Goal: Communication & Community: Answer question/provide support

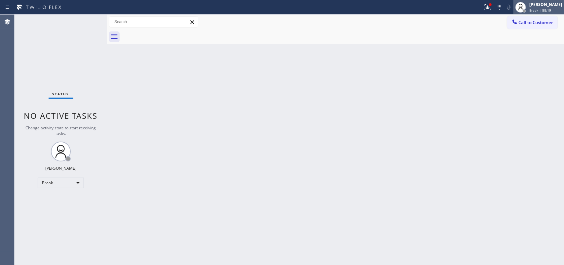
click at [546, 4] on div "[PERSON_NAME]" at bounding box center [545, 5] width 33 height 6
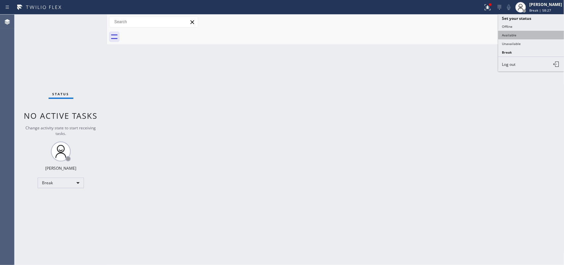
click at [516, 34] on button "Available" at bounding box center [531, 35] width 66 height 9
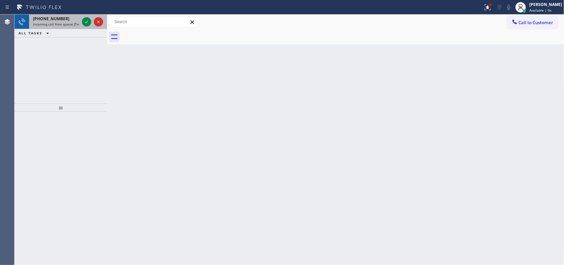
click at [70, 20] on div "[PHONE_NUMBER]" at bounding box center [56, 19] width 46 height 6
click at [71, 21] on div "[PHONE_NUMBER]" at bounding box center [56, 19] width 46 height 6
drag, startPoint x: 71, startPoint y: 21, endPoint x: 83, endPoint y: 21, distance: 11.9
click at [73, 21] on div "[PHONE_NUMBER]" at bounding box center [56, 19] width 46 height 6
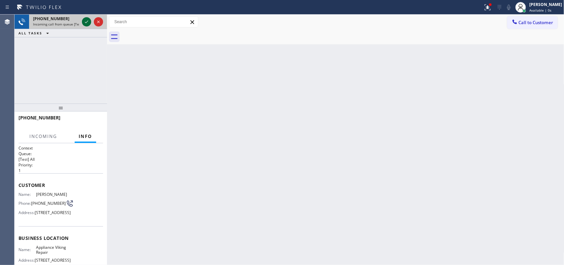
click at [85, 21] on icon at bounding box center [87, 22] width 8 height 8
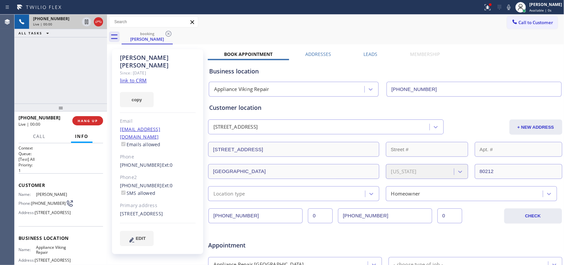
type input "[PHONE_NUMBER]"
click at [142, 77] on link "link to CRM" at bounding box center [133, 80] width 27 height 7
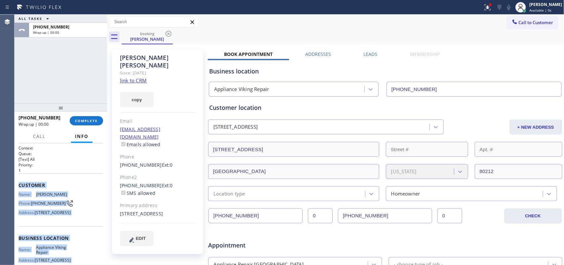
drag, startPoint x: 67, startPoint y: 203, endPoint x: 20, endPoint y: 181, distance: 52.0
click at [20, 181] on div "Context Queue: [Test] All Priority: 1 Customer Name: [PERSON_NAME] Phone: [PHON…" at bounding box center [61, 238] width 85 height 186
copy div "Customer Name: [PERSON_NAME] Phone: [PHONE_NUMBER] Address: [STREET_ADDRESS] Bu…"
click at [90, 121] on span "COMPLETE" at bounding box center [86, 120] width 23 height 5
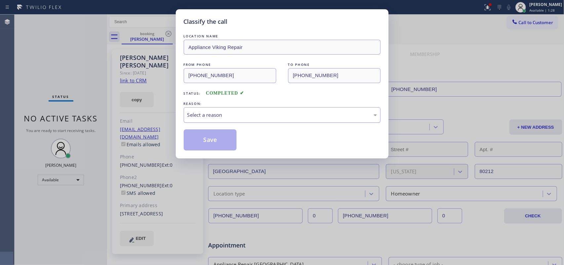
click at [217, 115] on div "Select a reason" at bounding box center [282, 115] width 190 height 8
click at [212, 146] on button "Save" at bounding box center [210, 139] width 53 height 21
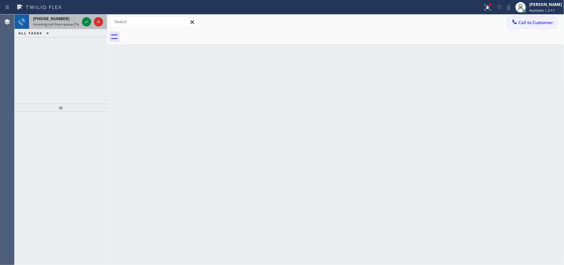
click at [61, 18] on div "[PHONE_NUMBER]" at bounding box center [56, 19] width 46 height 6
click at [65, 20] on div "[PHONE_NUMBER]" at bounding box center [56, 19] width 46 height 6
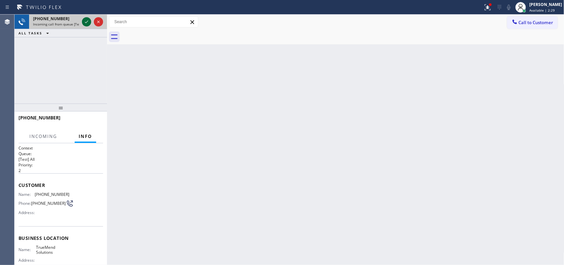
click at [85, 20] on icon at bounding box center [87, 22] width 8 height 8
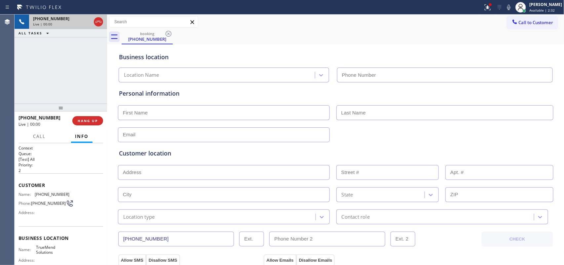
type input "[PHONE_NUMBER]"
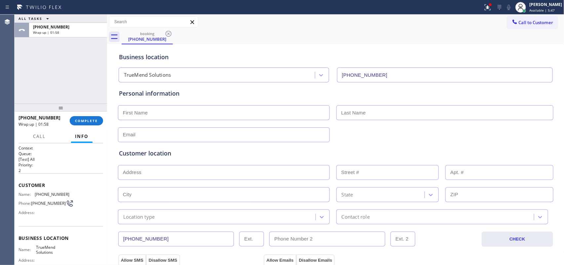
scroll to position [69, 0]
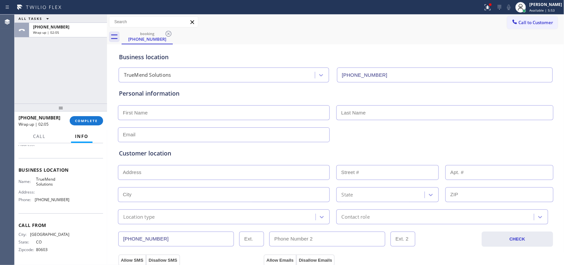
drag, startPoint x: 78, startPoint y: 204, endPoint x: 75, endPoint y: 198, distance: 5.9
click at [75, 198] on div "Name: TrueMend Solutions Address: Phone: [PHONE_NUMBER]" at bounding box center [61, 190] width 85 height 28
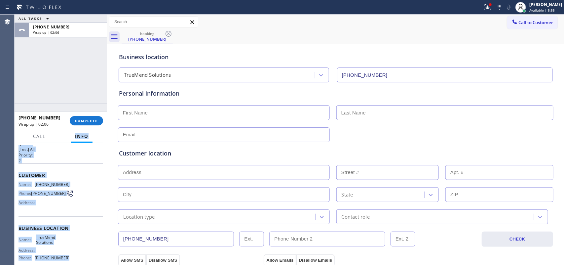
scroll to position [0, 0]
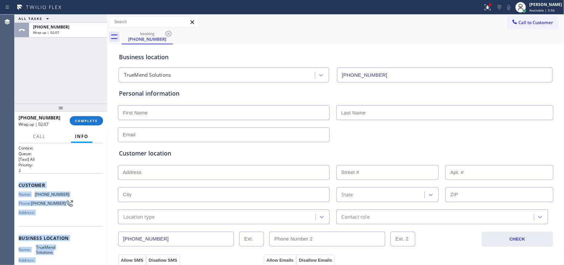
drag, startPoint x: 76, startPoint y: 199, endPoint x: 28, endPoint y: 181, distance: 51.4
click at [20, 180] on div "Context Queue: [Test] All Priority: 2 Customer Name: [PHONE_NUMBER] Phone: [PHO…" at bounding box center [61, 238] width 85 height 186
drag, startPoint x: 29, startPoint y: 181, endPoint x: 61, endPoint y: 203, distance: 39.1
click at [65, 203] on icon at bounding box center [69, 203] width 9 height 9
drag, startPoint x: 68, startPoint y: 207, endPoint x: 18, endPoint y: 178, distance: 58.1
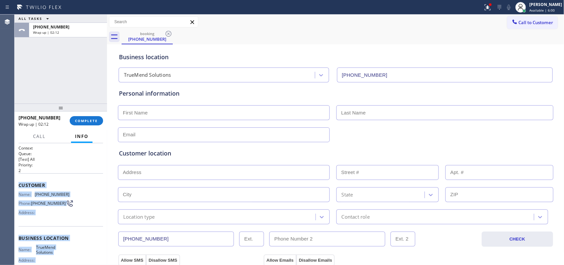
click at [19, 178] on div "Context Queue: [Test] All Priority: 2 Customer Name: [PHONE_NUMBER] Phone: [PHO…" at bounding box center [61, 238] width 85 height 186
copy div "Customer Name: [PHONE_NUMBER] Phone: [PHONE_NUMBER] Address: Business location …"
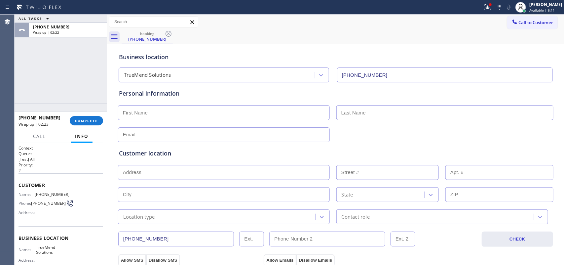
click at [91, 126] on div "[PHONE_NUMBER] Wrap up | 02:23 COMPLETE" at bounding box center [61, 120] width 85 height 17
drag, startPoint x: 97, startPoint y: 121, endPoint x: 130, endPoint y: 121, distance: 32.0
click at [98, 121] on button "COMPLETE" at bounding box center [86, 120] width 33 height 9
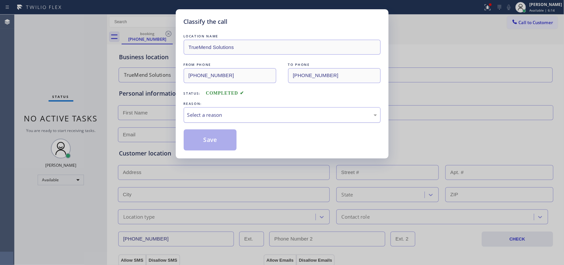
click at [232, 117] on div "Select a reason" at bounding box center [282, 115] width 190 height 8
click at [217, 139] on button "Save" at bounding box center [210, 139] width 53 height 21
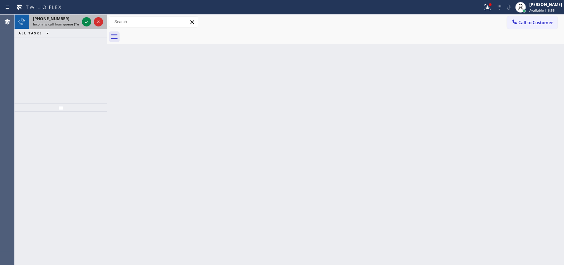
click at [80, 21] on div "[PHONE_NUMBER] Incoming call from queue [Test] All" at bounding box center [55, 22] width 52 height 15
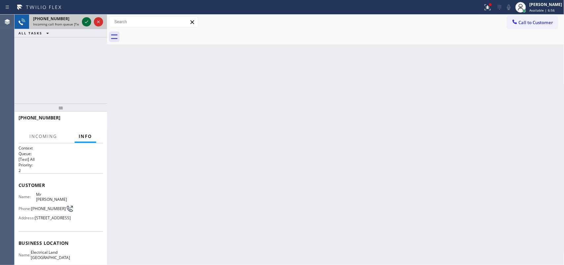
click at [85, 20] on icon at bounding box center [87, 22] width 8 height 8
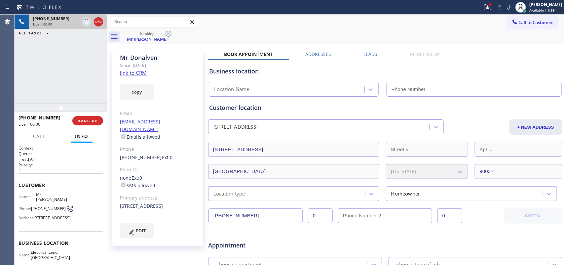
type input "[PHONE_NUMBER]"
click at [139, 74] on link "link to CRM" at bounding box center [133, 72] width 27 height 7
click at [41, 136] on span "Call" at bounding box center [39, 136] width 13 height 6
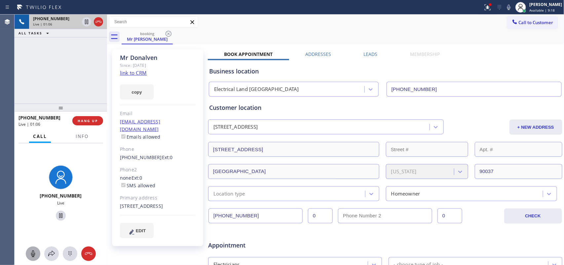
click at [35, 251] on icon at bounding box center [33, 253] width 8 height 8
drag, startPoint x: 58, startPoint y: 215, endPoint x: 65, endPoint y: 197, distance: 19.8
click at [59, 215] on icon at bounding box center [61, 215] width 8 height 8
click at [138, 233] on button "EDIT" at bounding box center [137, 230] width 34 height 15
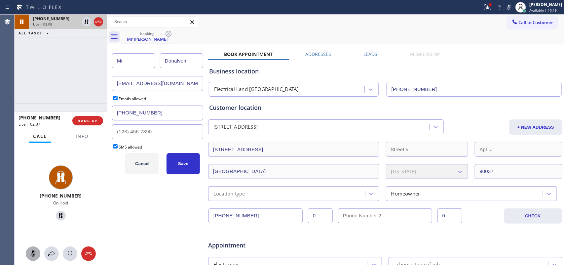
drag, startPoint x: 106, startPoint y: 61, endPoint x: 103, endPoint y: 62, distance: 3.6
click at [103, 62] on div "[PHONE_NUMBER] Live | 02:08 ALL TASKS ALL TASKS ACTIVE TASKS TASKS IN WRAP UP […" at bounding box center [289, 140] width 549 height 250
type input "[PERSON_NAME]"
drag, startPoint x: 190, startPoint y: 63, endPoint x: 177, endPoint y: 63, distance: 12.9
click at [177, 63] on input "Donalven" at bounding box center [181, 60] width 43 height 15
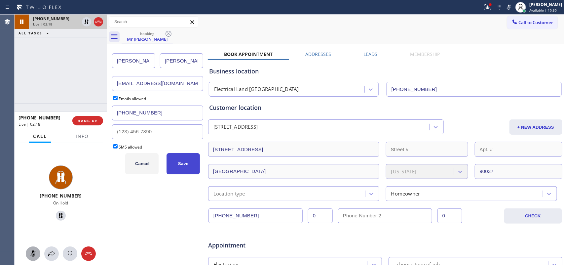
type input "[PERSON_NAME]"
click at [178, 164] on span "Save" at bounding box center [183, 163] width 10 height 5
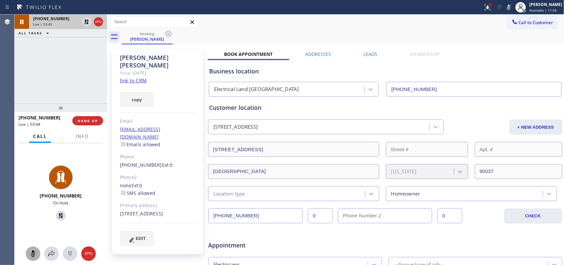
click at [30, 255] on icon at bounding box center [33, 253] width 8 height 8
click at [60, 217] on icon at bounding box center [61, 215] width 8 height 8
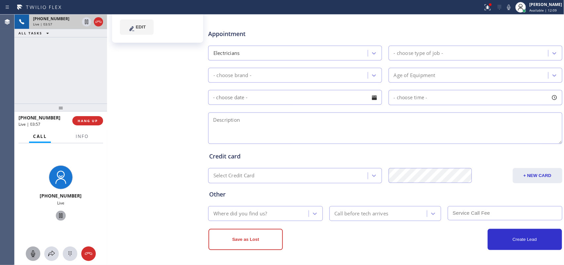
scroll to position [5, 0]
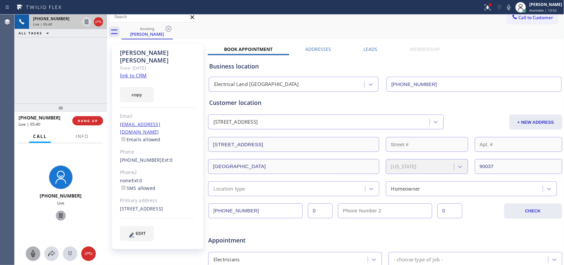
click at [55, 52] on div "[PHONE_NUMBER] Live | 05:40 ALL TASKS ALL TASKS ACTIVE TASKS TASKS IN WRAP UP" at bounding box center [61, 59] width 93 height 89
click at [31, 253] on icon at bounding box center [33, 253] width 8 height 8
click at [59, 213] on icon at bounding box center [60, 215] width 3 height 5
click at [35, 257] on icon at bounding box center [33, 253] width 8 height 8
click at [59, 215] on icon at bounding box center [61, 215] width 8 height 8
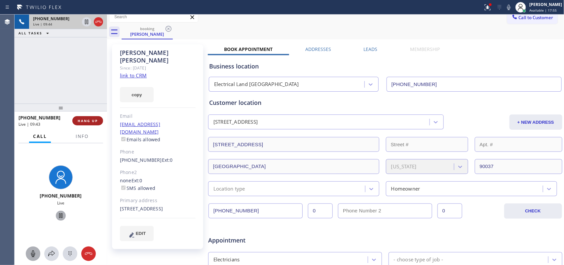
click at [91, 117] on button "HANG UP" at bounding box center [87, 120] width 31 height 9
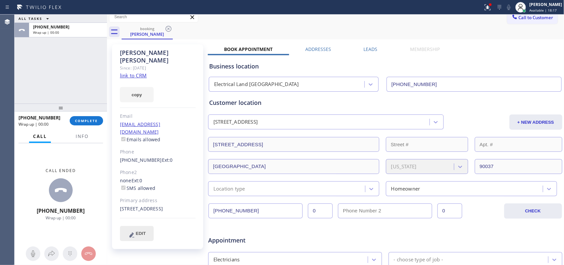
click at [143, 226] on button "EDIT" at bounding box center [137, 233] width 34 height 15
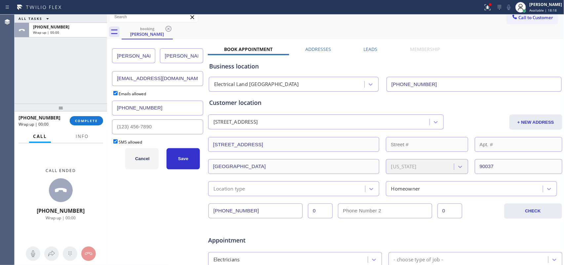
click at [101, 50] on div "ALL TASKS ALL TASKS ACTIVE TASKS TASKS IN WRAP UP [PHONE_NUMBER] Wrap up | 00:0…" at bounding box center [289, 140] width 549 height 250
type input "Mr."
click at [177, 163] on button "Save" at bounding box center [183, 158] width 33 height 21
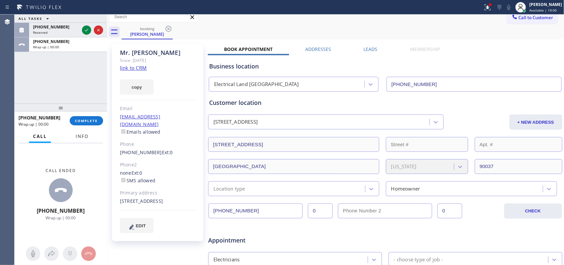
click at [82, 138] on span "Info" at bounding box center [82, 136] width 13 height 6
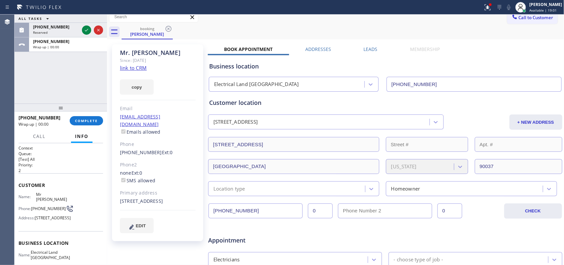
scroll to position [80, 0]
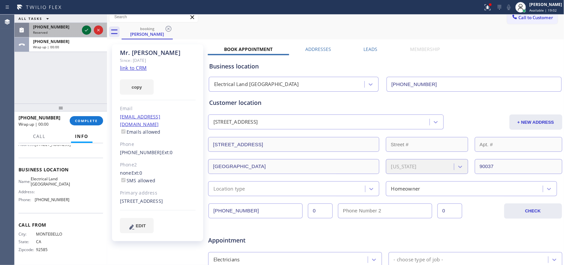
click at [88, 28] on icon at bounding box center [87, 30] width 8 height 8
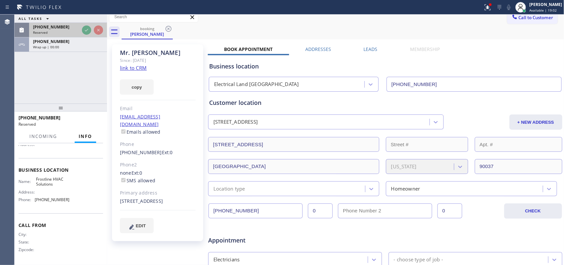
scroll to position [80, 0]
click at [73, 194] on div "Name: Frostline HVAC Solutions Address: Phone: [PHONE_NUMBER]" at bounding box center [61, 190] width 85 height 28
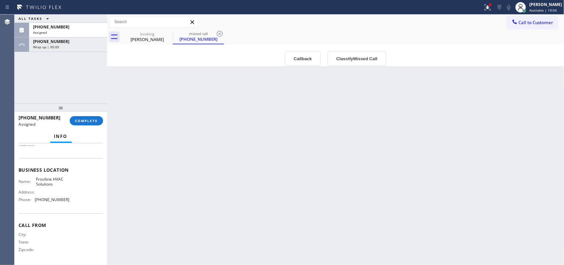
click at [72, 203] on div "Name: Frostline HVAC Solutions Address: Phone: [PHONE_NUMBER]" at bounding box center [61, 190] width 85 height 28
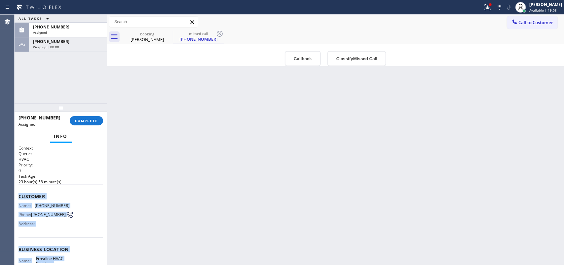
drag, startPoint x: 75, startPoint y: 200, endPoint x: 14, endPoint y: 193, distance: 61.5
click at [15, 193] on div "Context Queue: HVAC Priority: 0 Task Age: [DEMOGRAPHIC_DATA] hour(s) 58 minute(…" at bounding box center [61, 204] width 93 height 122
copy div "Customer Name: [PHONE_NUMBER] Phone: [PHONE_NUMBER] Address: Business location …"
click at [357, 64] on button "Classify Missed Call" at bounding box center [356, 58] width 59 height 15
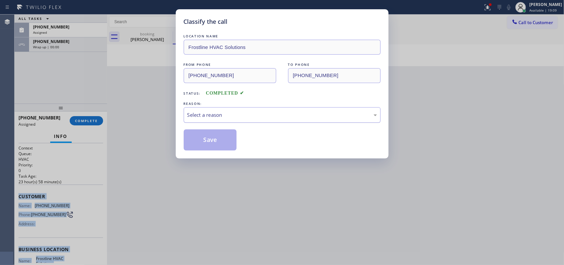
click at [327, 112] on div "Select a reason" at bounding box center [282, 115] width 190 height 8
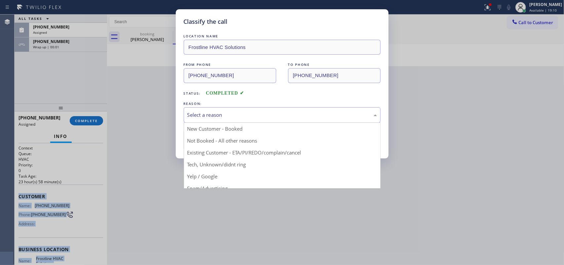
drag, startPoint x: 252, startPoint y: 164, endPoint x: 230, endPoint y: 157, distance: 23.0
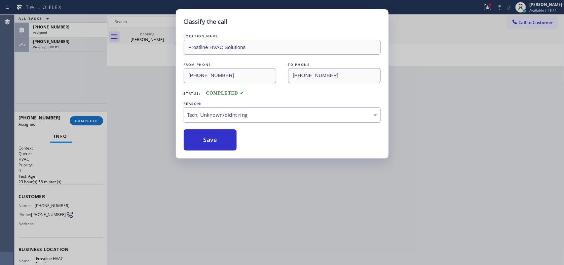
drag, startPoint x: 209, startPoint y: 142, endPoint x: 222, endPoint y: 80, distance: 64.0
click at [209, 141] on button "Save" at bounding box center [210, 139] width 53 height 21
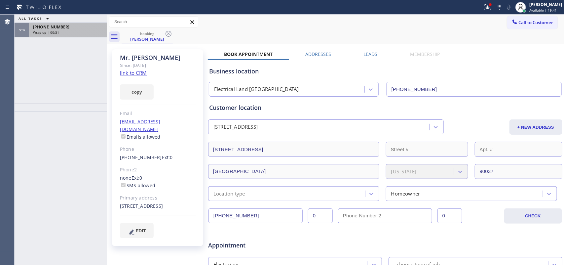
click at [68, 32] on div "Wrap up | 00:31" at bounding box center [68, 32] width 70 height 5
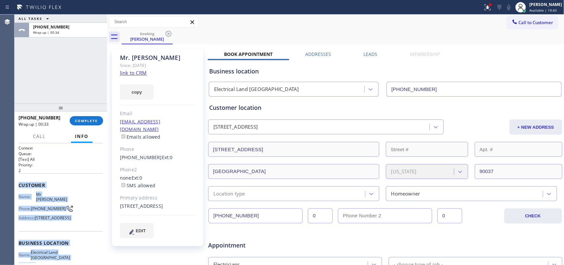
drag, startPoint x: 69, startPoint y: 202, endPoint x: 16, endPoint y: 183, distance: 56.1
click at [16, 183] on div "Context Queue: [Test] All Priority: 2 Customer Name: Mr [PERSON_NAME] Phone: [P…" at bounding box center [61, 204] width 93 height 122
copy div "Customer Name: Mr [PERSON_NAME] Phone: [PHONE_NUMBER] Address: [STREET_ADDRESS]…"
click at [83, 117] on button "COMPLETE" at bounding box center [86, 120] width 33 height 9
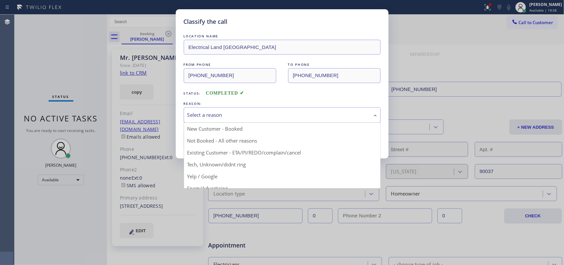
click at [250, 119] on div "Select a reason" at bounding box center [282, 115] width 190 height 8
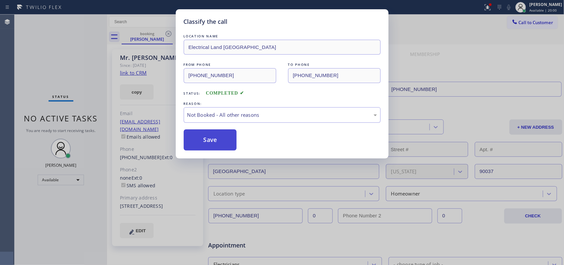
click at [212, 141] on button "Save" at bounding box center [210, 139] width 53 height 21
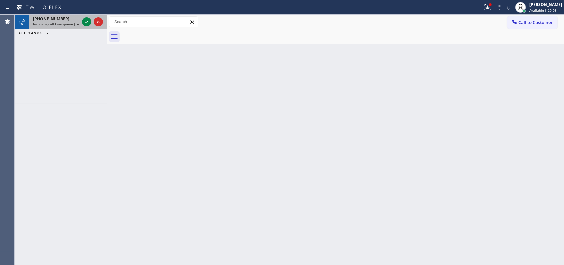
click at [62, 22] on span "Incoming call from queue [Test] All" at bounding box center [60, 24] width 55 height 5
click at [87, 20] on icon at bounding box center [87, 22] width 8 height 8
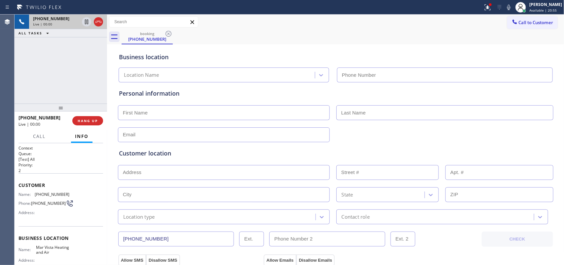
type input "[PHONE_NUMBER]"
click at [90, 121] on span "HANG UP" at bounding box center [88, 120] width 20 height 5
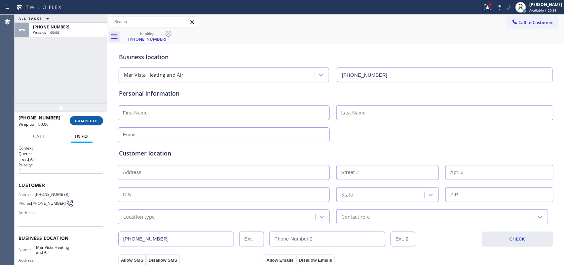
click at [90, 121] on span "COMPLETE" at bounding box center [86, 120] width 23 height 5
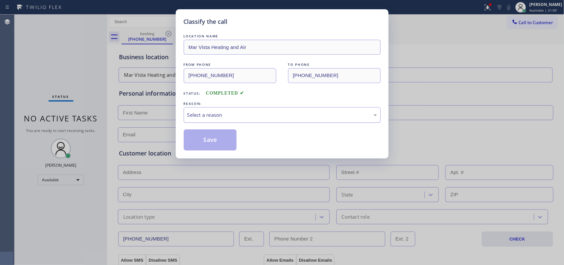
click at [203, 118] on div "Select a reason" at bounding box center [282, 115] width 190 height 8
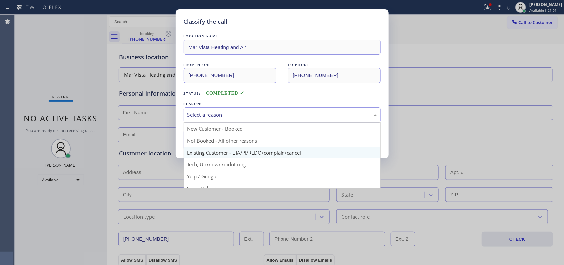
scroll to position [45, 0]
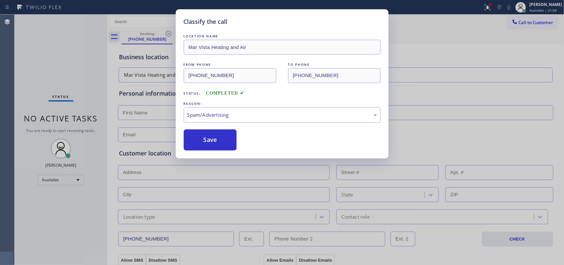
click at [217, 146] on button "Save" at bounding box center [210, 139] width 53 height 21
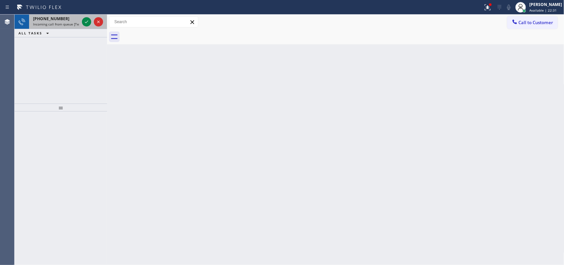
click at [75, 22] on span "Incoming call from queue [Test] All" at bounding box center [60, 24] width 55 height 5
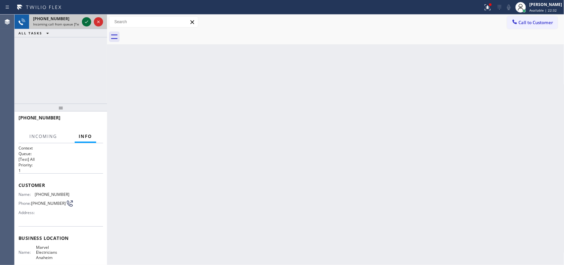
click at [83, 20] on icon at bounding box center [87, 22] width 8 height 8
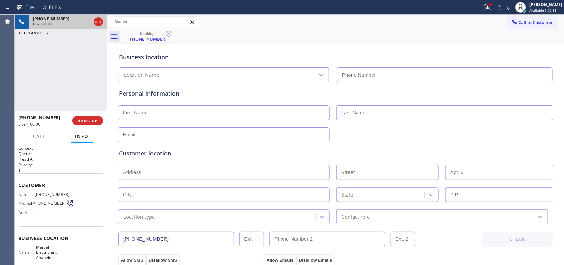
type input "[PHONE_NUMBER]"
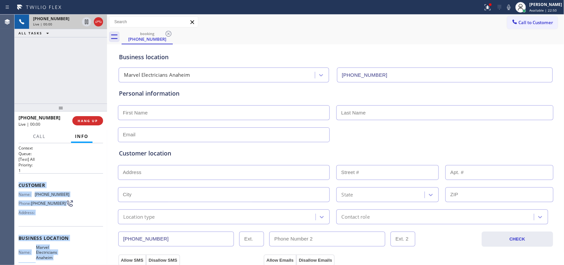
drag, startPoint x: 63, startPoint y: 201, endPoint x: 17, endPoint y: 187, distance: 47.5
click at [17, 187] on div "Context Queue: [Test] All Priority: 1 Customer Name: [PHONE_NUMBER] Phone: [PHO…" at bounding box center [61, 204] width 93 height 122
copy div "Customer Name: [PHONE_NUMBER] Phone: [PHONE_NUMBER] Address: Business location …"
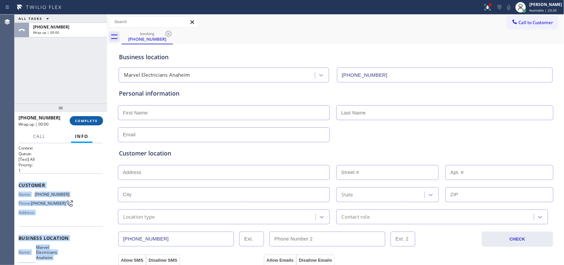
click at [81, 119] on span "COMPLETE" at bounding box center [86, 120] width 23 height 5
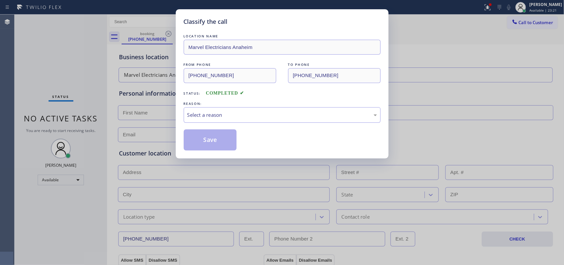
click at [37, 72] on div "Classify the call LOCATION NAME Marvel Electricians Anaheim FROM PHONE [PHONE_N…" at bounding box center [282, 132] width 564 height 265
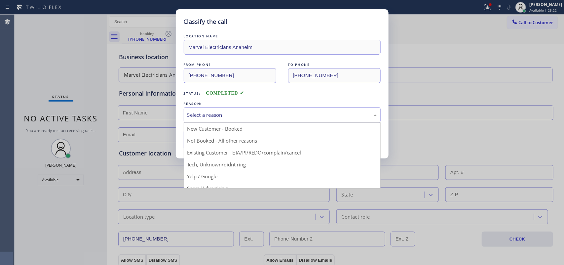
click at [226, 115] on div "Select a reason" at bounding box center [282, 115] width 190 height 8
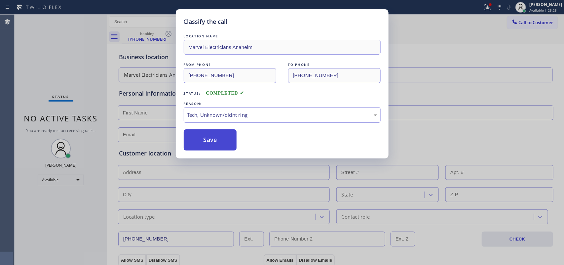
click at [209, 135] on button "Save" at bounding box center [210, 139] width 53 height 21
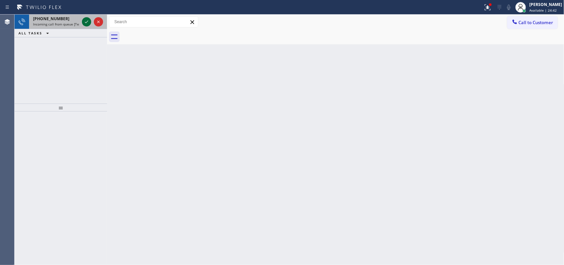
click at [89, 19] on icon at bounding box center [87, 22] width 8 height 8
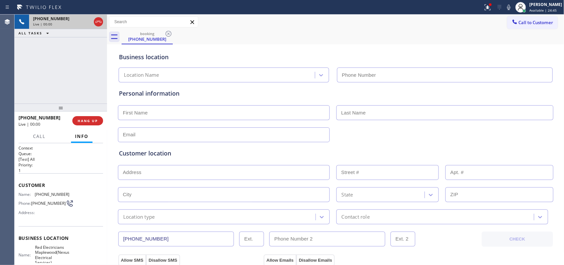
type input "[PHONE_NUMBER]"
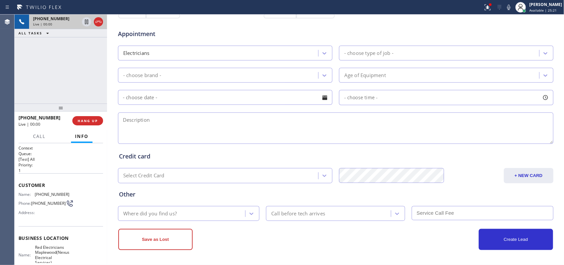
scroll to position [83, 0]
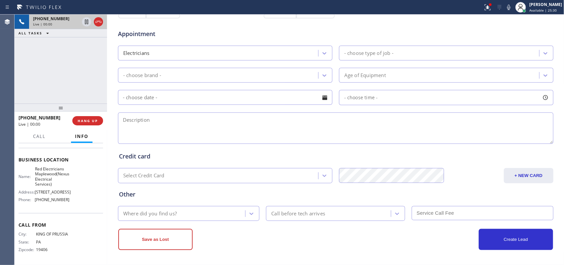
drag, startPoint x: 47, startPoint y: 198, endPoint x: 35, endPoint y: 199, distance: 11.6
click at [35, 194] on span "[STREET_ADDRESS]" at bounding box center [53, 191] width 36 height 5
copy span "07040"
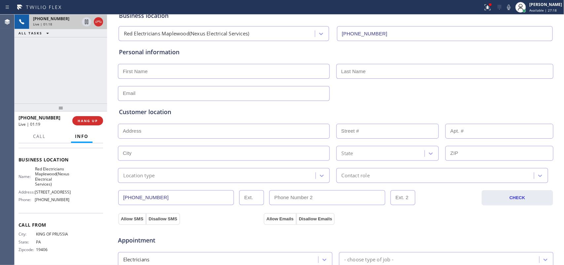
scroll to position [0, 0]
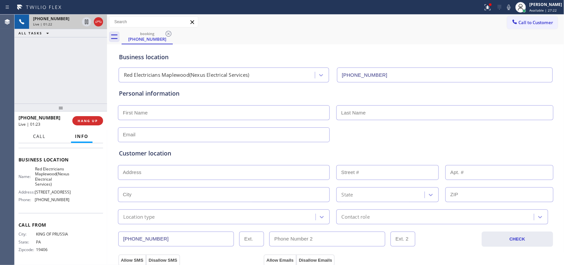
click at [43, 137] on span "Call" at bounding box center [39, 136] width 13 height 6
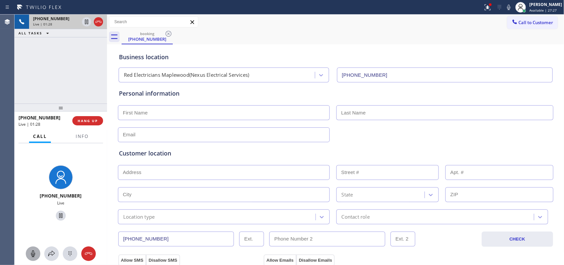
click at [37, 251] on div at bounding box center [33, 253] width 15 height 8
click at [60, 215] on icon at bounding box center [61, 215] width 8 height 8
click at [83, 136] on span "Info" at bounding box center [82, 136] width 13 height 6
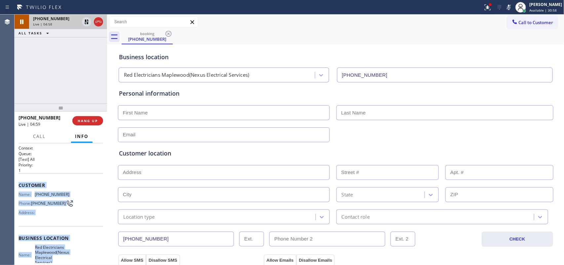
drag, startPoint x: 69, startPoint y: 199, endPoint x: 17, endPoint y: 186, distance: 53.8
click at [17, 186] on div "Context Queue: [Test] All Priority: 1 Customer Name: [PHONE_NUMBER] Phone: [PHO…" at bounding box center [61, 204] width 93 height 122
copy div "Customer Name: [PHONE_NUMBER] Phone: [PHONE_NUMBER] Address: Business location …"
click at [44, 136] on span "Call" at bounding box center [39, 136] width 13 height 6
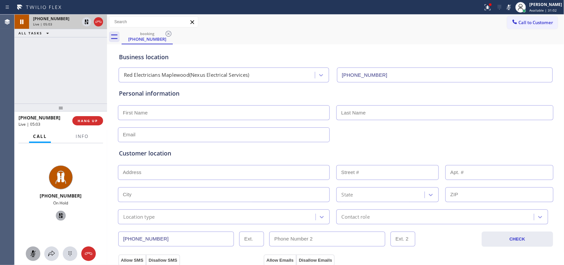
click at [32, 255] on icon at bounding box center [33, 253] width 4 height 7
click at [57, 217] on icon at bounding box center [61, 215] width 8 height 8
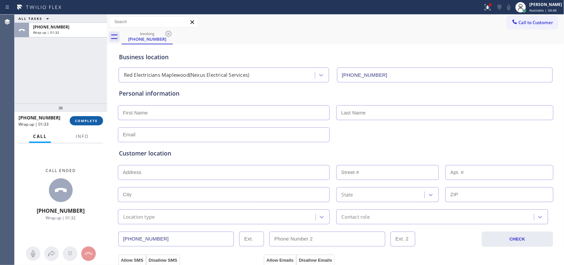
click at [73, 122] on button "COMPLETE" at bounding box center [86, 120] width 33 height 9
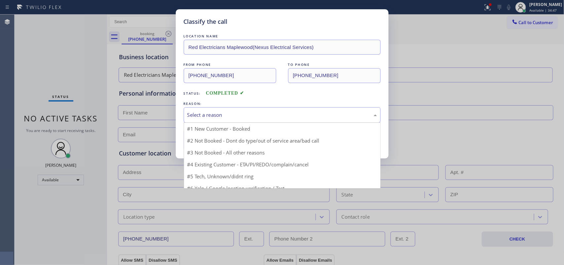
click at [273, 118] on div "Select a reason" at bounding box center [282, 115] width 190 height 8
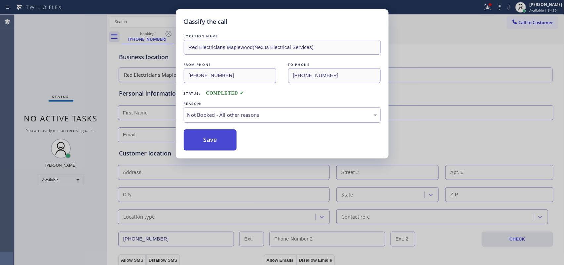
click at [216, 142] on button "Save" at bounding box center [210, 139] width 53 height 21
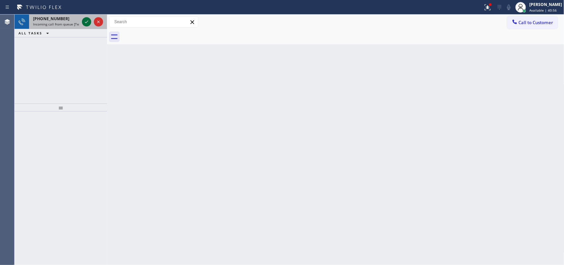
click at [85, 21] on icon at bounding box center [87, 22] width 8 height 8
click at [85, 20] on icon at bounding box center [87, 22] width 8 height 8
click at [63, 19] on div "[PHONE_NUMBER]" at bounding box center [56, 19] width 46 height 6
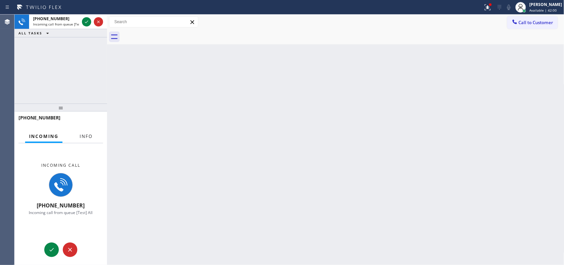
click at [92, 131] on button "Info" at bounding box center [86, 136] width 21 height 13
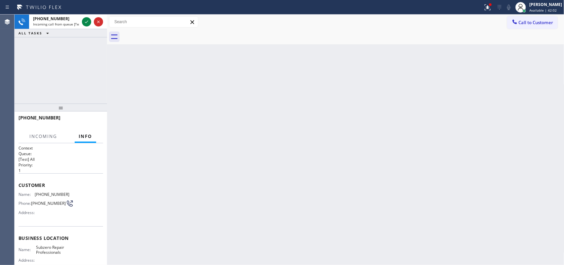
scroll to position [69, 0]
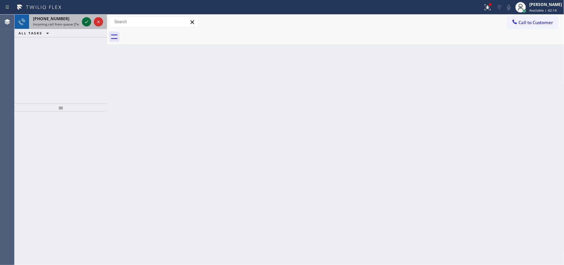
click at [87, 24] on icon at bounding box center [87, 22] width 8 height 8
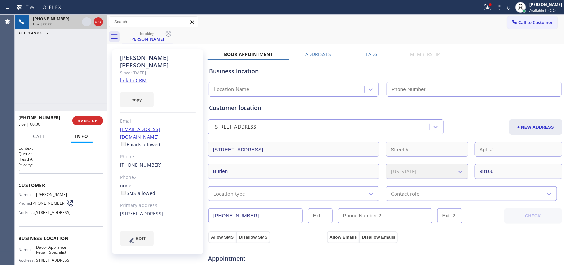
type input "[PHONE_NUMBER]"
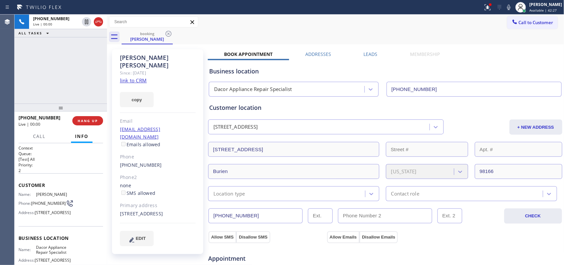
click at [143, 77] on link "link to CRM" at bounding box center [133, 80] width 27 height 7
click at [42, 136] on span "Call" at bounding box center [39, 136] width 13 height 6
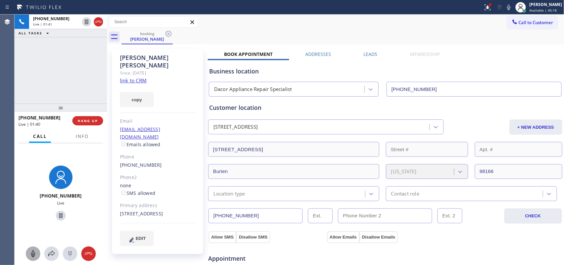
click at [30, 253] on icon at bounding box center [33, 253] width 8 height 8
click at [57, 213] on icon at bounding box center [61, 215] width 8 height 8
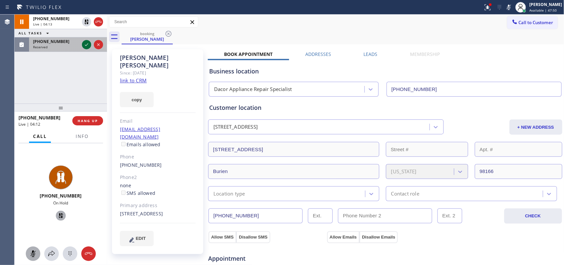
click at [84, 45] on icon at bounding box center [87, 45] width 8 height 8
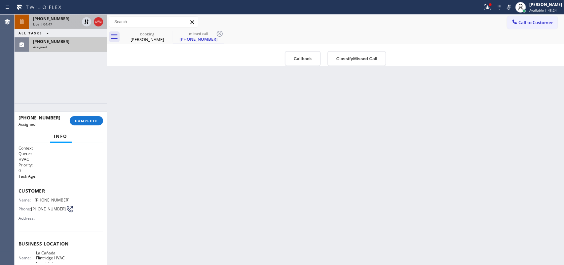
click at [51, 25] on div "Live | 04:47" at bounding box center [56, 24] width 46 height 5
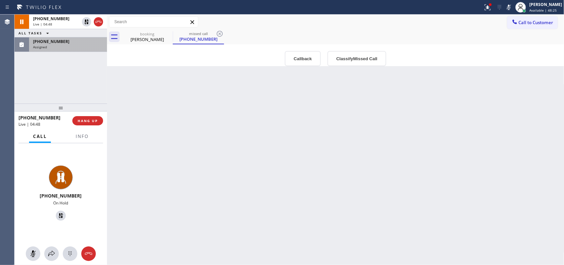
drag, startPoint x: 34, startPoint y: 250, endPoint x: 61, endPoint y: 227, distance: 36.1
click at [35, 251] on icon at bounding box center [33, 253] width 8 height 8
click at [58, 214] on icon at bounding box center [60, 215] width 5 height 5
click at [145, 38] on div "[PERSON_NAME]" at bounding box center [147, 39] width 50 height 6
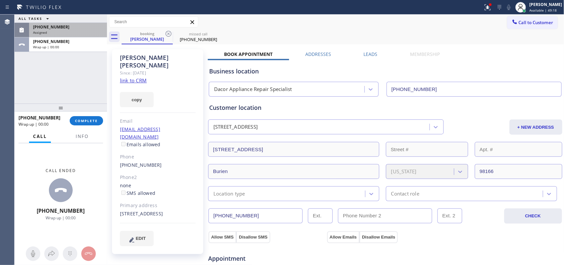
click at [66, 26] on div "[PHONE_NUMBER]" at bounding box center [68, 27] width 70 height 6
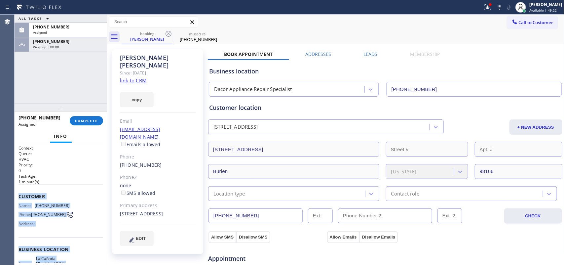
drag, startPoint x: 69, startPoint y: 202, endPoint x: 18, endPoint y: 193, distance: 51.9
click at [18, 193] on div "Context Queue: HVAC Priority: 0 Task Age: [DEMOGRAPHIC_DATA] minute(s) Customer…" at bounding box center [61, 204] width 93 height 122
copy div "Customer Name: [PHONE_NUMBER] Phone: [PHONE_NUMBER] Address: Business location …"
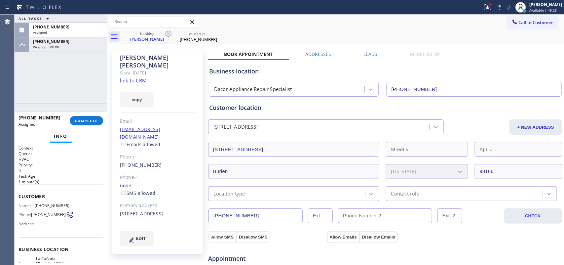
click at [43, 89] on div "ALL TASKS ALL TASKS ACTIVE TASKS TASKS IN WRAP UP [PHONE_NUMBER] Assigned [PHON…" at bounding box center [61, 59] width 93 height 89
click at [75, 211] on div "Name: [PHONE_NUMBER] Phone: [PHONE_NUMBER] Address:" at bounding box center [61, 216] width 85 height 26
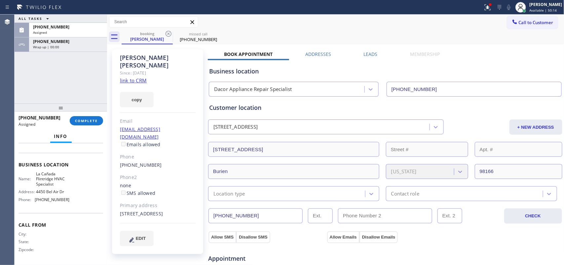
click at [70, 200] on div "Name: [GEOGRAPHIC_DATA] HVAC Specialist Address: [STREET_ADDRESS] Phone: [PHONE…" at bounding box center [61, 187] width 85 height 33
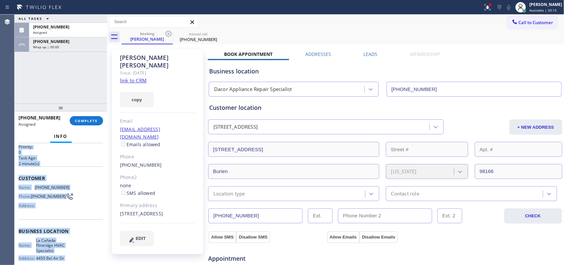
scroll to position [0, 0]
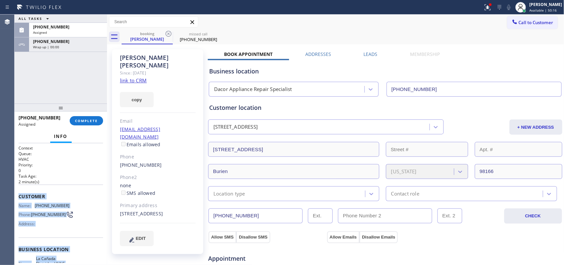
drag, startPoint x: 70, startPoint y: 202, endPoint x: 18, endPoint y: 192, distance: 53.1
click at [19, 192] on div "Context Queue: HVAC Priority: 0 Task Age: [DEMOGRAPHIC_DATA] minute(s) Customer…" at bounding box center [61, 246] width 85 height 203
copy div "Customer Name: [PHONE_NUMBER] Phone: [PHONE_NUMBER] Address: Business location …"
click at [87, 116] on button "COMPLETE" at bounding box center [86, 120] width 33 height 9
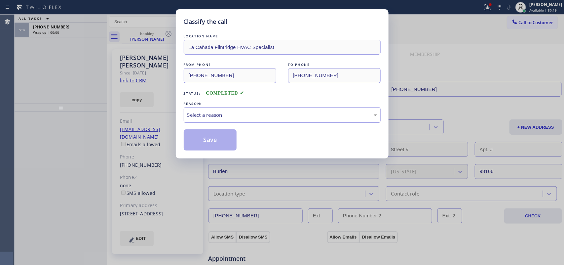
click at [242, 118] on div "Select a reason" at bounding box center [282, 115] width 190 height 8
click at [212, 143] on button "Save" at bounding box center [210, 139] width 53 height 21
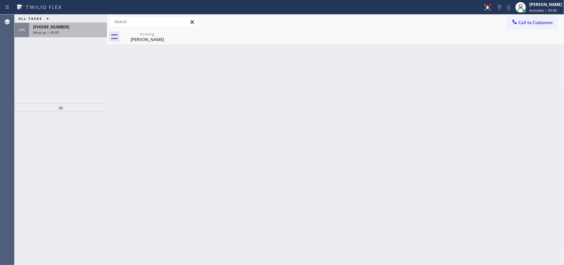
click at [68, 26] on div "[PHONE_NUMBER]" at bounding box center [68, 27] width 70 height 6
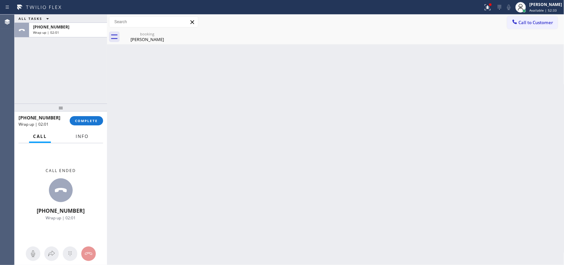
click at [79, 138] on span "Info" at bounding box center [82, 136] width 13 height 6
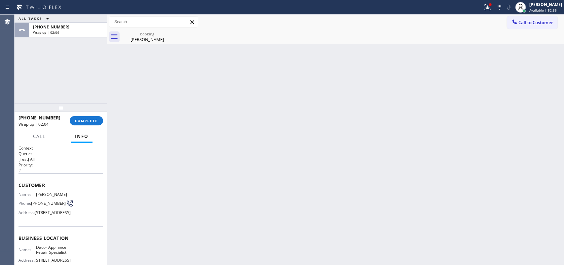
drag, startPoint x: 56, startPoint y: 196, endPoint x: 35, endPoint y: 190, distance: 22.3
click at [36, 192] on span "[PERSON_NAME]" at bounding box center [52, 194] width 33 height 5
copy span "[PERSON_NAME]"
click at [91, 120] on span "COMPLETE" at bounding box center [86, 120] width 23 height 5
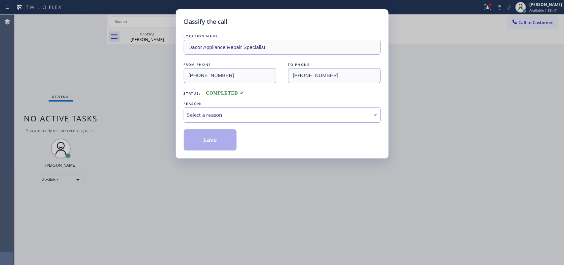
click at [204, 109] on div "Select a reason" at bounding box center [282, 115] width 197 height 16
drag, startPoint x: 214, startPoint y: 138, endPoint x: 393, endPoint y: 69, distance: 192.0
click at [216, 136] on button "Save" at bounding box center [210, 139] width 53 height 21
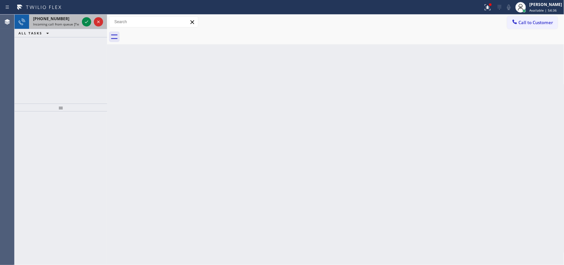
click at [58, 17] on span "[PHONE_NUMBER]" at bounding box center [51, 19] width 36 height 6
click at [55, 19] on span "[PHONE_NUMBER]" at bounding box center [51, 19] width 36 height 6
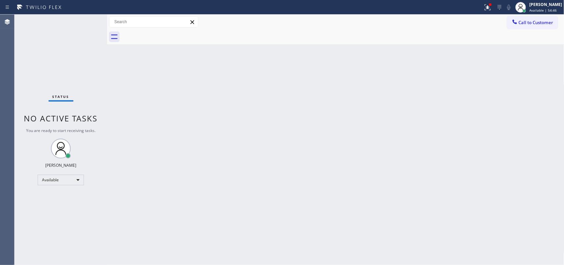
click at [85, 21] on div "Status No active tasks You are ready to start receiving tasks. [PERSON_NAME] Av…" at bounding box center [61, 140] width 93 height 250
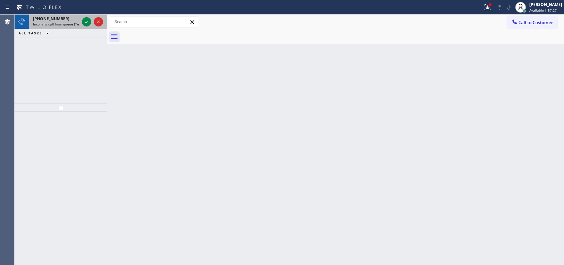
click at [68, 19] on div "[PHONE_NUMBER]" at bounding box center [56, 19] width 46 height 6
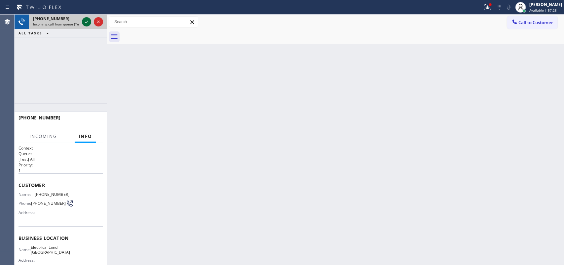
click at [85, 20] on icon at bounding box center [87, 22] width 8 height 8
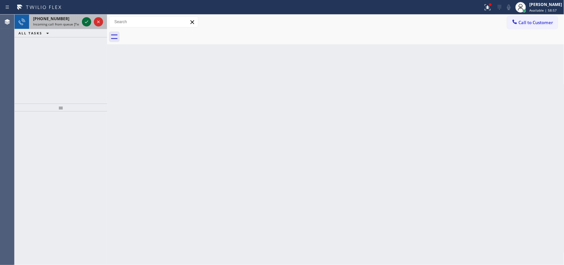
click at [85, 22] on icon at bounding box center [87, 22] width 8 height 8
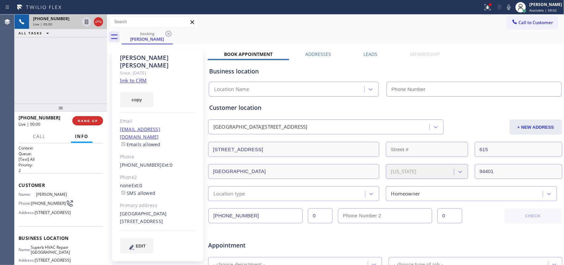
type input "[PHONE_NUMBER]"
click at [144, 77] on link "link to CRM" at bounding box center [133, 80] width 27 height 7
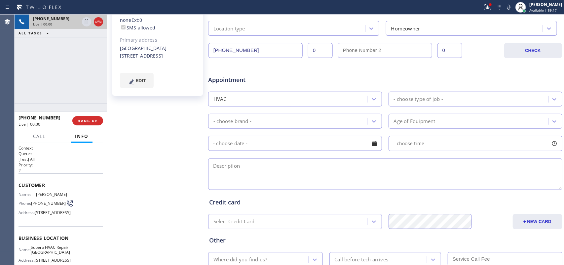
scroll to position [211, 0]
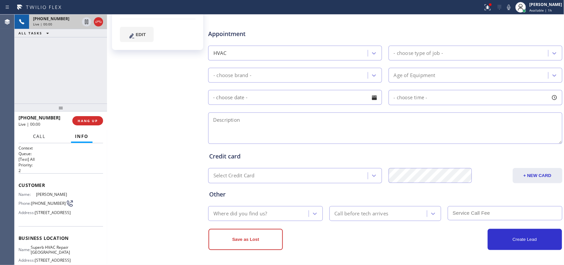
click at [40, 131] on button "Call" at bounding box center [39, 136] width 20 height 13
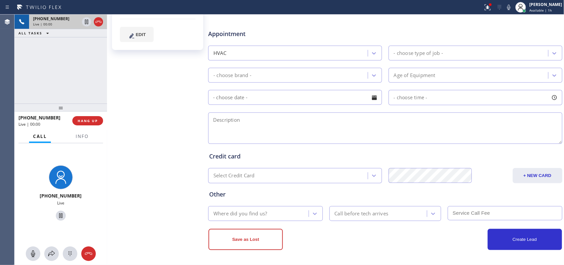
drag, startPoint x: 34, startPoint y: 253, endPoint x: 39, endPoint y: 242, distance: 12.1
click at [33, 251] on icon at bounding box center [33, 253] width 8 height 8
drag, startPoint x: 55, startPoint y: 215, endPoint x: 70, endPoint y: 190, distance: 29.5
click at [57, 215] on icon at bounding box center [61, 215] width 8 height 8
drag, startPoint x: 30, startPoint y: 254, endPoint x: 36, endPoint y: 243, distance: 12.5
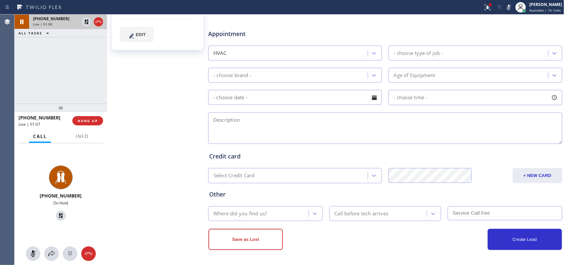
click at [30, 253] on icon at bounding box center [33, 253] width 8 height 8
click at [58, 213] on icon at bounding box center [60, 215] width 5 height 5
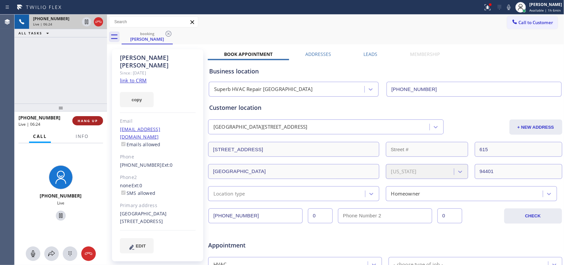
click at [96, 123] on button "HANG UP" at bounding box center [87, 120] width 31 height 9
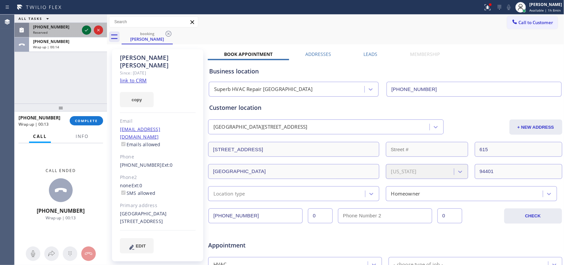
click at [88, 31] on icon at bounding box center [87, 30] width 8 height 8
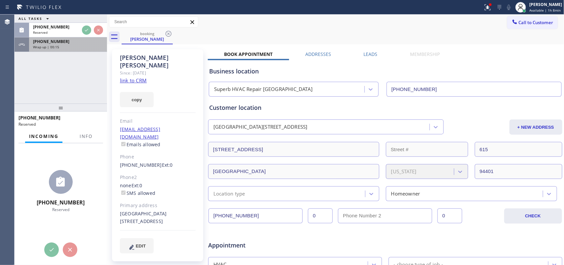
click at [57, 43] on span "[PHONE_NUMBER]" at bounding box center [51, 42] width 36 height 6
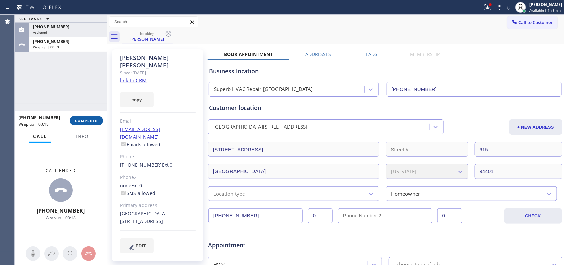
click at [93, 123] on button "COMPLETE" at bounding box center [86, 120] width 33 height 9
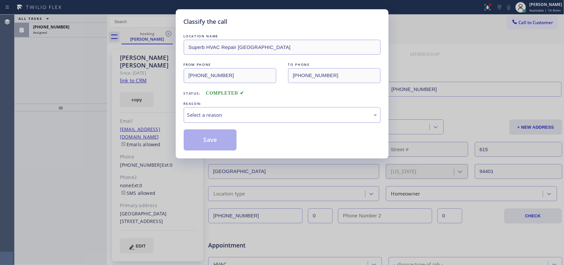
click at [227, 114] on div "Select a reason" at bounding box center [282, 115] width 190 height 8
click at [235, 113] on div "Select a reason" at bounding box center [282, 115] width 190 height 8
click at [234, 155] on div "Classify the call LOCATION NAME Superb HVAC Repair [GEOGRAPHIC_DATA] FROM PHONE…" at bounding box center [282, 83] width 213 height 149
click at [225, 144] on button "Save" at bounding box center [210, 139] width 53 height 21
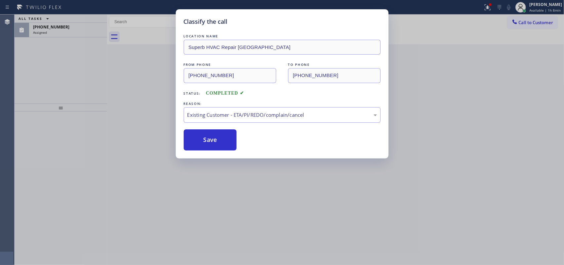
click at [57, 28] on div "Classify the call LOCATION NAME Superb HVAC Repair [GEOGRAPHIC_DATA] FROM PHONE…" at bounding box center [282, 132] width 564 height 265
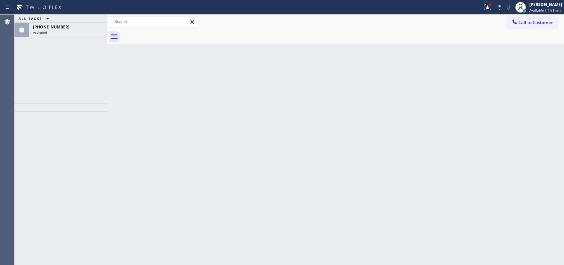
click at [57, 28] on span "[PHONE_NUMBER]" at bounding box center [51, 27] width 36 height 6
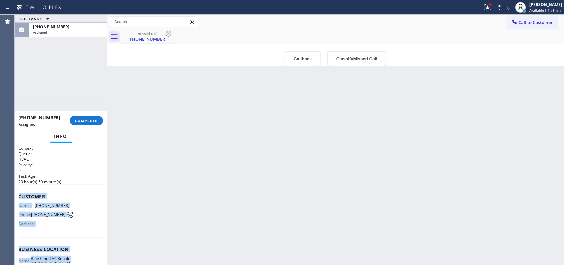
drag, startPoint x: 73, startPoint y: 201, endPoint x: 18, endPoint y: 191, distance: 55.7
click at [19, 191] on div "Context Queue: HVAC Priority: 0 Task Age: [DEMOGRAPHIC_DATA] hour(s) 59 minute(…" at bounding box center [61, 243] width 85 height 197
click at [351, 62] on button "Classify Missed Call" at bounding box center [356, 58] width 59 height 15
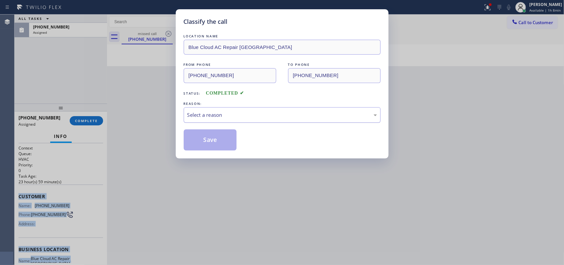
click at [318, 116] on div "Select a reason" at bounding box center [282, 115] width 190 height 8
click at [222, 139] on button "Save" at bounding box center [210, 139] width 53 height 21
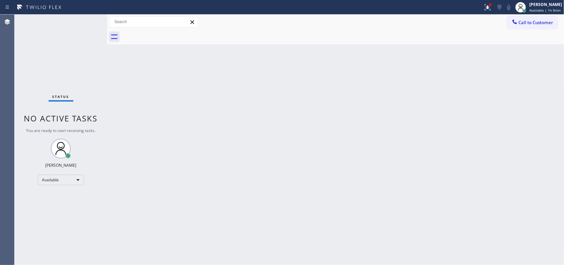
click at [64, 20] on div "Status No active tasks You are ready to start receiving tasks. [PERSON_NAME] Av…" at bounding box center [61, 140] width 93 height 250
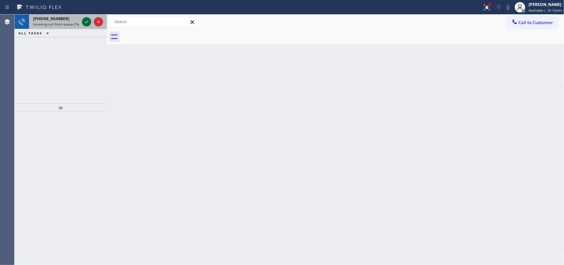
click at [87, 20] on icon at bounding box center [87, 22] width 8 height 8
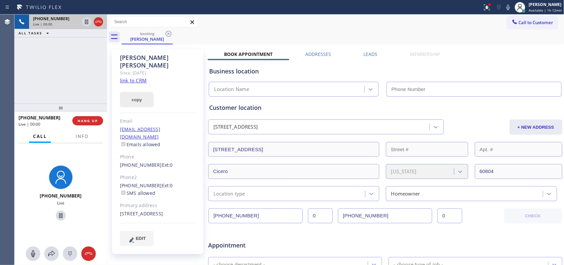
type input "[PHONE_NUMBER]"
click at [132, 77] on link "link to CRM" at bounding box center [133, 80] width 27 height 7
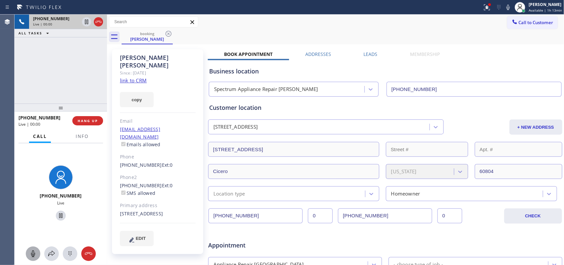
click at [35, 253] on icon at bounding box center [33, 253] width 8 height 8
click at [59, 215] on icon at bounding box center [60, 215] width 3 height 5
click at [34, 252] on icon at bounding box center [33, 253] width 8 height 8
click at [58, 215] on icon at bounding box center [61, 215] width 8 height 8
click at [33, 253] on icon at bounding box center [33, 253] width 8 height 8
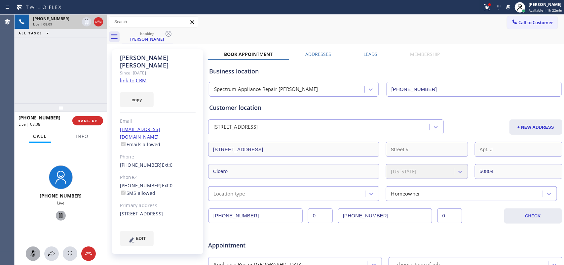
click at [57, 216] on icon at bounding box center [61, 215] width 8 height 8
drag, startPoint x: 35, startPoint y: 255, endPoint x: 57, endPoint y: 216, distance: 44.7
click at [35, 254] on icon at bounding box center [33, 253] width 8 height 8
click at [58, 215] on icon at bounding box center [60, 215] width 5 height 5
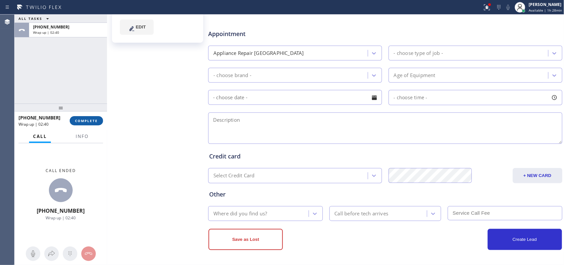
click at [101, 121] on button "COMPLETE" at bounding box center [86, 120] width 33 height 9
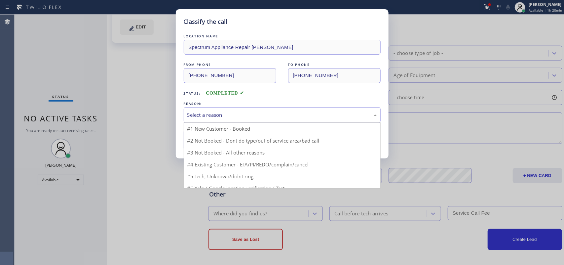
click at [189, 113] on div "Select a reason" at bounding box center [282, 115] width 190 height 8
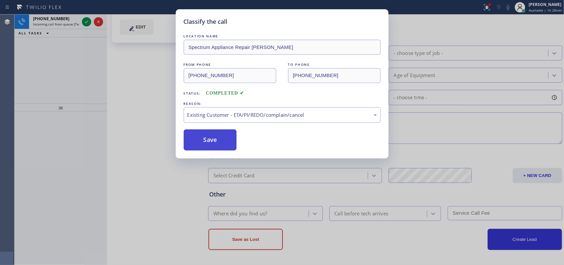
click at [203, 140] on button "Save" at bounding box center [210, 139] width 53 height 21
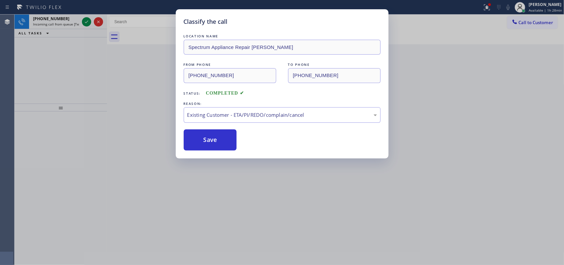
click at [67, 19] on div "Classify the call LOCATION NAME Spectrum Appliance Repair Cicero FROM PHONE [PH…" at bounding box center [282, 132] width 564 height 265
click at [67, 19] on div "Classify the call LOCATION NAME Most Honest Appliance Repair [GEOGRAPHIC_DATA] …" at bounding box center [289, 140] width 549 height 250
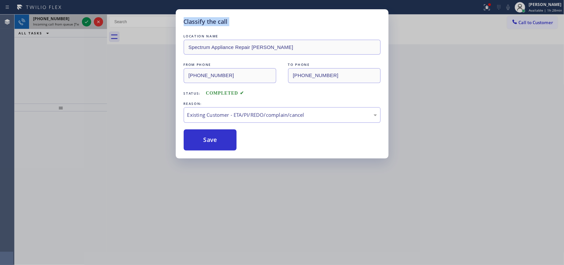
click at [67, 19] on div "[PHONE_NUMBER]" at bounding box center [56, 19] width 46 height 6
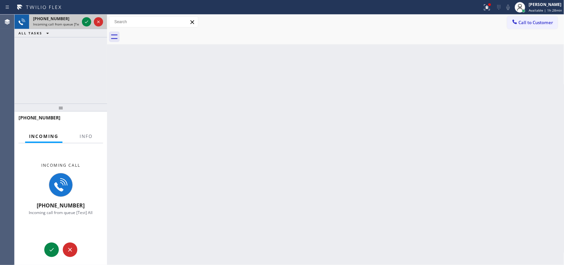
click at [67, 19] on div "[PHONE_NUMBER]" at bounding box center [56, 19] width 46 height 6
click at [85, 137] on span "Info" at bounding box center [86, 136] width 13 height 6
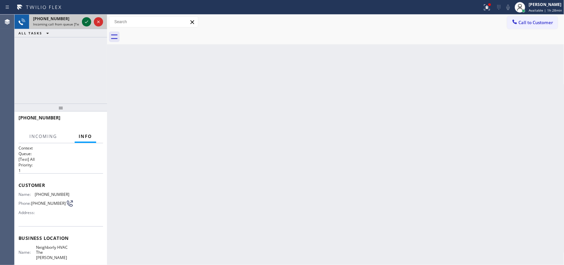
click at [86, 20] on icon at bounding box center [87, 22] width 8 height 8
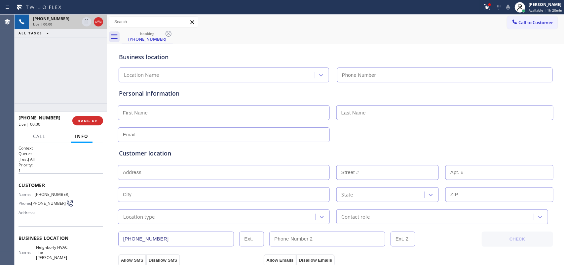
type input "[PHONE_NUMBER]"
click at [40, 136] on span "Call" at bounding box center [39, 136] width 13 height 6
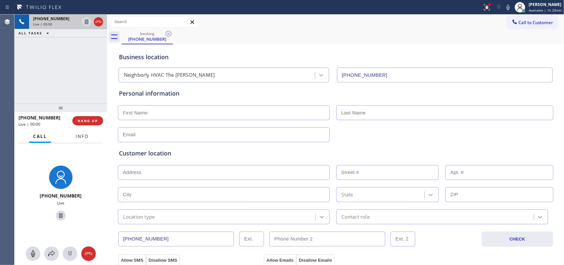
click at [77, 133] on span "Info" at bounding box center [82, 136] width 13 height 6
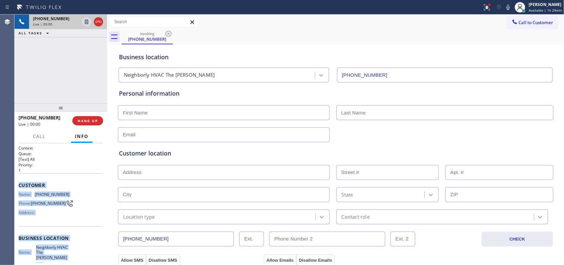
drag, startPoint x: 63, startPoint y: 187, endPoint x: 20, endPoint y: 180, distance: 43.5
click at [19, 180] on div "Context Queue: [Test] All Priority: 1 Customer Name: [PHONE_NUMBER] Phone: [PHO…" at bounding box center [61, 246] width 85 height 202
click at [97, 119] on span "HANG UP" at bounding box center [88, 120] width 20 height 5
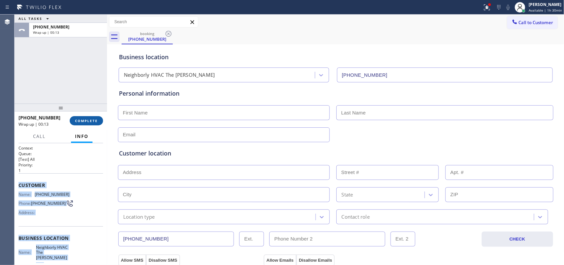
click at [95, 123] on button "COMPLETE" at bounding box center [86, 120] width 33 height 9
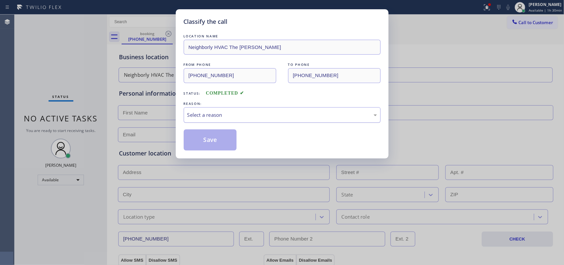
click at [224, 117] on div "Select a reason" at bounding box center [282, 115] width 190 height 8
click at [223, 135] on button "Save" at bounding box center [210, 139] width 53 height 21
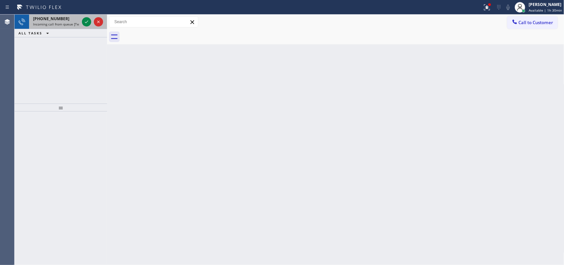
click at [68, 23] on span "Incoming call from queue [Test] All" at bounding box center [60, 24] width 55 height 5
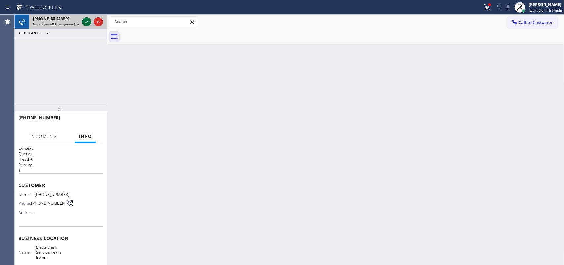
click at [88, 20] on icon at bounding box center [87, 22] width 8 height 8
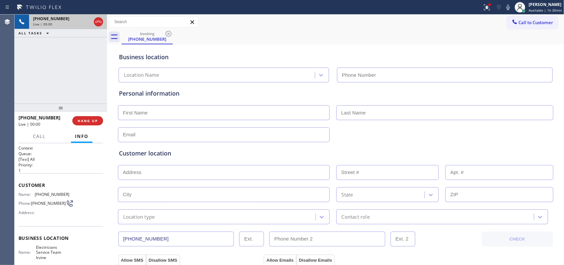
type input "[PHONE_NUMBER]"
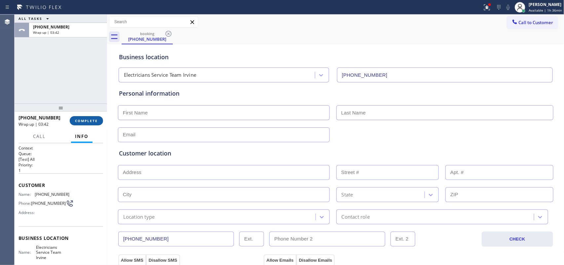
click at [93, 116] on button "COMPLETE" at bounding box center [86, 120] width 33 height 9
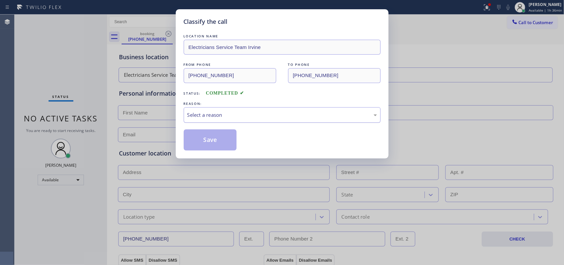
click at [202, 113] on div "Select a reason" at bounding box center [282, 115] width 190 height 8
click at [217, 149] on button "Save" at bounding box center [210, 139] width 53 height 21
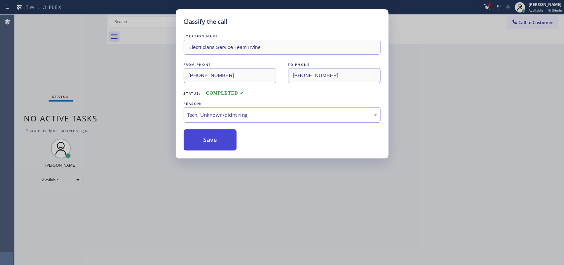
click at [223, 140] on button "Save" at bounding box center [210, 139] width 53 height 21
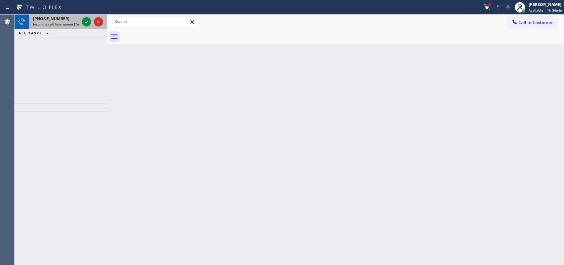
click at [55, 15] on div "[PHONE_NUMBER] Incoming call from queue [Test] All" at bounding box center [55, 22] width 52 height 15
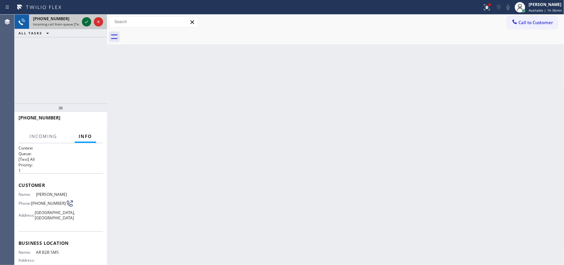
click at [85, 20] on icon at bounding box center [87, 22] width 8 height 8
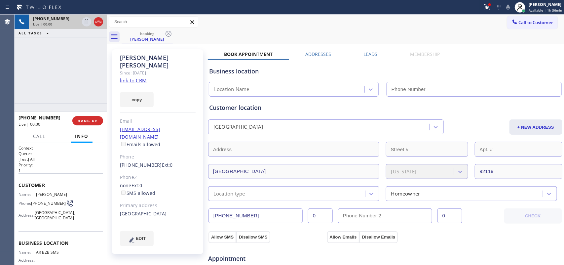
type input "[PHONE_NUMBER]"
click at [127, 77] on link "link to CRM" at bounding box center [133, 80] width 27 height 7
click at [88, 124] on button "HANG UP" at bounding box center [87, 120] width 31 height 9
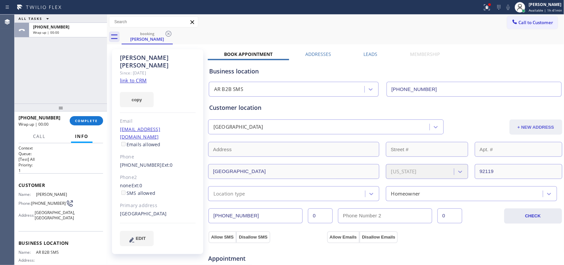
click at [519, 123] on button "+ NEW ADDRESS" at bounding box center [535, 126] width 53 height 15
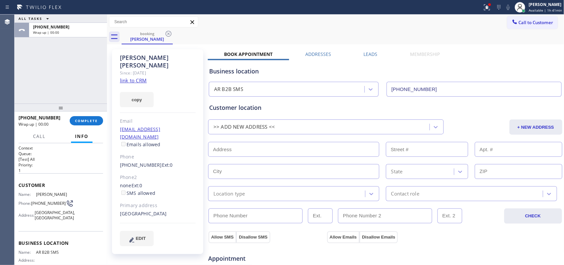
click at [35, 65] on div "ALL TASKS ALL TASKS ACTIVE TASKS TASKS IN WRAP UP [PHONE_NUMBER] Wrap up | 00:00" at bounding box center [61, 59] width 93 height 89
click at [283, 151] on input "text" at bounding box center [293, 149] width 171 height 15
paste input "[STREET_ADDRESS]"
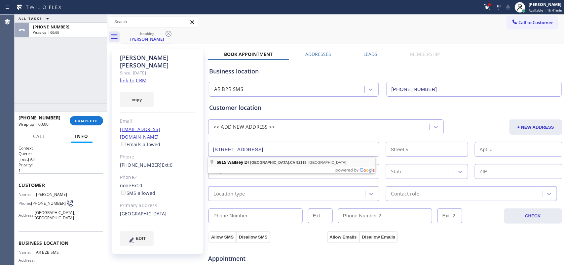
type input "[STREET_ADDRESS]"
type input "6915"
type input "[GEOGRAPHIC_DATA]"
type input "92119"
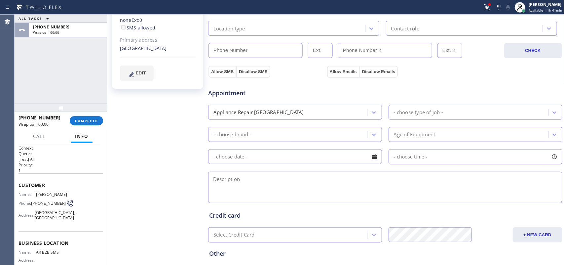
scroll to position [41, 0]
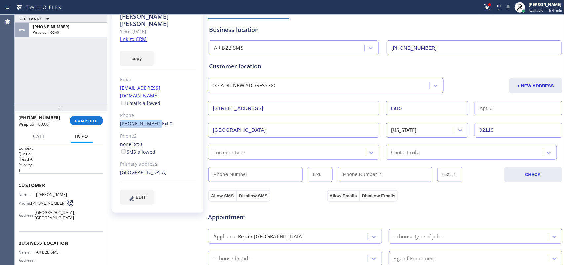
drag, startPoint x: 116, startPoint y: 108, endPoint x: 152, endPoint y: 110, distance: 36.4
click at [152, 110] on div "[PERSON_NAME] Since: [DATE] link to CRM copy Email [EMAIL_ADDRESS][DOMAIN_NAME]…" at bounding box center [157, 110] width 91 height 204
click at [255, 173] on input "(___) ___-____" at bounding box center [255, 174] width 94 height 15
paste input "619) 972-1556"
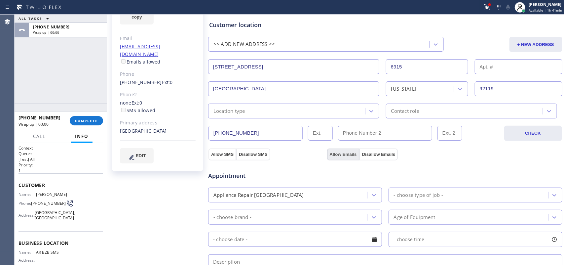
scroll to position [124, 0]
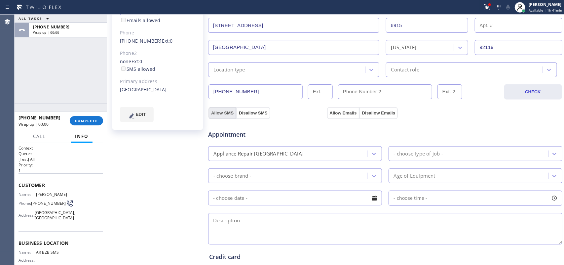
type input "[PHONE_NUMBER]"
click at [220, 109] on button "Allow SMS" at bounding box center [222, 113] width 28 height 12
click at [341, 112] on button "Allow Emails" at bounding box center [343, 113] width 32 height 12
checkbox input "true"
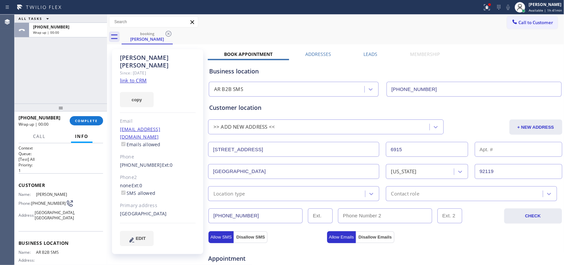
scroll to position [165, 0]
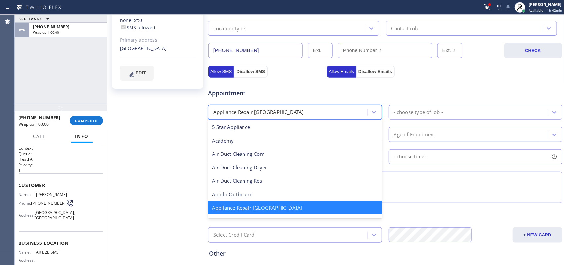
click at [350, 113] on div "Appliance Repair [GEOGRAPHIC_DATA]" at bounding box center [289, 112] width 158 height 12
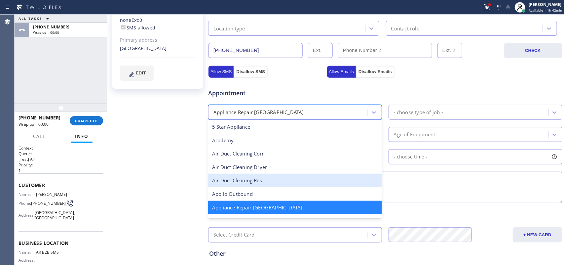
scroll to position [42, 0]
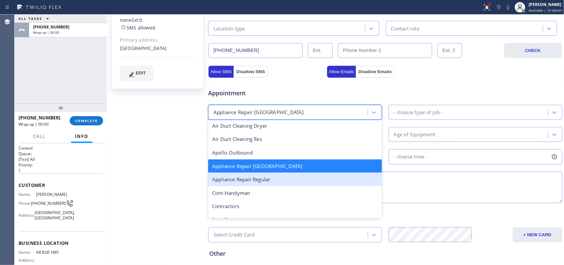
click at [286, 176] on div "Appliance Repair Regular" at bounding box center [295, 179] width 174 height 14
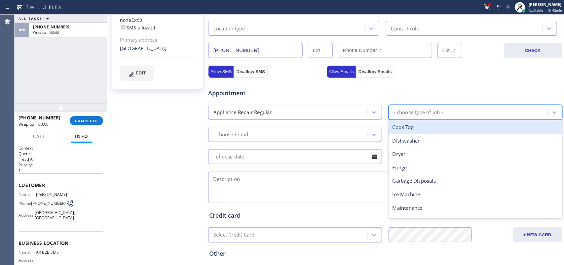
click at [464, 113] on div "- choose type of job -" at bounding box center [469, 112] width 158 height 12
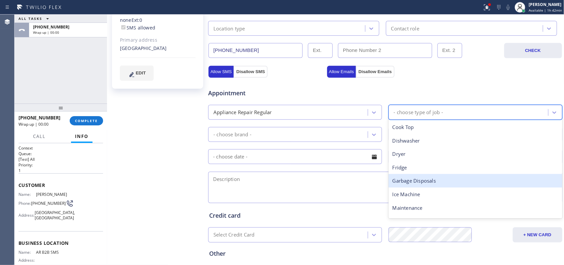
scroll to position [91, 0]
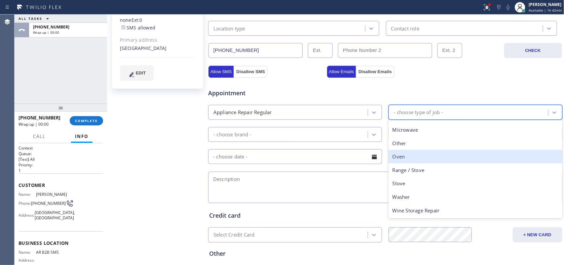
click at [412, 154] on div "Oven" at bounding box center [476, 157] width 174 height 14
click at [412, 154] on span "- choose time -" at bounding box center [411, 156] width 34 height 6
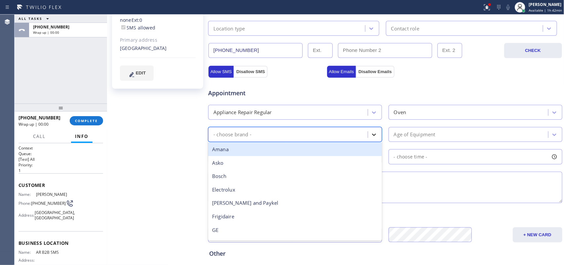
click at [373, 134] on icon at bounding box center [374, 134] width 7 height 7
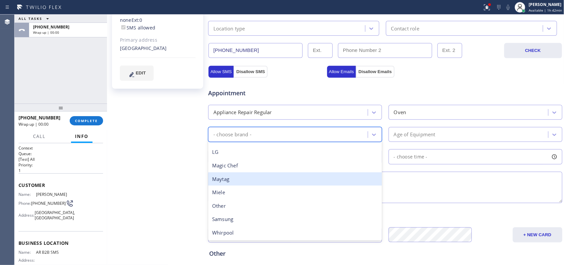
scroll to position [62, 0]
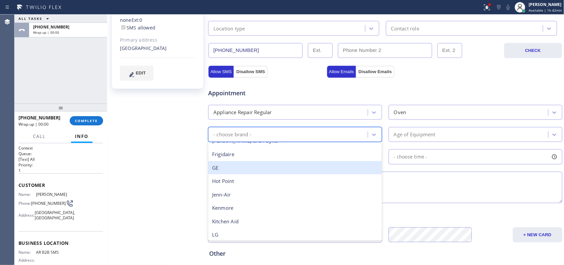
click at [264, 169] on div "GE" at bounding box center [295, 168] width 174 height 14
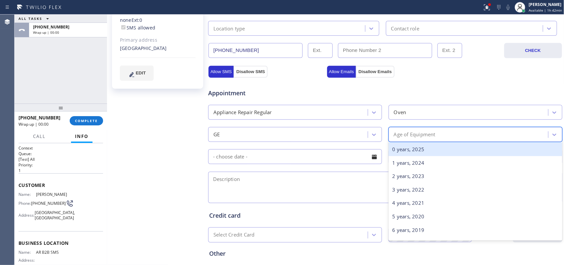
click at [413, 134] on div "Age of Equipment" at bounding box center [415, 134] width 42 height 8
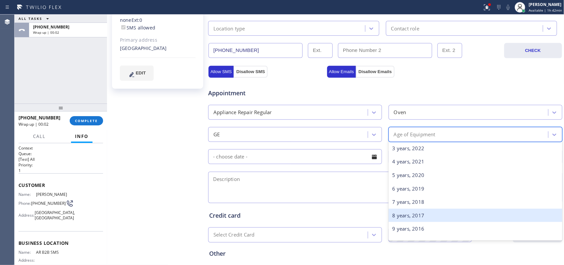
scroll to position [165, 0]
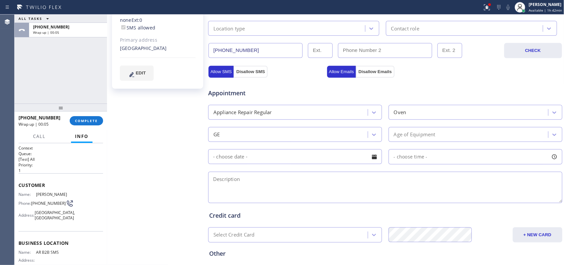
click at [143, 152] on div "[PERSON_NAME] Since: [DATE] link to CRM copy Email [EMAIL_ADDRESS][DOMAIN_NAME]…" at bounding box center [158, 101] width 99 height 441
click at [439, 130] on div "Age of Equipment" at bounding box center [469, 135] width 158 height 12
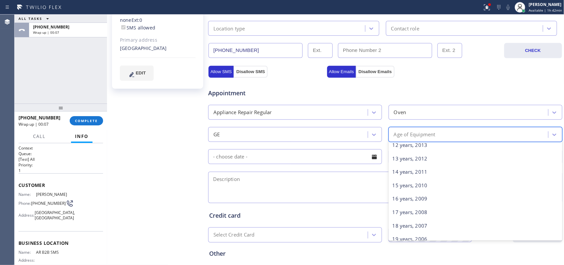
scroll to position [319, 0]
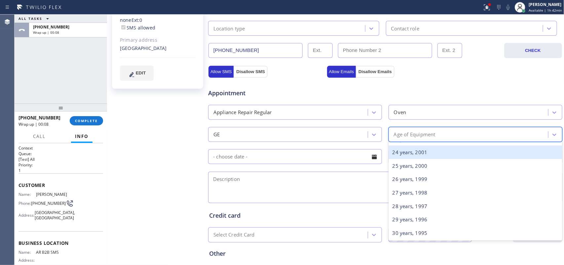
click at [415, 153] on div "24 years, 2001" at bounding box center [476, 152] width 174 height 14
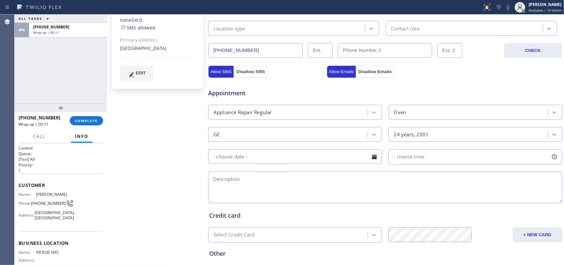
click at [382, 189] on textarea at bounding box center [385, 186] width 354 height 31
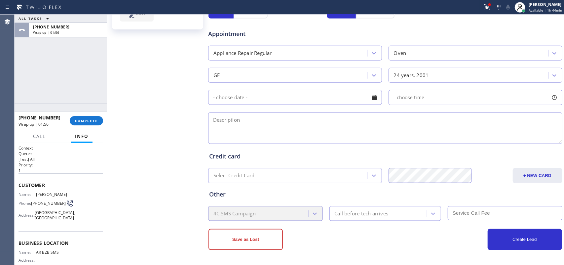
click at [33, 79] on div "ALL TASKS ALL TASKS ACTIVE TASKS TASKS IN WRAP UP [PHONE_NUMBER] Wrap up | 01:56" at bounding box center [61, 59] width 93 height 89
click at [293, 128] on textarea at bounding box center [385, 127] width 354 height 31
paste textarea "Ge wall Oven BI/ [DEMOGRAPHIC_DATA]/ MN JT95OA1SS/ [STREET_ADDRESS]/ Right now,…"
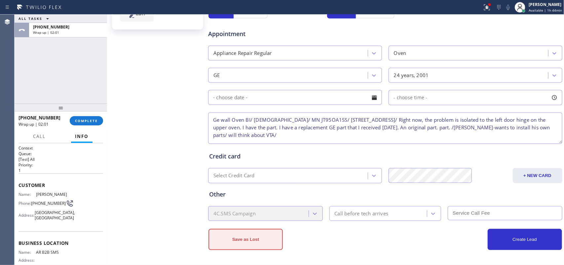
type textarea "Ge wall Oven BI/ [DEMOGRAPHIC_DATA]/ MN JT95OA1SS/ [STREET_ADDRESS]/ Right now,…"
click at [260, 244] on button "Save as Lost" at bounding box center [245, 239] width 74 height 21
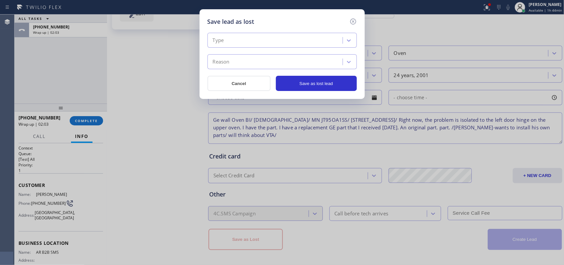
click at [291, 42] on div "Type" at bounding box center [275, 41] width 133 height 12
click at [290, 31] on div "3 results available. Select is focused ,type to refine list, press Down to open…" at bounding box center [281, 58] width 149 height 65
click at [287, 36] on div "Type" at bounding box center [275, 41] width 133 height 12
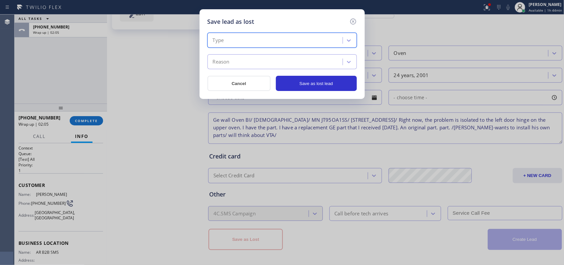
click at [282, 36] on div "Type" at bounding box center [275, 41] width 133 height 12
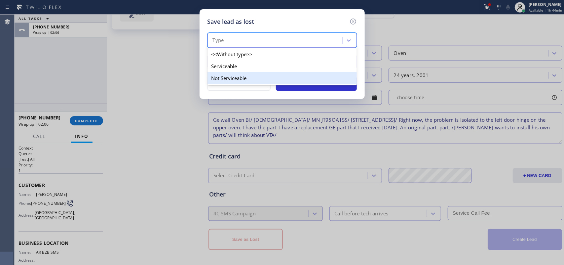
click at [256, 77] on div "Not Serviceable" at bounding box center [281, 78] width 149 height 12
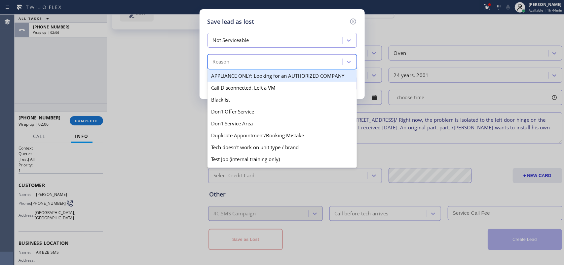
click at [261, 61] on div "Reason" at bounding box center [275, 62] width 133 height 12
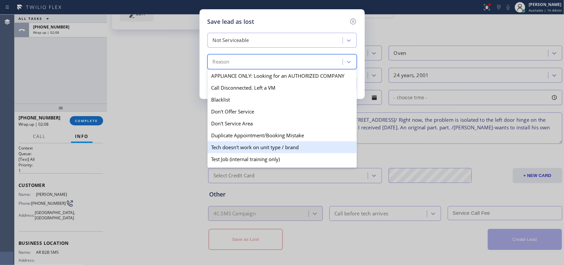
scroll to position [63, 0]
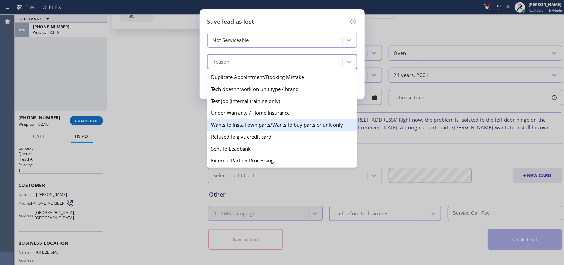
click at [249, 123] on div "Wants to install own parts/Wants to buy parts or unit only" at bounding box center [281, 125] width 149 height 12
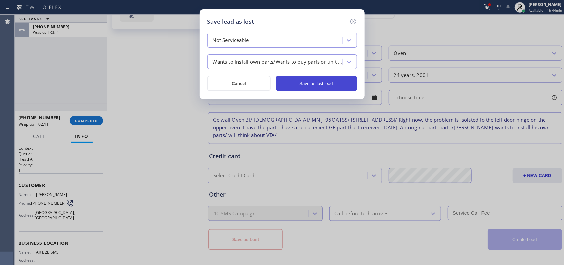
click at [295, 85] on button "Save as lost lead" at bounding box center [316, 83] width 81 height 15
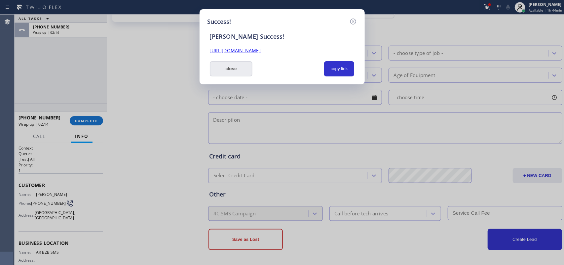
click at [245, 71] on button "close" at bounding box center [231, 68] width 43 height 15
click at [245, 71] on div "- choose brand -" at bounding box center [289, 75] width 158 height 12
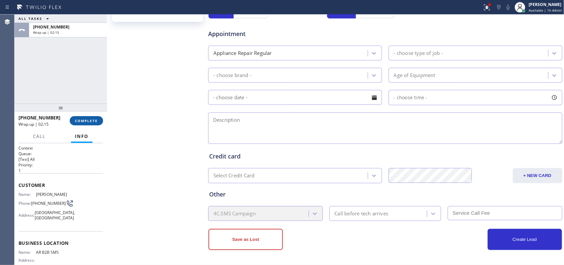
click at [88, 118] on button "COMPLETE" at bounding box center [86, 120] width 33 height 9
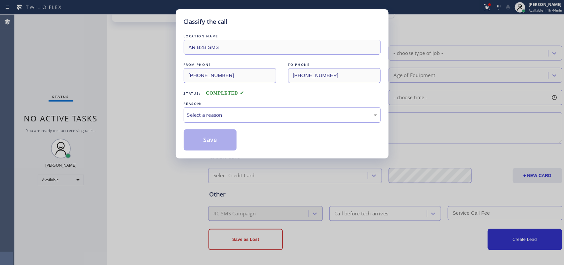
click at [236, 111] on div "Select a reason" at bounding box center [282, 115] width 197 height 16
click at [217, 163] on div "Classify the call LOCATION NAME AR B2B SMS FROM PHONE [PHONE_NUMBER] TO PHONE […" at bounding box center [282, 132] width 564 height 265
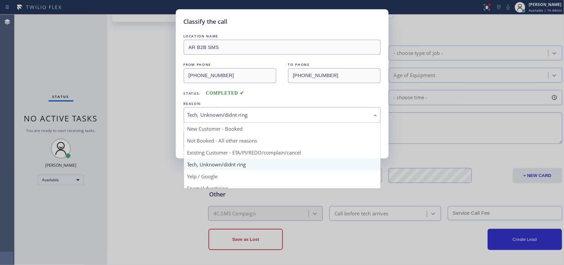
click at [235, 111] on div "Tech, Unknown/didnt ring" at bounding box center [282, 115] width 190 height 8
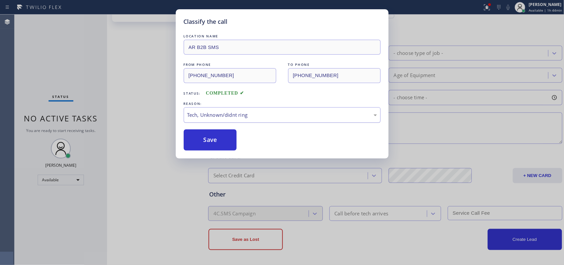
click at [235, 111] on div "Tech, Unknown/didnt ring" at bounding box center [282, 115] width 190 height 8
click at [219, 141] on button "Save" at bounding box center [210, 139] width 53 height 21
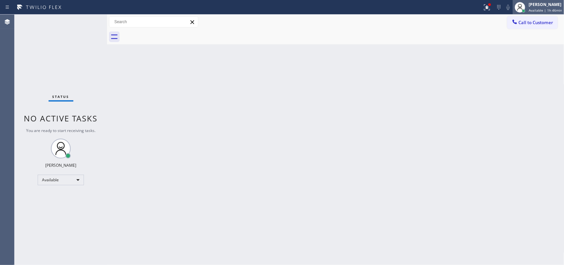
click at [551, 11] on span "Available | 1h 46min" at bounding box center [545, 10] width 33 height 5
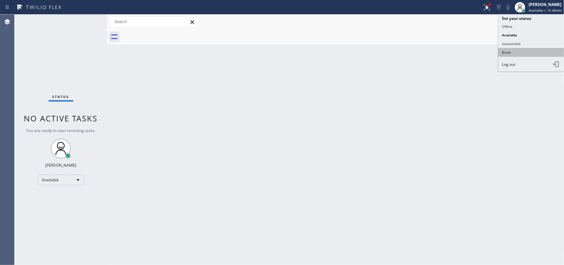
click at [526, 52] on button "Break" at bounding box center [531, 52] width 66 height 9
click at [526, 52] on div "Back to Dashboard Change Sender ID Customers Technicians Select a contact Outbo…" at bounding box center [335, 140] width 457 height 250
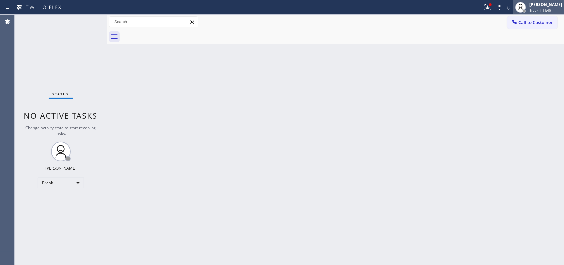
click at [537, 6] on div "[PERSON_NAME]" at bounding box center [545, 5] width 33 height 6
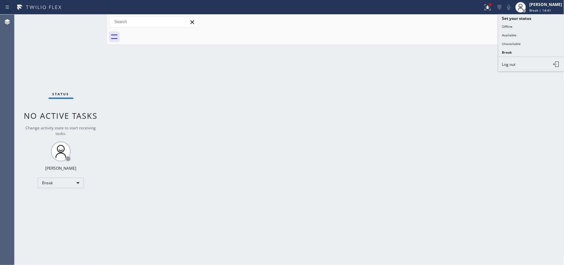
click at [520, 31] on button "Available" at bounding box center [531, 35] width 66 height 9
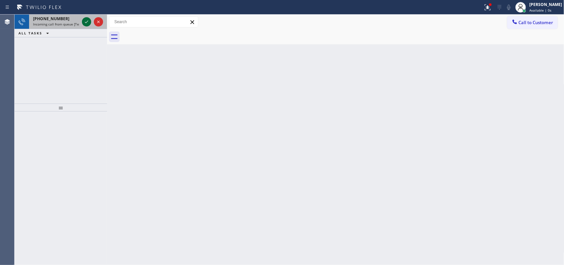
click at [85, 20] on icon at bounding box center [87, 22] width 8 height 8
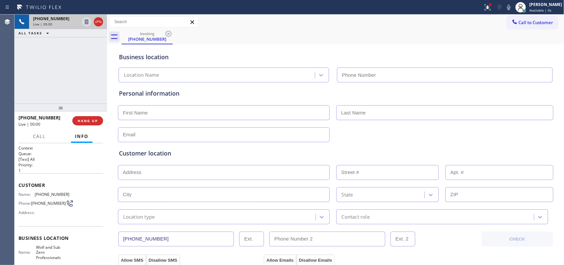
type input "[PHONE_NUMBER]"
click at [260, 115] on input "text" at bounding box center [224, 112] width 212 height 15
type input "[PERSON_NAME]"
click at [357, 111] on input "text" at bounding box center [444, 112] width 217 height 15
type input "S"
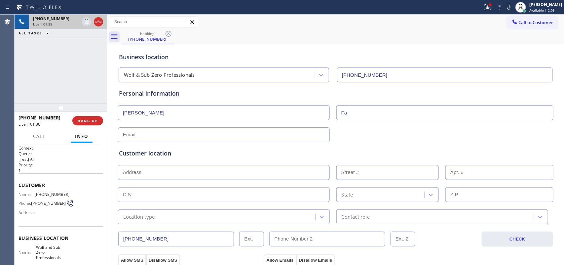
type input "F"
click at [88, 82] on div "[PHONE_NUMBER] Live | 04:20 ALL TASKS ALL TASKS ACTIVE TASKS TASKS IN WRAP UP" at bounding box center [61, 59] width 93 height 89
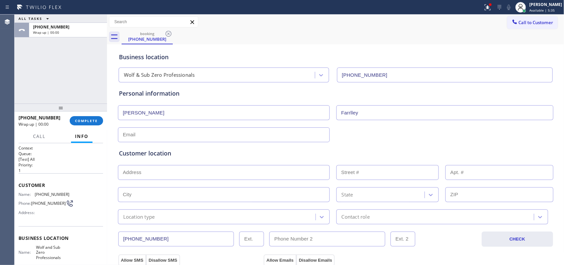
click at [47, 73] on div "ALL TASKS ALL TASKS ACTIVE TASKS TASKS IN WRAP UP [PHONE_NUMBER] Wrap up | 00:00" at bounding box center [61, 59] width 93 height 89
drag, startPoint x: 357, startPoint y: 111, endPoint x: 347, endPoint y: 113, distance: 10.3
click at [347, 113] on input "Farrlley" at bounding box center [444, 112] width 217 height 15
click at [27, 83] on div "ALL TASKS ALL TASKS ACTIVE TASKS TASKS IN WRAP UP [PHONE_NUMBER] Wrap up | 00:00" at bounding box center [61, 59] width 93 height 89
drag, startPoint x: 365, startPoint y: 116, endPoint x: 346, endPoint y: 113, distance: 19.7
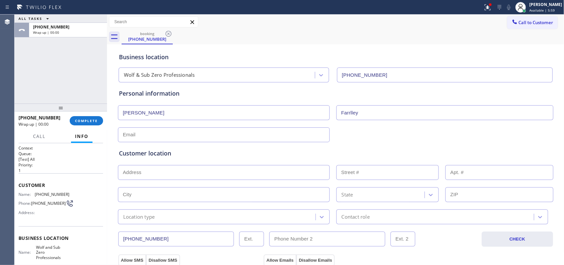
click at [346, 113] on input "Farrlley" at bounding box center [444, 112] width 217 height 15
type input "Farrelly"
click at [30, 70] on div "ALL TASKS ALL TASKS ACTIVE TASKS TASKS IN WRAP UP [PHONE_NUMBER] Wrap up | 00:00" at bounding box center [61, 59] width 93 height 89
click at [181, 135] on input "text" at bounding box center [224, 134] width 212 height 15
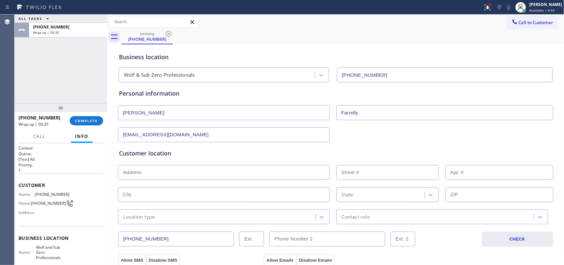
click at [42, 75] on div "ALL TASKS ALL TASKS ACTIVE TASKS TASKS IN WRAP UP [PHONE_NUMBER] Wrap up | 00:35" at bounding box center [61, 59] width 93 height 89
click at [177, 139] on input "[EMAIL_ADDRESS][DOMAIN_NAME]" at bounding box center [224, 134] width 212 height 15
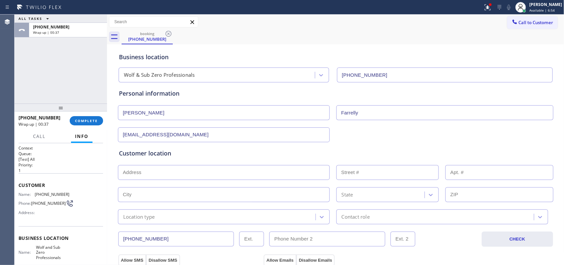
paste input "marfarly"
type input "[EMAIL_ADDRESS][DOMAIN_NAME]"
click at [184, 175] on input "text" at bounding box center [224, 172] width 212 height 15
paste input "[STREET_ADDRESS][PERSON_NAME][PERSON_NAME],"
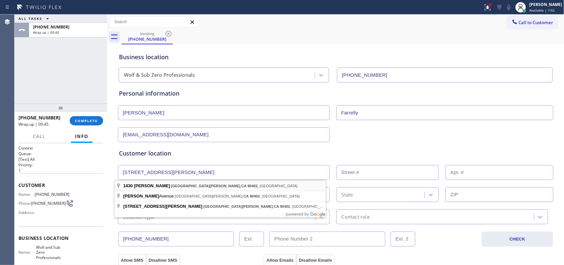
type input "[STREET_ADDRESS][PERSON_NAME]"
type input "1430"
type input "[GEOGRAPHIC_DATA][PERSON_NAME]"
type input "90402"
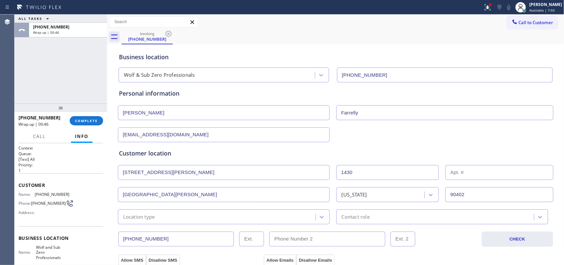
scroll to position [83, 0]
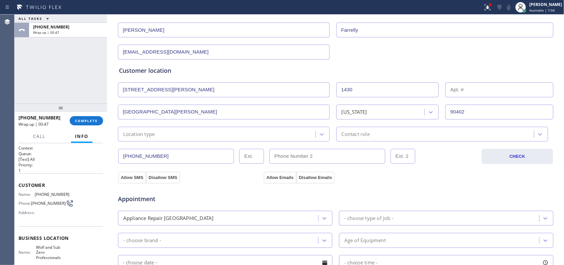
click at [271, 135] on div "Location type" at bounding box center [218, 134] width 196 height 12
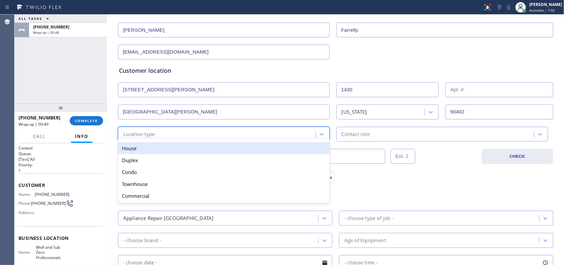
click at [240, 139] on div "option House focused, 1 of 5. 5 results available. Use Up and Down to choose op…" at bounding box center [224, 134] width 212 height 15
drag, startPoint x: 230, startPoint y: 147, endPoint x: 343, endPoint y: 139, distance: 112.9
click at [230, 148] on div "House" at bounding box center [224, 148] width 212 height 12
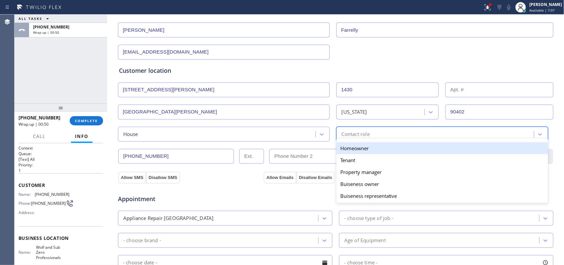
click at [373, 131] on div "Contact role" at bounding box center [436, 134] width 196 height 12
click at [352, 149] on div "Homeowner" at bounding box center [442, 148] width 212 height 12
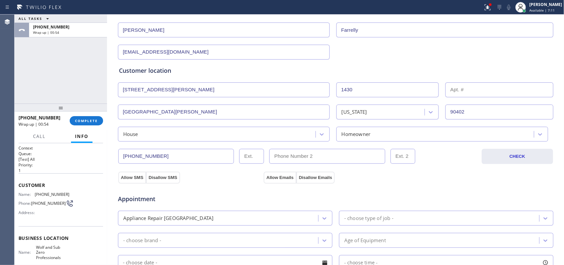
click at [44, 59] on div "ALL TASKS ALL TASKS ACTIVE TASKS TASKS IN WRAP UP [PHONE_NUMBER] Wrap up | 00:54" at bounding box center [61, 59] width 93 height 89
click at [38, 60] on div "ALL TASKS ALL TASKS ACTIVE TASKS TASKS IN WRAP UP [PHONE_NUMBER] Wrap up | 00:58" at bounding box center [61, 59] width 93 height 89
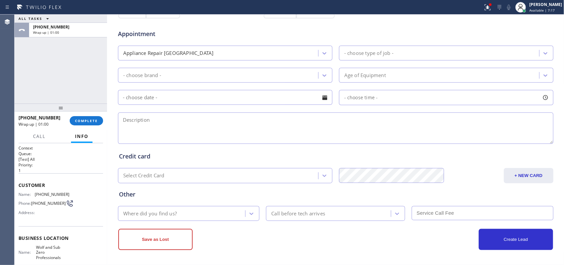
scroll to position [206, 0]
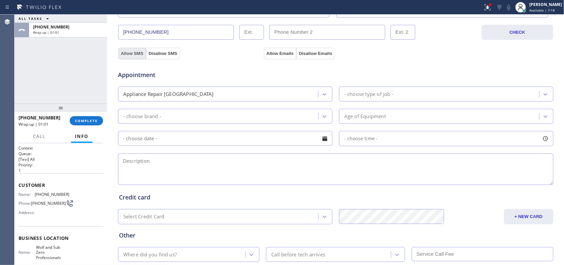
click at [126, 55] on button "Allow SMS" at bounding box center [132, 54] width 28 height 12
click at [272, 52] on button "Allow Emails" at bounding box center [280, 54] width 32 height 12
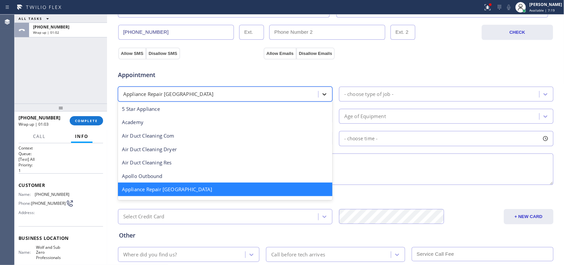
click at [319, 91] on div at bounding box center [324, 94] width 12 height 12
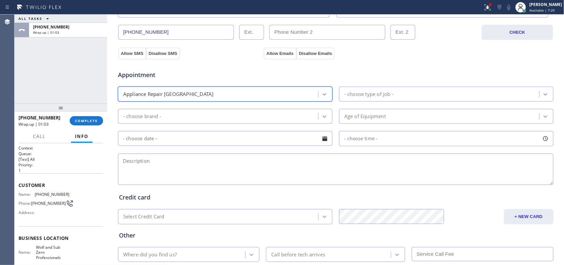
click at [357, 91] on div "- choose type of job -" at bounding box center [368, 94] width 49 height 8
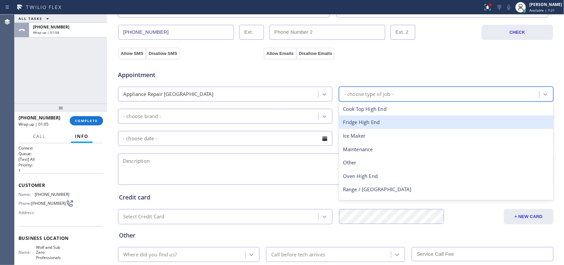
click at [372, 123] on div "Fridge High End" at bounding box center [446, 122] width 214 height 14
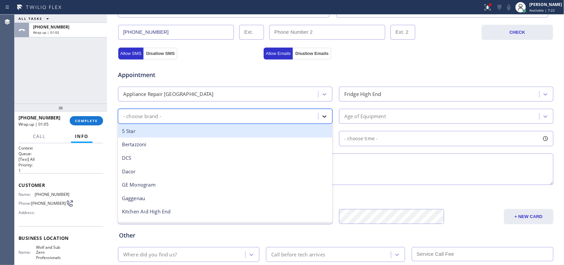
click at [325, 116] on div at bounding box center [324, 116] width 12 height 12
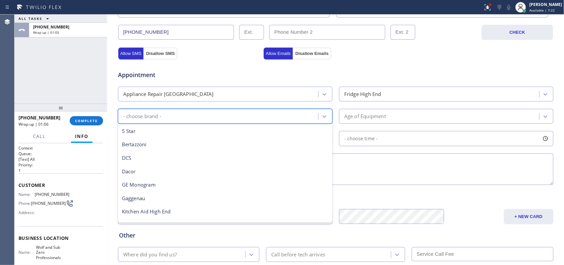
scroll to position [91, 0]
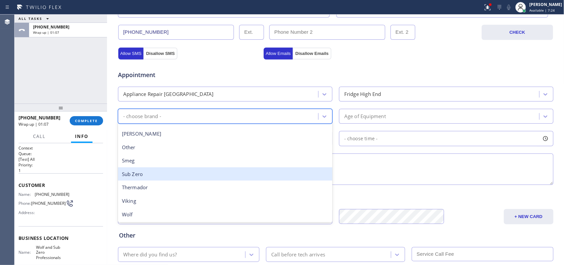
click at [252, 177] on div "Sub Zero" at bounding box center [225, 174] width 214 height 14
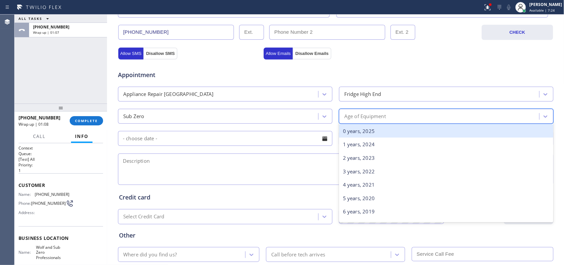
click at [369, 115] on div "Age of Equipment" at bounding box center [365, 116] width 42 height 8
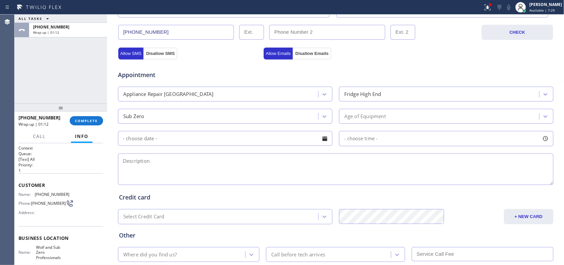
drag, startPoint x: 72, startPoint y: 84, endPoint x: 75, endPoint y: 83, distance: 3.4
click at [72, 84] on div "ALL TASKS ALL TASKS ACTIVE TASKS TASKS IN WRAP UP [PHONE_NUMBER] Wrap up | 01:12" at bounding box center [61, 59] width 93 height 89
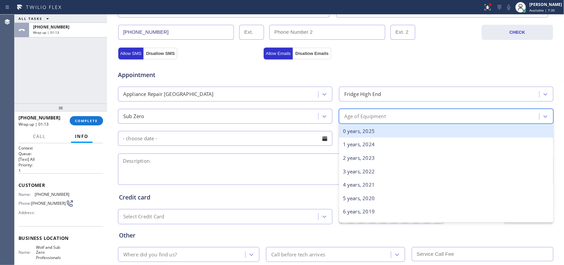
click at [364, 115] on div "Age of Equipment" at bounding box center [365, 116] width 42 height 8
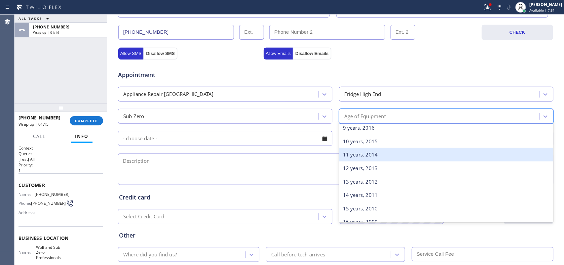
scroll to position [41, 0]
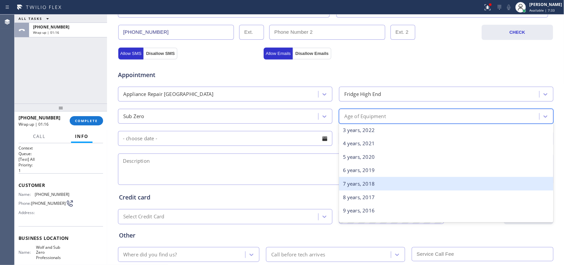
click at [371, 184] on div "7 years, 2018" at bounding box center [446, 184] width 214 height 14
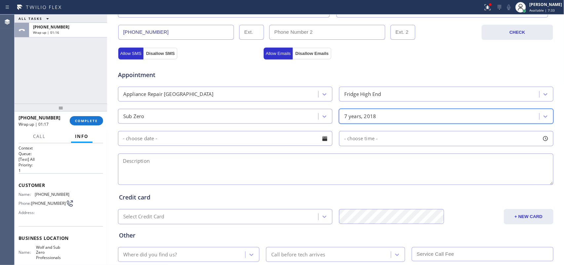
click at [319, 140] on div at bounding box center [324, 138] width 11 height 11
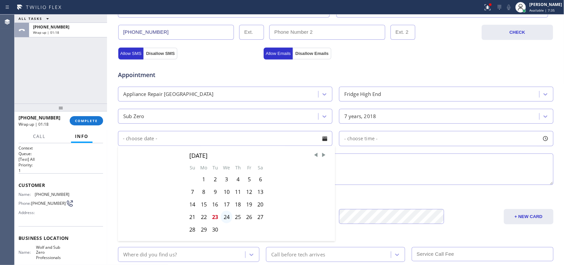
click at [222, 220] on div "24" at bounding box center [227, 216] width 12 height 13
click at [222, 220] on div "Select Credit Card" at bounding box center [219, 217] width 198 height 12
type input "[DATE]"
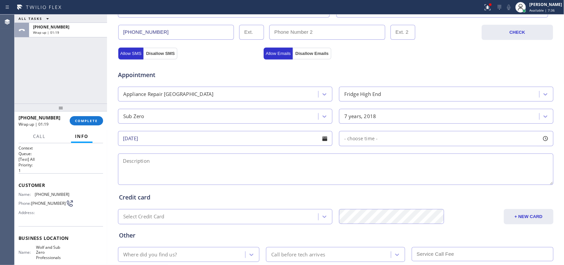
click at [542, 141] on div at bounding box center [545, 138] width 11 height 11
drag, startPoint x: 341, startPoint y: 181, endPoint x: 482, endPoint y: 189, distance: 141.3
click at [488, 189] on div "FROM TILL 8:00 AM 5:30 PM" at bounding box center [441, 170] width 204 height 48
drag, startPoint x: 344, startPoint y: 180, endPoint x: 425, endPoint y: 177, distance: 81.0
click at [425, 177] on div at bounding box center [425, 179] width 8 height 14
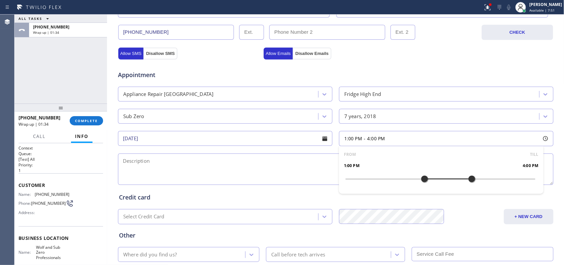
click at [472, 179] on div at bounding box center [472, 179] width 8 height 14
click at [48, 81] on div "ALL TASKS ALL TASKS ACTIVE TASKS TASKS IN WRAP UP [PHONE_NUMBER] Wrap up | 02:14" at bounding box center [61, 59] width 93 height 89
click at [51, 63] on div "ALL TASKS ALL TASKS ACTIVE TASKS TASKS IN WRAP UP [PHONE_NUMBER] Wrap up | 02:50" at bounding box center [61, 59] width 93 height 89
click at [43, 62] on div "ALL TASKS ALL TASKS ACTIVE TASKS TASKS IN WRAP UP [PHONE_NUMBER] Wrap up | 03:05" at bounding box center [61, 59] width 93 height 89
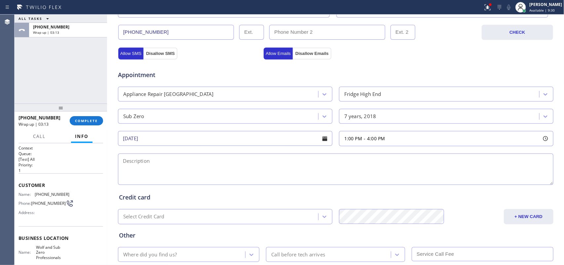
scroll to position [80, 0]
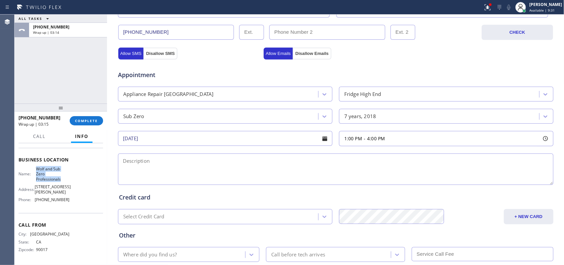
drag, startPoint x: 45, startPoint y: 174, endPoint x: 33, endPoint y: 167, distance: 14.1
click at [32, 167] on div "Name: [PERSON_NAME] and Sub Zero Professionals" at bounding box center [44, 173] width 51 height 15
click at [177, 168] on textarea at bounding box center [335, 168] width 435 height 31
paste textarea "1-4/ $69/ SubZero Fridge BI/ [DEMOGRAPHIC_DATA] /There's frost building up on t…"
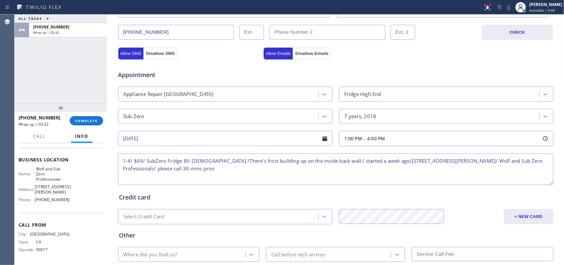
scroll to position [248, 0]
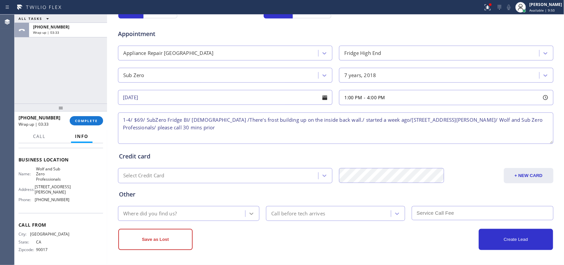
type textarea "1-4/ $69/ SubZero Fridge BI/ [DEMOGRAPHIC_DATA] /There's frost building up on t…"
click at [248, 210] on icon at bounding box center [251, 213] width 7 height 7
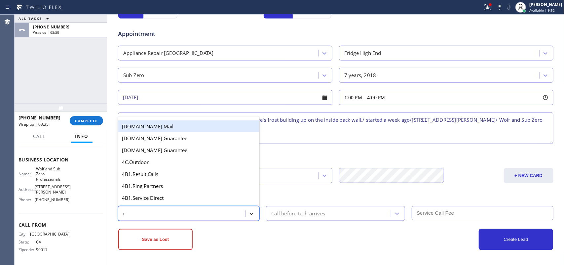
type input "re"
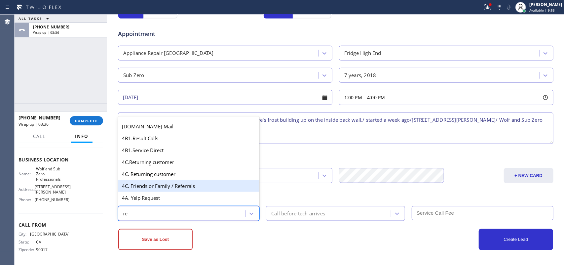
click at [190, 188] on div "4C. Friends or Family / Referrals" at bounding box center [189, 186] width 142 height 12
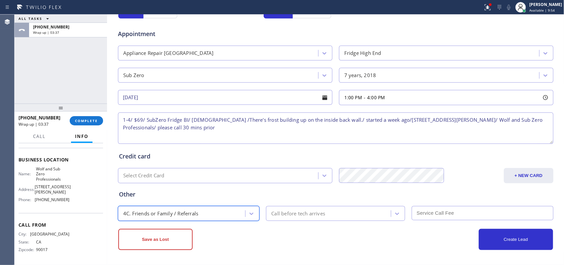
click at [285, 212] on div "Call before tech arrives" at bounding box center [298, 213] width 54 height 8
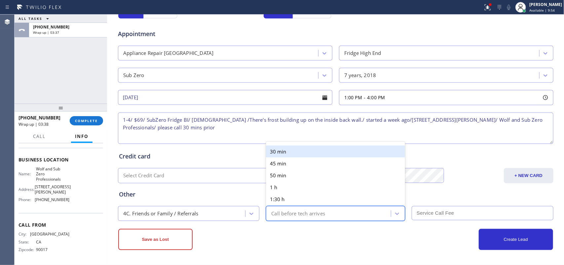
click at [279, 149] on div "30 min" at bounding box center [335, 151] width 139 height 12
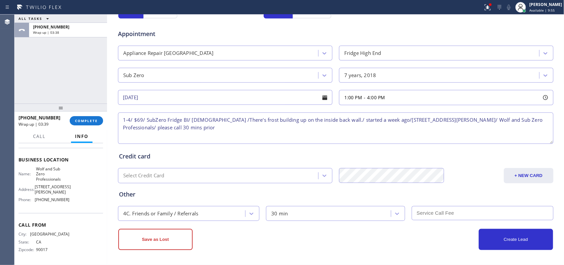
click at [431, 210] on input "text" at bounding box center [483, 213] width 142 height 14
type input "69"
click at [498, 245] on button "Create Lead" at bounding box center [516, 239] width 74 height 21
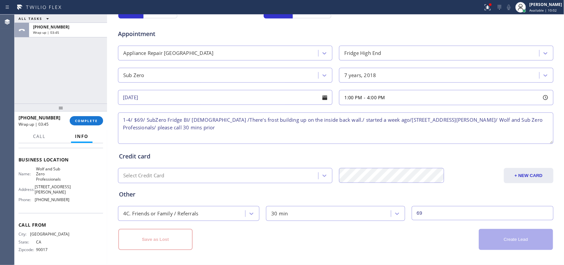
scroll to position [64, 0]
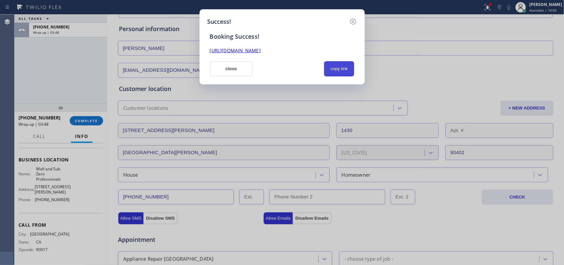
click at [339, 67] on button "copy link" at bounding box center [339, 68] width 30 height 15
click at [261, 47] on link "[URL][DOMAIN_NAME]" at bounding box center [235, 50] width 51 height 6
click at [241, 74] on button "close" at bounding box center [231, 68] width 43 height 15
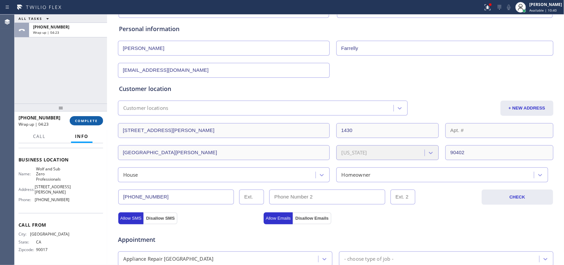
click at [81, 121] on span "COMPLETE" at bounding box center [86, 120] width 23 height 5
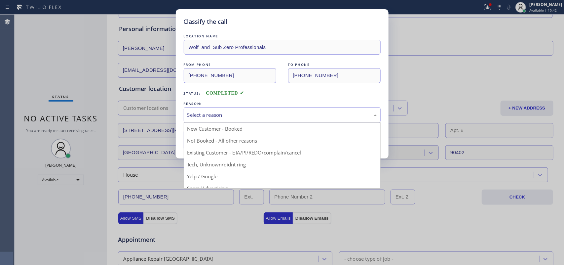
click at [215, 115] on div "Select a reason" at bounding box center [282, 115] width 190 height 8
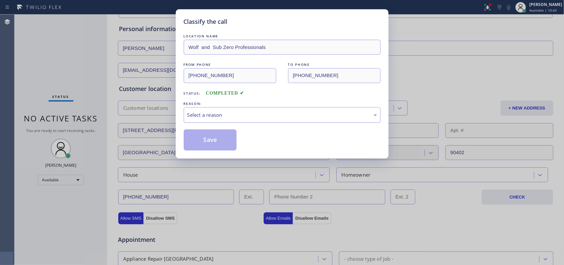
click at [225, 113] on div "Select a reason" at bounding box center [282, 115] width 190 height 8
click at [217, 137] on button "Save" at bounding box center [210, 139] width 53 height 21
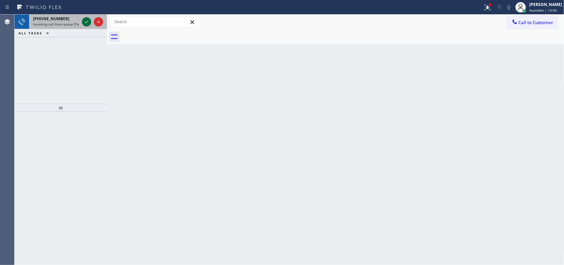
click at [87, 19] on icon at bounding box center [87, 22] width 8 height 8
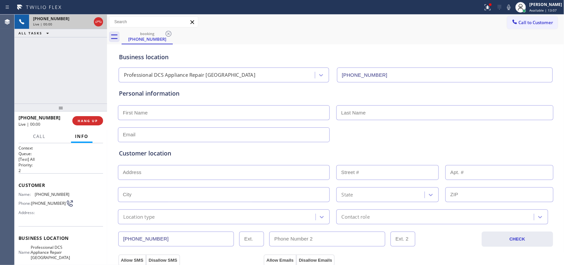
type input "[PHONE_NUMBER]"
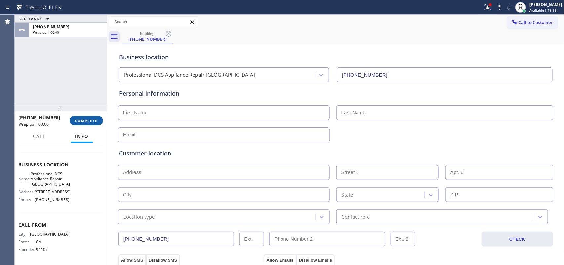
click at [86, 119] on span "COMPLETE" at bounding box center [86, 120] width 23 height 5
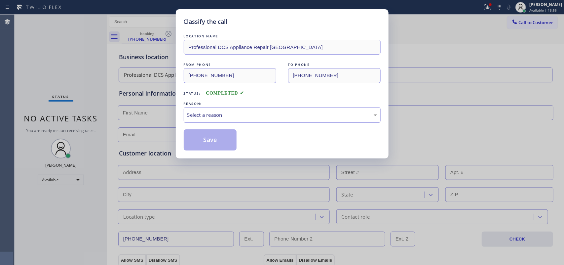
click at [202, 110] on div "Select a reason" at bounding box center [282, 115] width 197 height 16
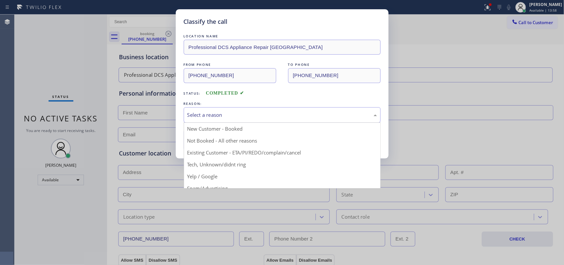
click at [49, 74] on div "Classify the call LOCATION NAME Professional DCS Appliance Repair [GEOGRAPHIC_D…" at bounding box center [282, 132] width 564 height 265
click at [200, 111] on div "Select a reason" at bounding box center [282, 115] width 190 height 8
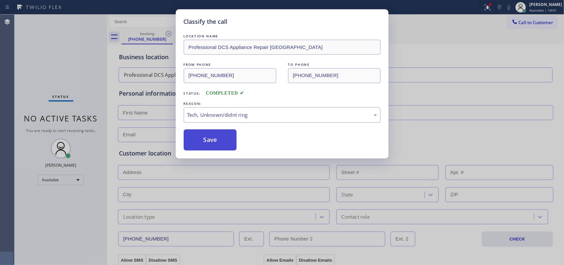
click at [212, 140] on button "Save" at bounding box center [210, 139] width 53 height 21
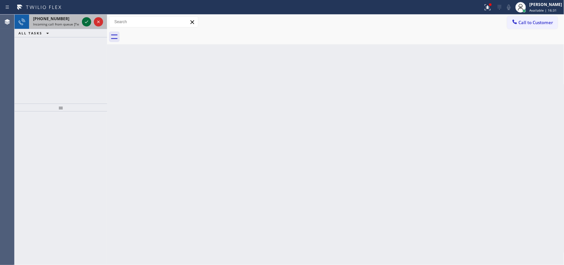
click at [85, 21] on icon at bounding box center [87, 22] width 8 height 8
click at [58, 17] on span "[PHONE_NUMBER]" at bounding box center [51, 19] width 36 height 6
drag, startPoint x: 58, startPoint y: 17, endPoint x: 80, endPoint y: 19, distance: 21.9
click at [58, 17] on span "[PHONE_NUMBER]" at bounding box center [51, 19] width 36 height 6
click at [66, 22] on span "Incoming call from queue [Test] All" at bounding box center [60, 24] width 55 height 5
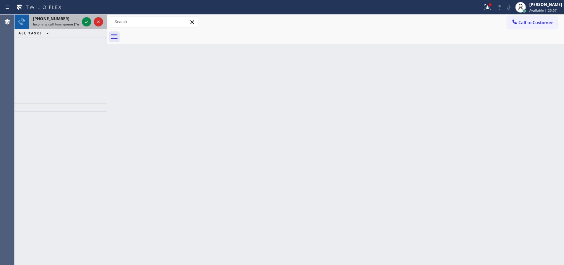
click at [63, 18] on div "[PHONE_NUMBER]" at bounding box center [56, 19] width 46 height 6
click at [85, 22] on icon at bounding box center [87, 22] width 8 height 8
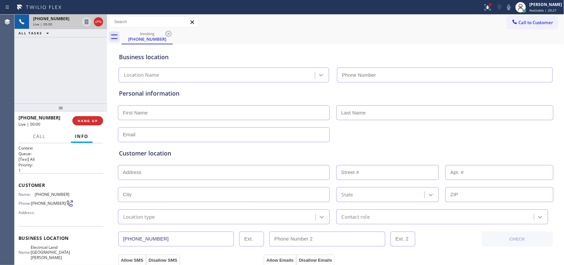
type input "[PHONE_NUMBER]"
click at [40, 133] on span "Call" at bounding box center [39, 136] width 13 height 6
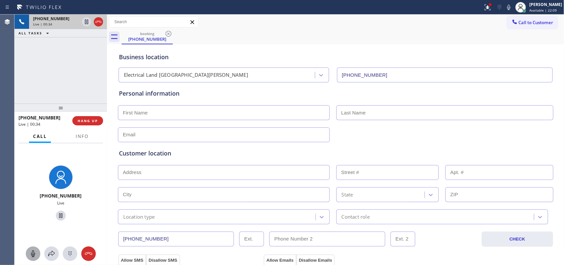
click at [35, 252] on icon at bounding box center [33, 253] width 8 height 8
click at [57, 215] on icon at bounding box center [61, 215] width 8 height 8
click at [196, 177] on input "text" at bounding box center [224, 172] width 212 height 15
paste input "1818 English [GEOGRAPHIC_DATA][PERSON_NAME]"
type input "1818 English St"
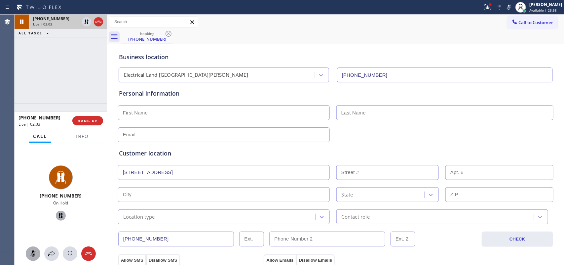
type input "1818"
type input "Santa [PERSON_NAME]"
type input "92706"
click at [207, 113] on input "text" at bounding box center [224, 112] width 212 height 15
click at [178, 109] on input "text" at bounding box center [224, 112] width 212 height 15
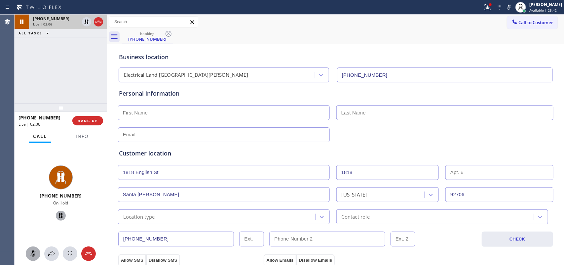
click at [178, 109] on input "text" at bounding box center [224, 112] width 212 height 15
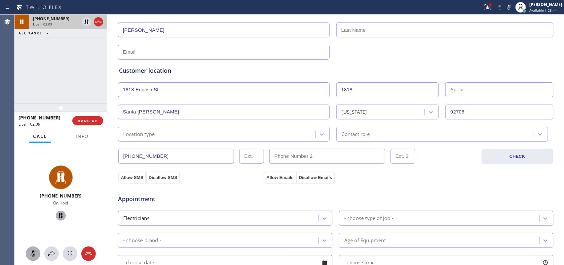
scroll to position [165, 0]
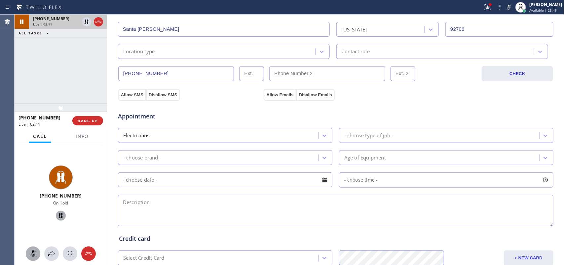
type input "[PERSON_NAME]"
drag, startPoint x: 36, startPoint y: 251, endPoint x: 35, endPoint y: 242, distance: 9.3
click at [35, 252] on icon at bounding box center [33, 253] width 8 height 8
click at [60, 212] on icon at bounding box center [61, 215] width 8 height 8
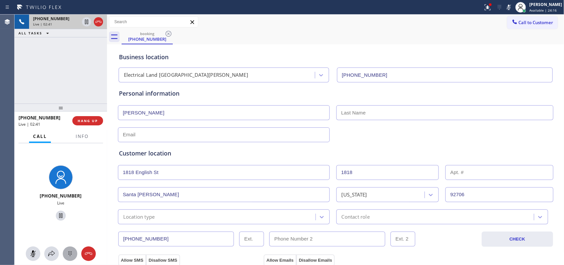
drag, startPoint x: 29, startPoint y: 251, endPoint x: 66, endPoint y: 255, distance: 37.2
click at [29, 251] on icon at bounding box center [33, 253] width 8 height 8
click at [30, 251] on icon at bounding box center [33, 253] width 8 height 8
click at [58, 215] on icon at bounding box center [61, 215] width 8 height 8
click at [31, 250] on icon at bounding box center [33, 253] width 8 height 8
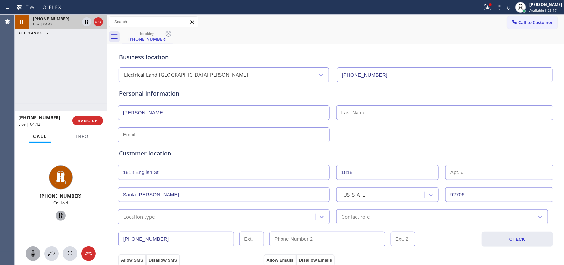
click at [57, 213] on icon at bounding box center [61, 215] width 8 height 8
click at [173, 133] on input "text" at bounding box center [224, 134] width 212 height 15
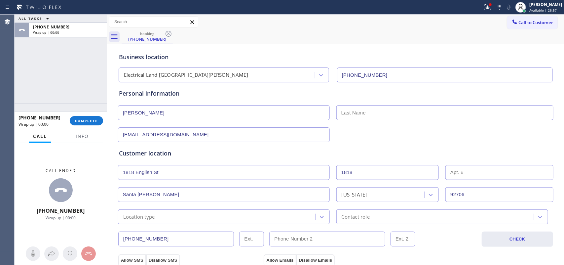
type input "[EMAIL_ADDRESS][DOMAIN_NAME]"
click at [42, 80] on div "ALL TASKS ALL TASKS ACTIVE TASKS TASKS IN WRAP UP [PHONE_NUMBER] Wrap up | 00:00" at bounding box center [61, 59] width 93 height 89
drag, startPoint x: 178, startPoint y: 112, endPoint x: 104, endPoint y: 111, distance: 73.7
click at [104, 111] on div "ALL TASKS ALL TASKS ACTIVE TASKS TASKS IN WRAP UP [PHONE_NUMBER] Wrap up | 00:1…" at bounding box center [289, 140] width 549 height 250
click at [417, 114] on input "text" at bounding box center [444, 112] width 217 height 15
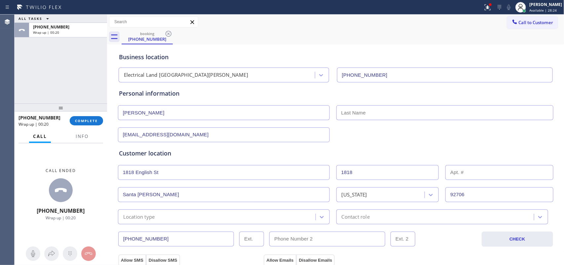
paste input "[PERSON_NAME]"
type input "[PERSON_NAME]"
drag, startPoint x: 222, startPoint y: 116, endPoint x: 121, endPoint y: 116, distance: 101.4
click at [121, 116] on input "[PERSON_NAME]" at bounding box center [224, 112] width 212 height 15
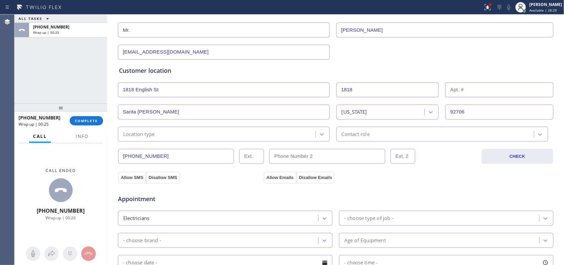
type input "Mr."
click at [244, 138] on div "Location type" at bounding box center [218, 134] width 196 height 12
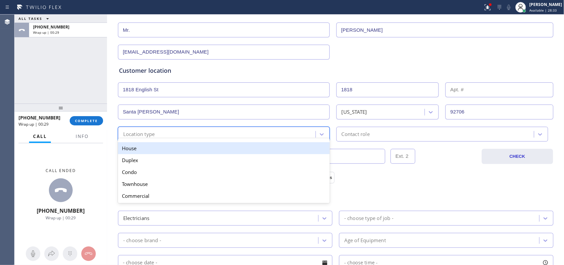
click at [251, 149] on div "House" at bounding box center [224, 148] width 212 height 12
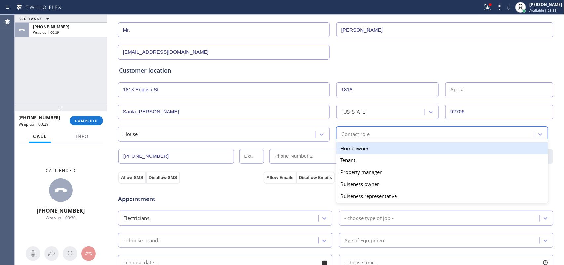
click at [366, 131] on div "Contact role" at bounding box center [356, 134] width 28 height 8
click at [365, 150] on div "Homeowner" at bounding box center [442, 148] width 212 height 12
drag, startPoint x: 365, startPoint y: 150, endPoint x: 317, endPoint y: 152, distance: 47.9
click at [365, 150] on input "text" at bounding box center [327, 156] width 116 height 15
type input "(___) ___-____"
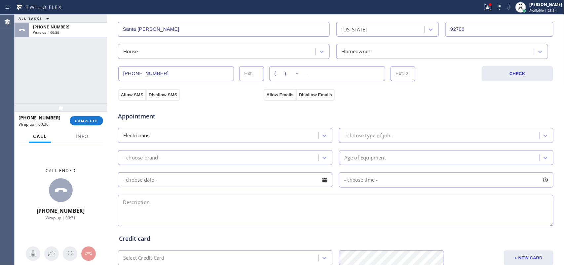
scroll to position [206, 0]
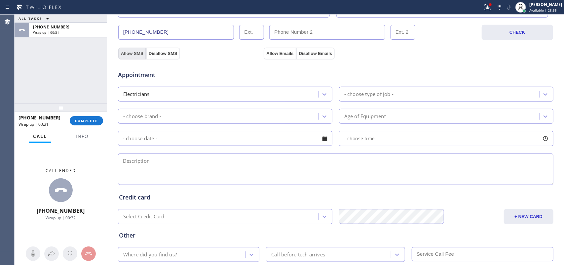
click at [135, 56] on button "Allow SMS" at bounding box center [132, 54] width 28 height 12
click at [264, 53] on button "Allow Emails" at bounding box center [280, 54] width 32 height 12
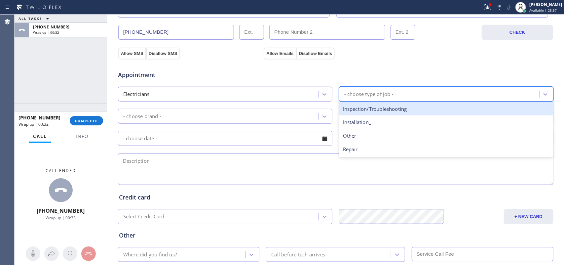
click at [348, 89] on div "- choose type of job -" at bounding box center [440, 94] width 198 height 12
drag, startPoint x: 348, startPoint y: 89, endPoint x: 355, endPoint y: 102, distance: 15.4
click at [348, 89] on div "- choose type of job -" at bounding box center [440, 94] width 198 height 12
click at [383, 92] on div "- choose type of job -" at bounding box center [368, 94] width 49 height 8
drag, startPoint x: 383, startPoint y: 92, endPoint x: 382, endPoint y: 97, distance: 6.0
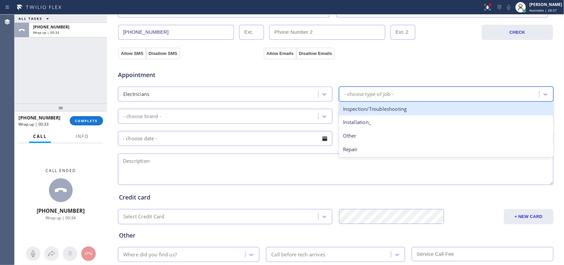
click at [383, 92] on div "- choose type of job -" at bounding box center [368, 94] width 49 height 8
click at [386, 89] on div "- choose type of job -" at bounding box center [446, 94] width 214 height 15
click at [381, 113] on div "Inspection/Troubleshooting" at bounding box center [446, 109] width 214 height 14
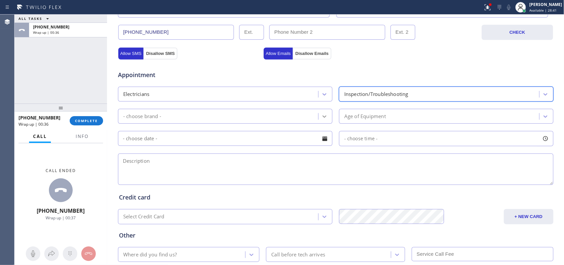
click at [318, 111] on div at bounding box center [324, 116] width 12 height 12
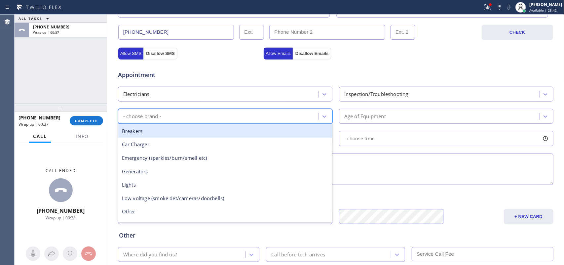
click at [247, 135] on div "Breakers" at bounding box center [225, 131] width 214 height 14
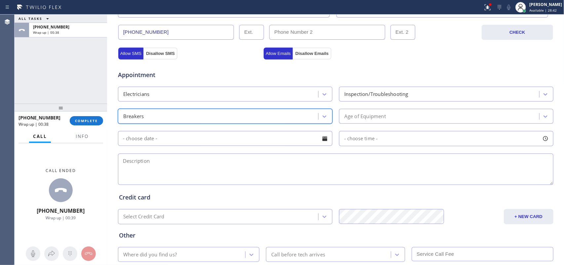
click at [379, 113] on div "Age of Equipment" at bounding box center [440, 116] width 198 height 12
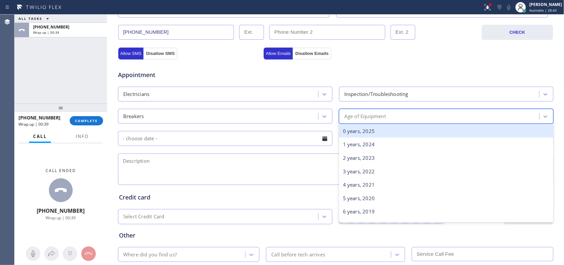
click at [379, 113] on div "Age of Equipment" at bounding box center [440, 116] width 198 height 12
click at [371, 133] on div "0 years, 2025" at bounding box center [446, 131] width 214 height 14
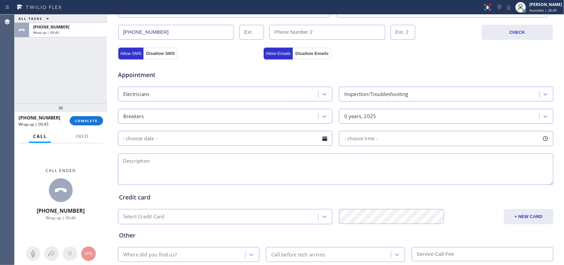
click at [156, 170] on textarea at bounding box center [335, 168] width 435 height 31
paste textarea "breaker got fried at the house wants electrician to repair or replace it asap s…"
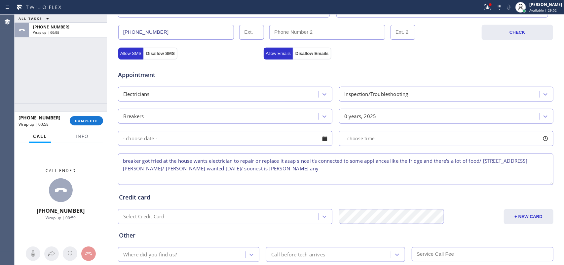
scroll to position [248, 0]
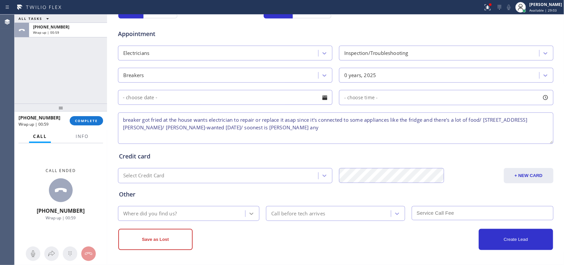
type textarea "breaker got fried at the house wants electrician to repair or replace it asap s…"
click at [251, 208] on div at bounding box center [251, 213] width 12 height 12
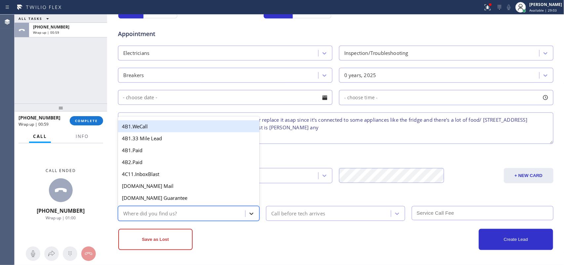
type input "g"
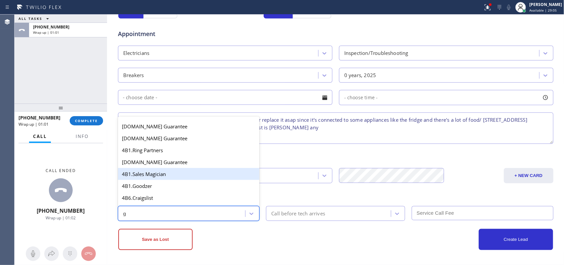
scroll to position [124, 0]
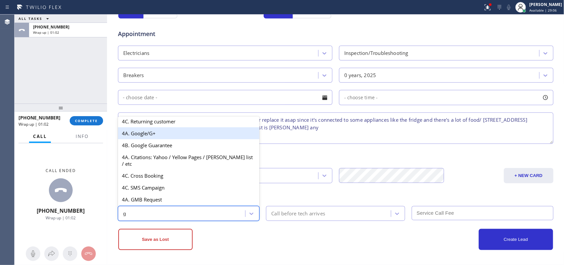
click at [169, 139] on div "4A. Google/G+" at bounding box center [189, 133] width 142 height 12
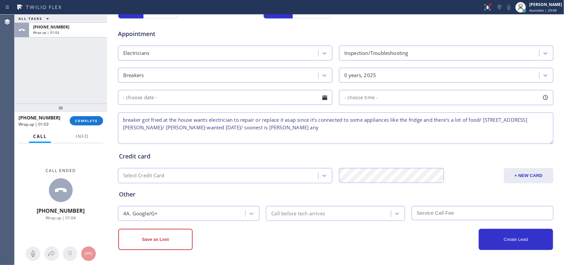
drag, startPoint x: 251, startPoint y: 130, endPoint x: 119, endPoint y: 121, distance: 132.7
click at [119, 121] on textarea "breaker got fried at the house wants electrician to repair or replace it asap s…" at bounding box center [335, 127] width 435 height 31
click at [174, 235] on button "Save as Lost" at bounding box center [155, 239] width 74 height 21
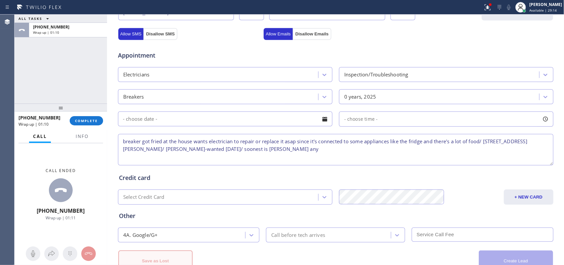
scroll to position [271, 0]
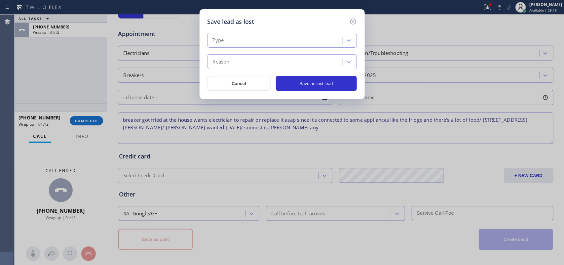
click at [327, 38] on div "Type" at bounding box center [275, 41] width 133 height 12
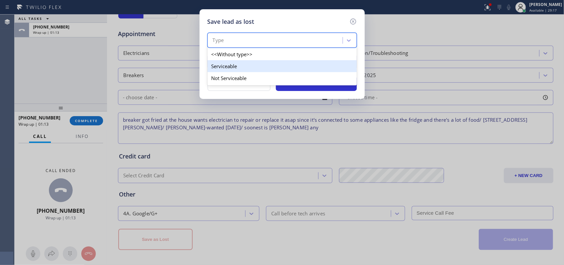
click at [311, 67] on div "Serviceable" at bounding box center [281, 66] width 149 height 12
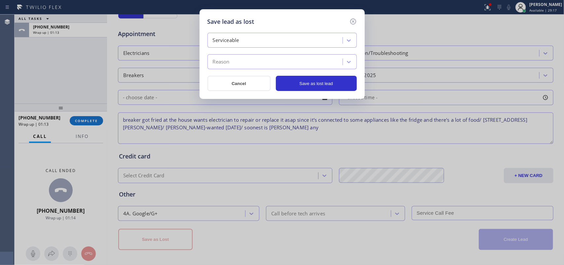
click at [312, 63] on div "Reason" at bounding box center [275, 62] width 133 height 12
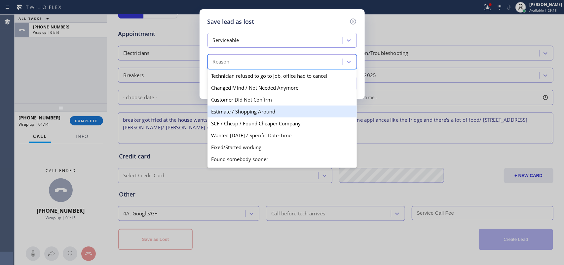
click at [286, 113] on div "Estimate / Shopping Around" at bounding box center [281, 111] width 149 height 12
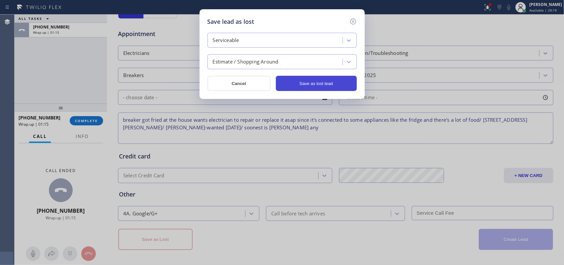
click at [313, 85] on button "Save as lost lead" at bounding box center [316, 83] width 81 height 15
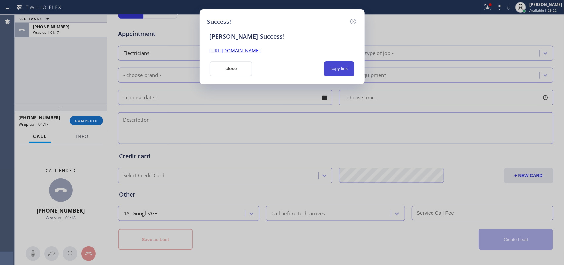
click at [341, 69] on button "copy link" at bounding box center [339, 68] width 30 height 15
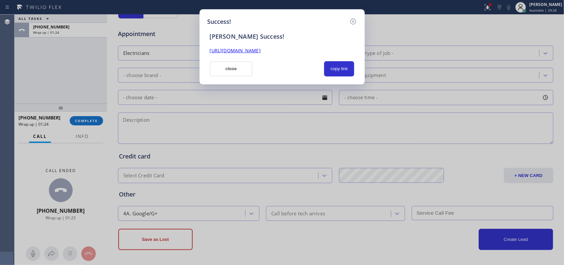
click at [56, 65] on div "Success! [PERSON_NAME] Success! [URL][DOMAIN_NAME] close copy link" at bounding box center [282, 132] width 564 height 265
click at [223, 70] on button "close" at bounding box center [231, 68] width 43 height 15
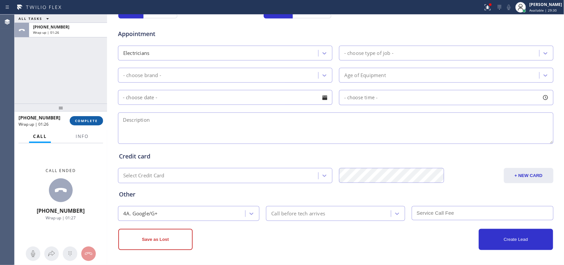
click at [88, 125] on button "COMPLETE" at bounding box center [86, 120] width 33 height 9
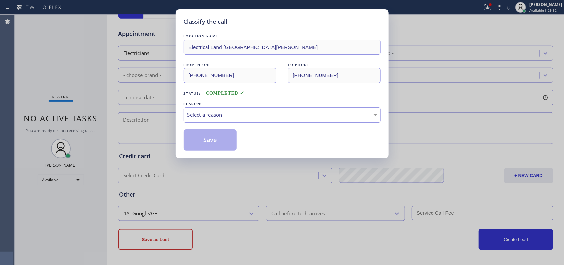
click at [197, 117] on div "Select a reason" at bounding box center [282, 115] width 190 height 8
click at [211, 136] on button "Save" at bounding box center [210, 139] width 53 height 21
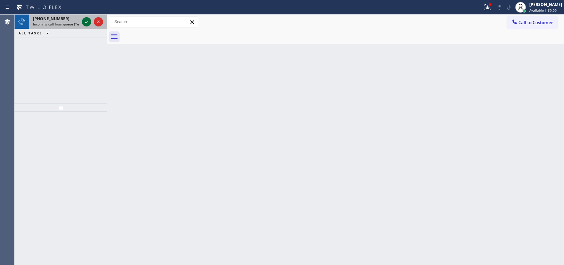
click at [86, 23] on icon at bounding box center [87, 22] width 8 height 8
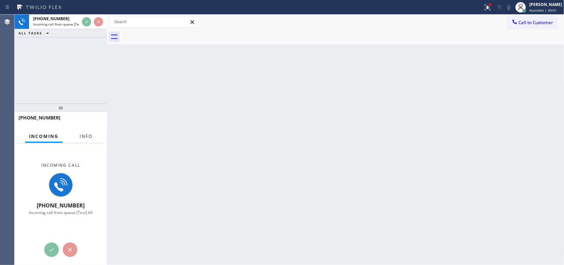
click at [85, 134] on span "Info" at bounding box center [86, 136] width 13 height 6
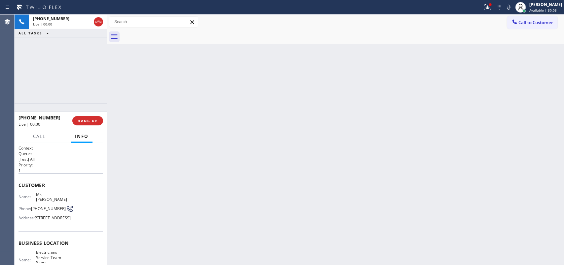
click at [99, 27] on div at bounding box center [99, 22] width 12 height 15
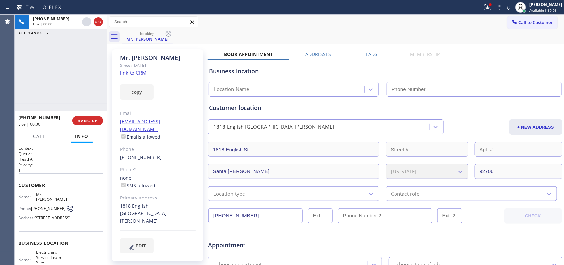
type input "[PHONE_NUMBER]"
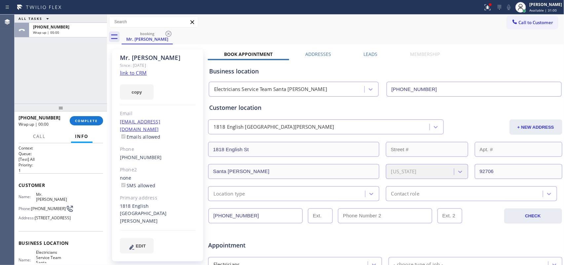
click at [32, 89] on div "ALL TASKS ALL TASKS ACTIVE TASKS TASKS IN WRAP UP [PHONE_NUMBER] Wrap up | 00:00" at bounding box center [61, 59] width 93 height 89
click at [84, 121] on span "COMPLETE" at bounding box center [86, 120] width 23 height 5
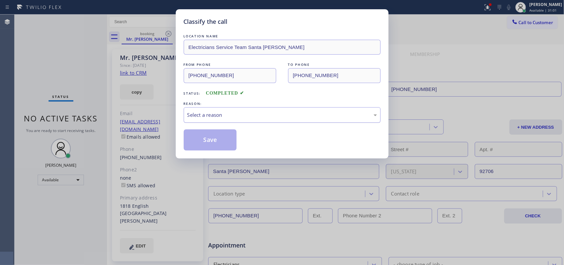
click at [201, 116] on div "Select a reason" at bounding box center [282, 115] width 190 height 8
drag, startPoint x: 209, startPoint y: 138, endPoint x: 188, endPoint y: 122, distance: 26.2
click at [208, 138] on button "Save" at bounding box center [210, 139] width 53 height 21
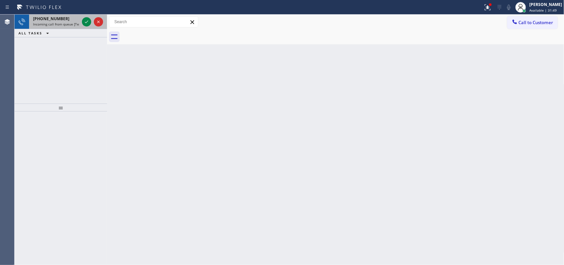
click at [68, 22] on span "Incoming call from queue [Test] All" at bounding box center [60, 24] width 55 height 5
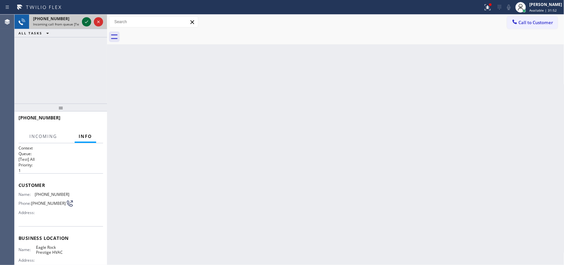
click at [86, 20] on icon at bounding box center [87, 22] width 8 height 8
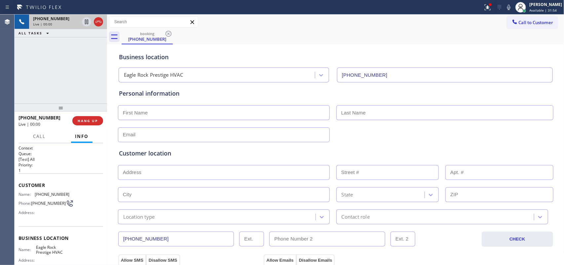
type input "[PHONE_NUMBER]"
click at [45, 135] on span "Call" at bounding box center [39, 136] width 13 height 6
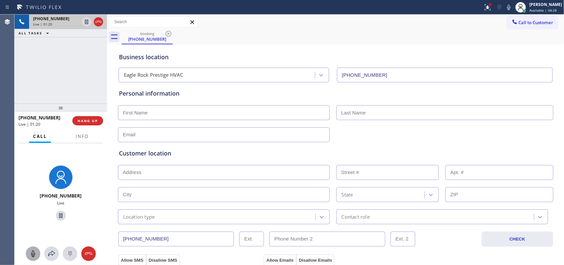
click at [31, 252] on icon at bounding box center [33, 253] width 8 height 8
drag, startPoint x: 59, startPoint y: 214, endPoint x: 149, endPoint y: 142, distance: 115.4
click at [58, 214] on icon at bounding box center [61, 215] width 8 height 8
click at [184, 113] on input "text" at bounding box center [224, 112] width 212 height 15
click at [183, 114] on input "mr" at bounding box center [224, 112] width 212 height 15
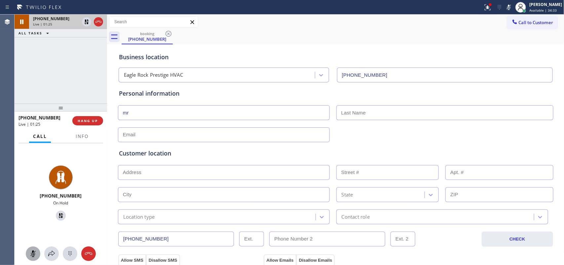
click at [183, 114] on input "mr" at bounding box center [224, 112] width 212 height 15
type input "Mr."
type input "Tristaan"
click at [188, 130] on input "text" at bounding box center [224, 134] width 212 height 15
type input "[EMAIL_ADDRESS][DOMAIN_NAME]"
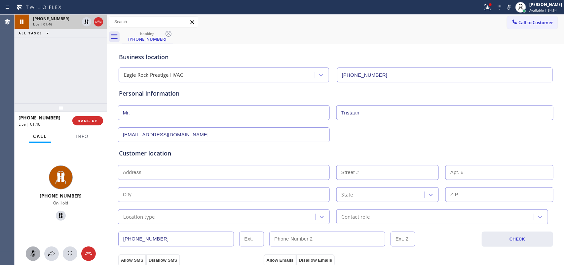
scroll to position [124, 0]
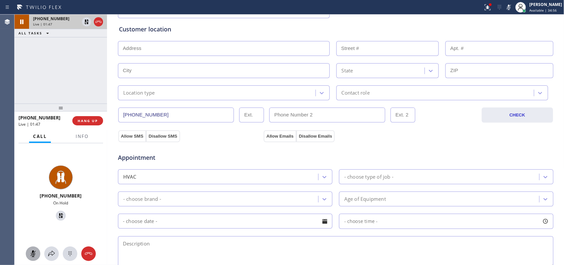
click at [192, 248] on textarea at bounding box center [335, 251] width 435 height 31
paste textarea "LG portable ac low on refrigerant. CH 38/"
click at [256, 245] on textarea "LG portable ac low on refrigerant. CH 38/" at bounding box center [335, 251] width 435 height 31
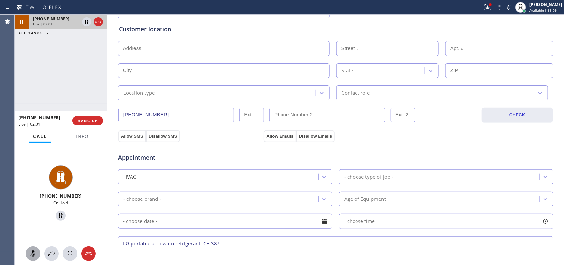
type textarea "LG portable ac low on refrigerant. CH 38/"
click at [386, 177] on div "- choose type of job -" at bounding box center [368, 177] width 49 height 8
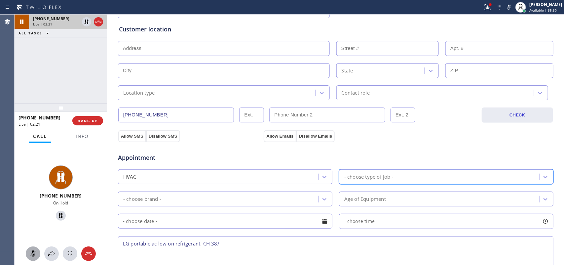
click at [385, 172] on div "- choose type of job -" at bounding box center [440, 177] width 198 height 12
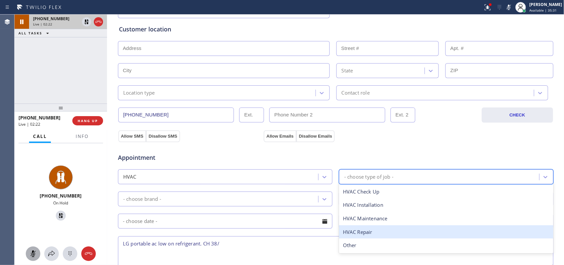
drag, startPoint x: 375, startPoint y: 233, endPoint x: 360, endPoint y: 218, distance: 21.0
click at [375, 233] on div "HVAC Repair" at bounding box center [446, 232] width 214 height 14
click at [374, 233] on div "Appointment HVAC option HVAC Repair focused, 4 of 5. 5 results available. Use U…" at bounding box center [335, 207] width 433 height 124
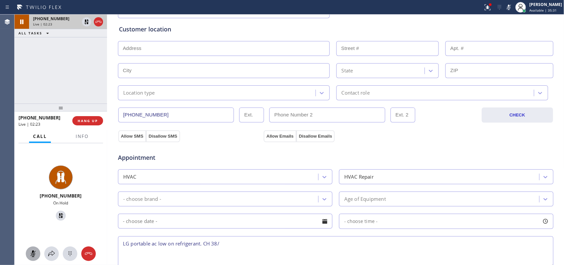
click at [312, 196] on div "- choose brand -" at bounding box center [219, 199] width 198 height 12
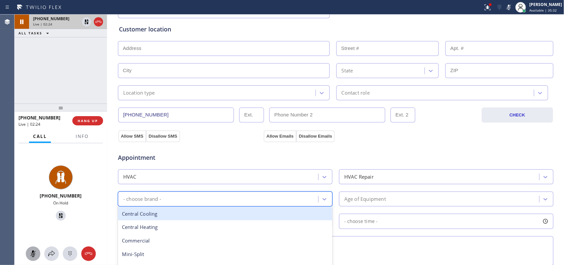
scroll to position [206, 0]
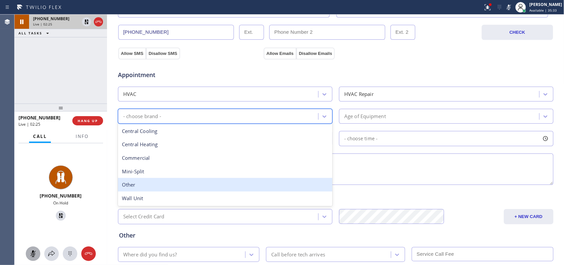
drag, startPoint x: 212, startPoint y: 187, endPoint x: 220, endPoint y: 181, distance: 10.4
click at [212, 187] on div "Other" at bounding box center [225, 185] width 214 height 14
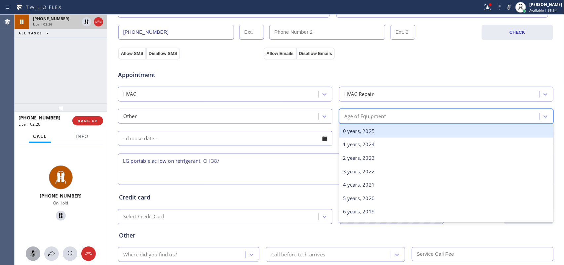
click at [361, 113] on div "Age of Equipment" at bounding box center [365, 116] width 42 height 8
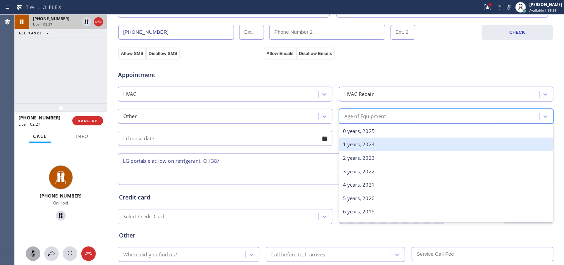
click at [384, 147] on div "1 years, 2024" at bounding box center [446, 144] width 214 height 14
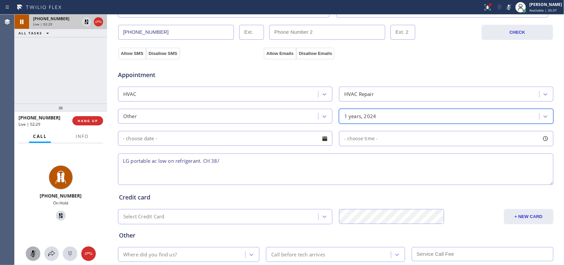
scroll to position [248, 0]
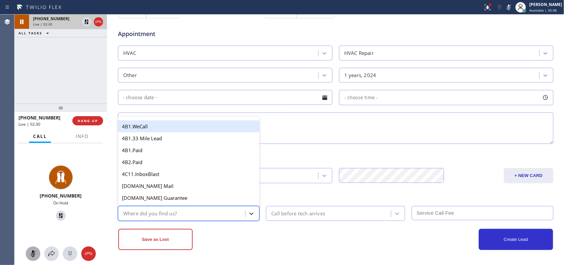
click at [250, 212] on icon at bounding box center [252, 213] width 4 height 2
type input "g"
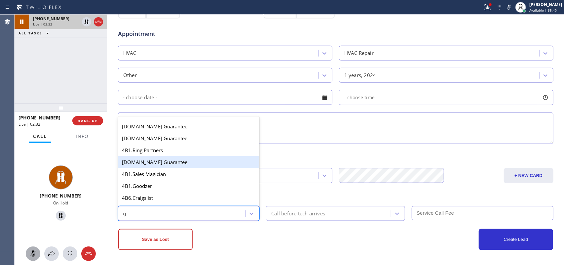
scroll to position [125, 0]
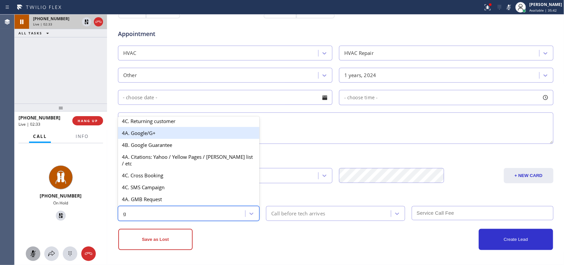
click at [205, 134] on div "4A. Google/G+" at bounding box center [189, 133] width 142 height 12
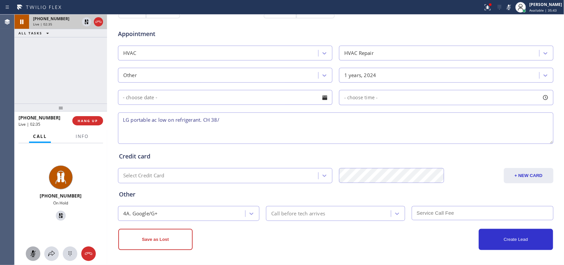
click at [311, 127] on textarea "LG portable ac low on refrigerant. CH 38/" at bounding box center [335, 127] width 435 height 31
click at [201, 118] on textarea "LG portable ac low on refrigerant. CH 38/ [PERSON_NAME]- tech does not work on …" at bounding box center [335, 127] width 435 height 31
click at [351, 119] on textarea "LG portable ac low on refrigerant. with error codeCH 38/ [PERSON_NAME]- tech do…" at bounding box center [335, 127] width 435 height 31
drag, startPoint x: 29, startPoint y: 250, endPoint x: 53, endPoint y: 229, distance: 32.3
click at [29, 250] on icon at bounding box center [33, 253] width 8 height 8
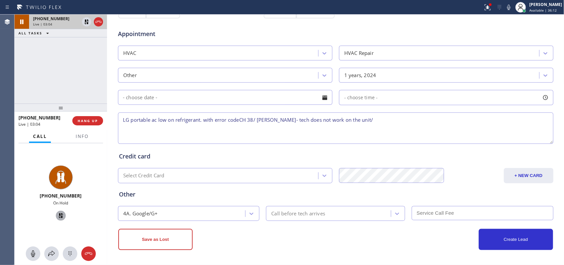
click at [58, 217] on icon at bounding box center [61, 215] width 8 height 8
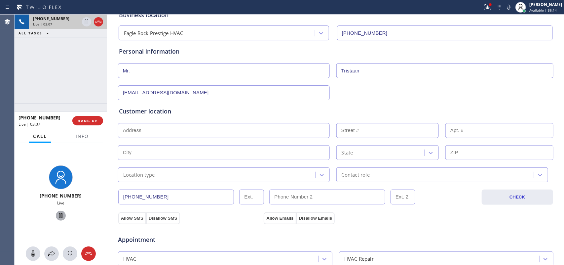
scroll to position [207, 0]
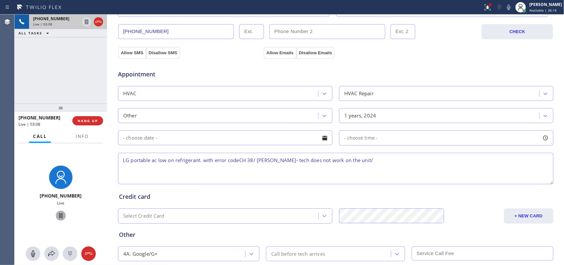
click at [200, 159] on textarea "LG portable ac low on refrigerant. with error codeCH 38/ [PERSON_NAME]- tech do…" at bounding box center [335, 168] width 435 height 31
click at [238, 159] on textarea "LG portable ac low on refrigerant. with error codeCH 38/ [PERSON_NAME]- tech do…" at bounding box center [335, 168] width 435 height 31
click at [250, 172] on textarea "LG portable ac low on refrigerant. with error codeCH 38/ [PERSON_NAME]- tech do…" at bounding box center [335, 168] width 435 height 31
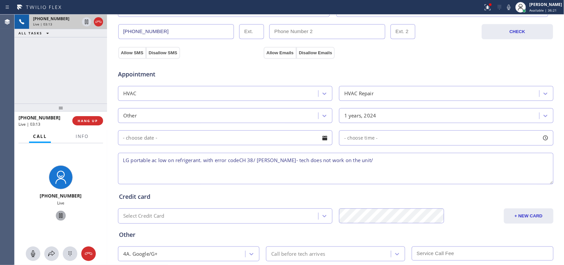
click at [237, 160] on textarea "LG portable ac low on refrigerant. with error codeCH 38/ [PERSON_NAME]- tech do…" at bounding box center [335, 168] width 435 height 31
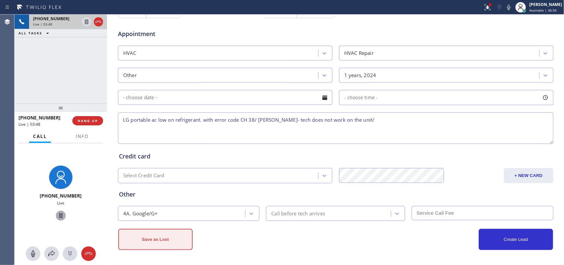
type textarea "LG portable ac low on refrigerant. with error code CH 38/ [PERSON_NAME]- tech d…"
click at [159, 243] on button "Save as Lost" at bounding box center [155, 239] width 74 height 21
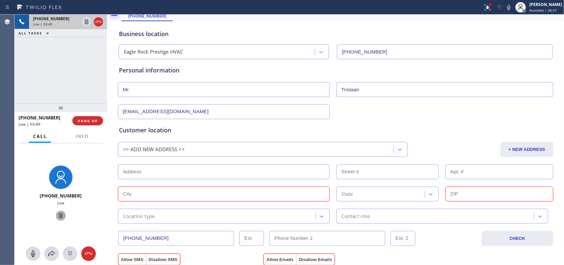
scroll to position [0, 0]
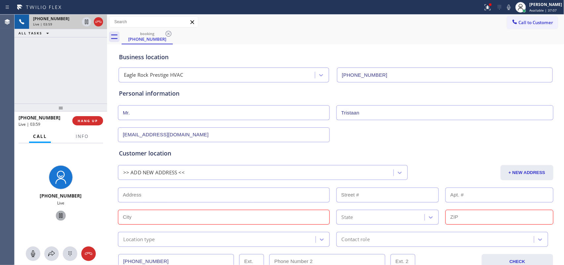
click at [144, 195] on input "text" at bounding box center [224, 194] width 212 height 15
paste input "90041"
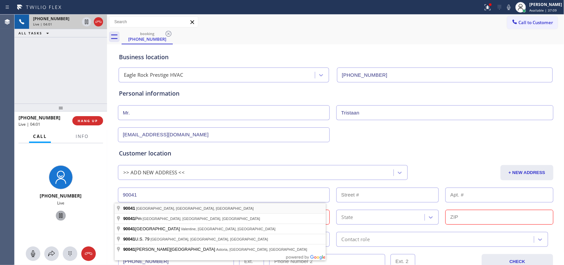
type input "[GEOGRAPHIC_DATA], [GEOGRAPHIC_DATA]"
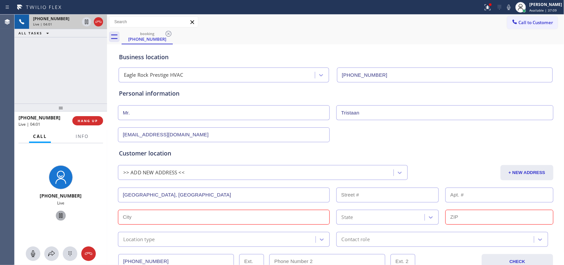
type input "[GEOGRAPHIC_DATA]"
type input "90041"
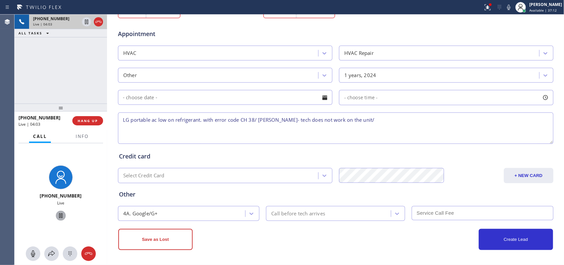
scroll to position [147, 0]
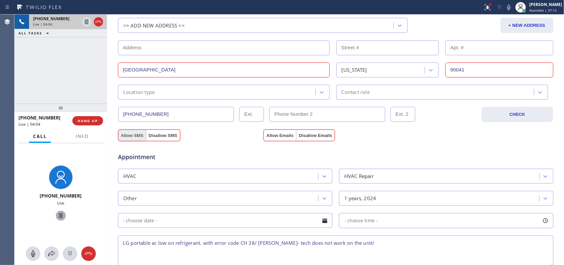
click at [131, 135] on button "Allow SMS" at bounding box center [132, 136] width 28 height 12
click at [277, 137] on button "Allow Emails" at bounding box center [280, 136] width 32 height 12
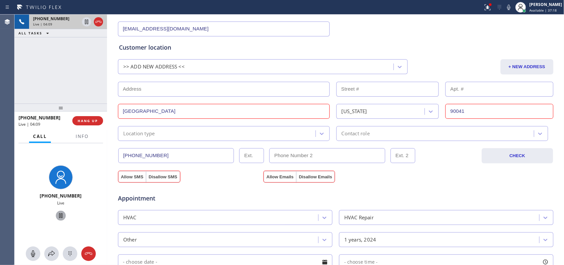
scroll to position [271, 0]
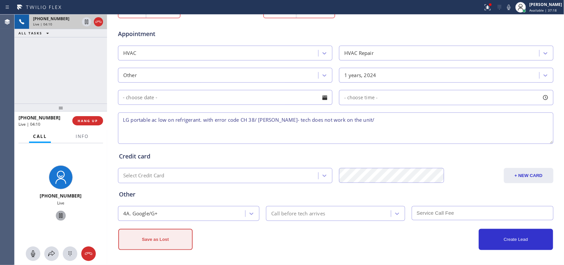
click at [148, 234] on button "Save as Lost" at bounding box center [155, 239] width 74 height 21
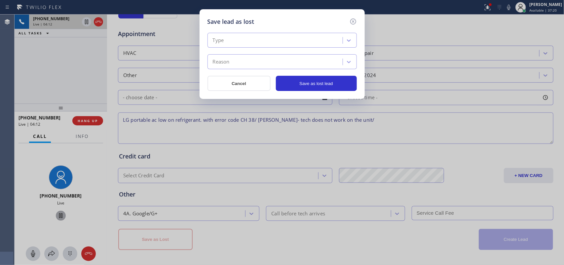
click at [293, 38] on div "Type" at bounding box center [275, 41] width 133 height 12
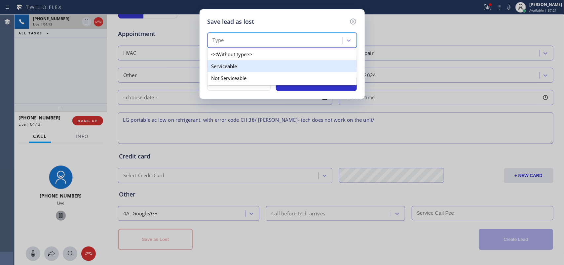
click at [282, 64] on div "Serviceable" at bounding box center [281, 66] width 149 height 12
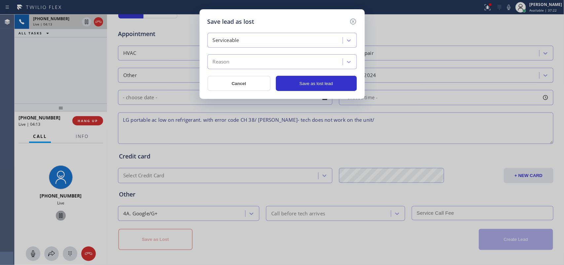
click at [281, 64] on div "Reason" at bounding box center [275, 62] width 133 height 12
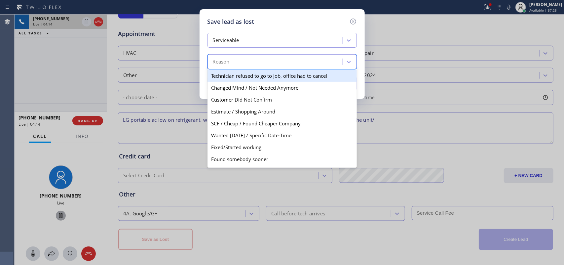
click at [276, 60] on div "Reason" at bounding box center [275, 62] width 133 height 12
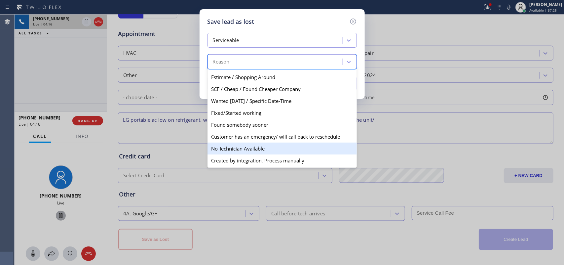
click at [259, 150] on div "No Technician Available" at bounding box center [281, 148] width 149 height 12
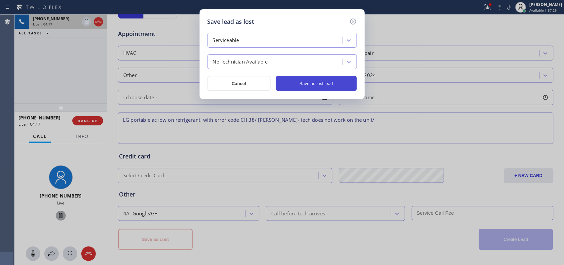
click at [311, 87] on button "Save as lost lead" at bounding box center [316, 83] width 81 height 15
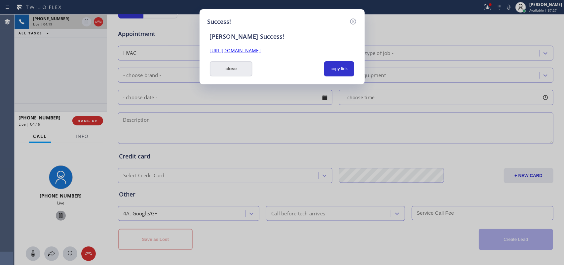
click at [220, 68] on button "close" at bounding box center [231, 68] width 43 height 15
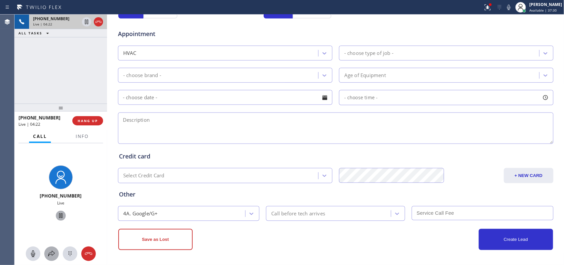
click at [53, 250] on icon at bounding box center [52, 253] width 8 height 8
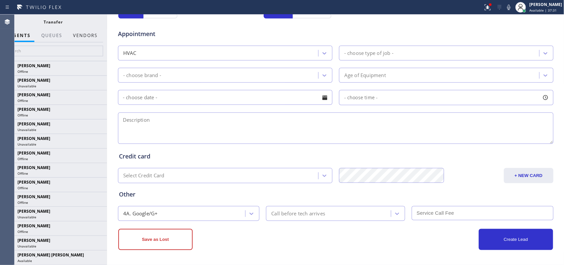
click at [87, 33] on button "Vendors" at bounding box center [85, 35] width 32 height 13
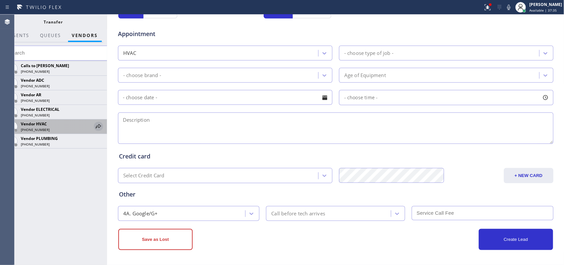
click at [97, 124] on icon at bounding box center [98, 126] width 8 height 8
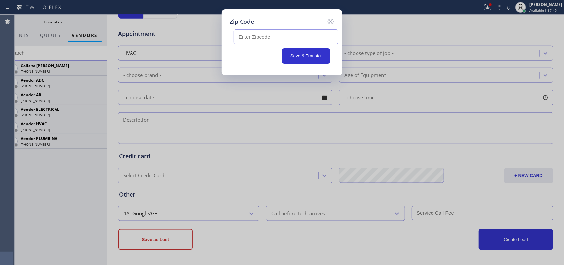
click at [272, 35] on input "text" at bounding box center [286, 36] width 105 height 15
type input "90041"
click at [308, 55] on button "Save & Transfer" at bounding box center [306, 55] width 49 height 15
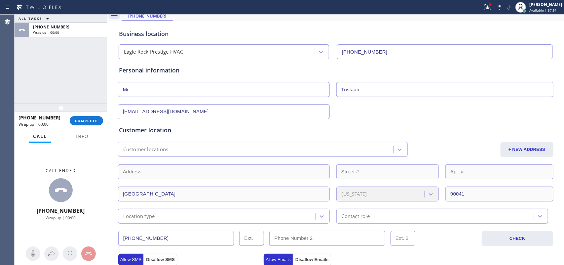
scroll to position [0, 0]
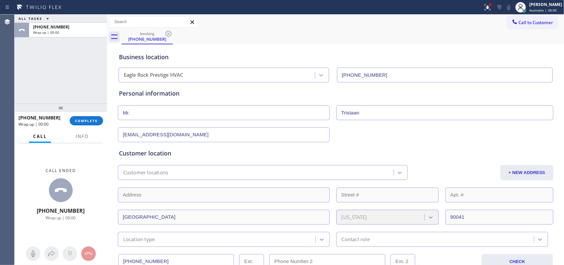
click at [45, 53] on div "ALL TASKS ALL TASKS ACTIVE TASKS TASKS IN WRAP UP [PHONE_NUMBER] Wrap up | 00:00" at bounding box center [61, 59] width 93 height 89
click at [91, 119] on span "COMPLETE" at bounding box center [86, 120] width 23 height 5
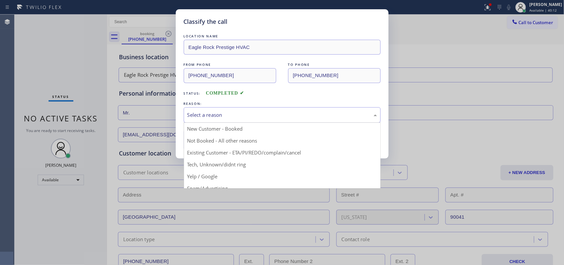
click at [184, 114] on div "Select a reason" at bounding box center [282, 115] width 197 height 16
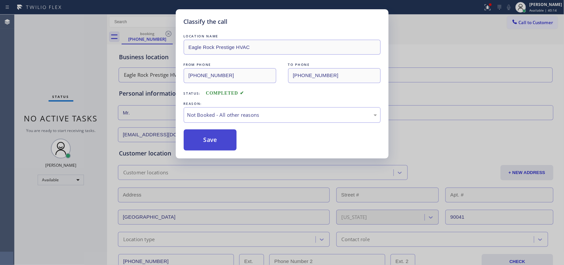
click at [210, 138] on button "Save" at bounding box center [210, 139] width 53 height 21
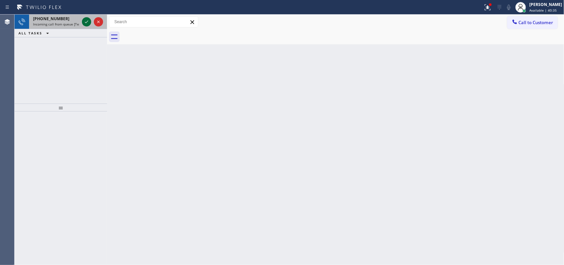
click at [86, 19] on icon at bounding box center [87, 22] width 8 height 8
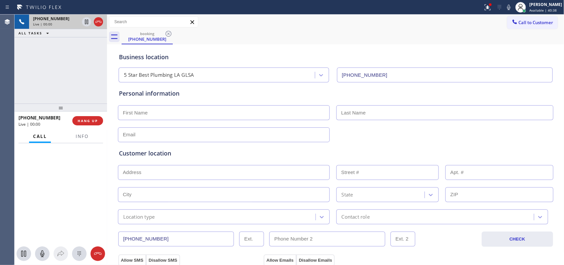
type input "[PHONE_NUMBER]"
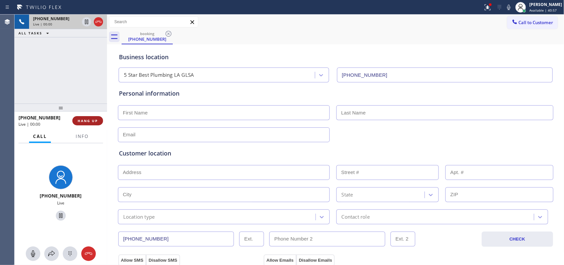
click at [95, 119] on span "HANG UP" at bounding box center [88, 120] width 20 height 5
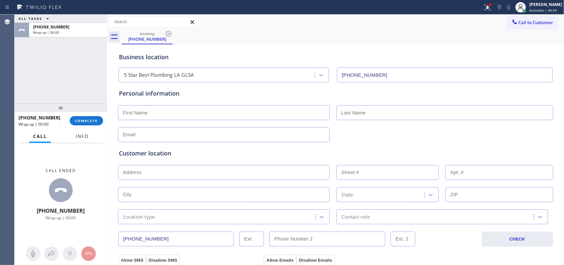
click at [80, 134] on span "Info" at bounding box center [82, 136] width 13 height 6
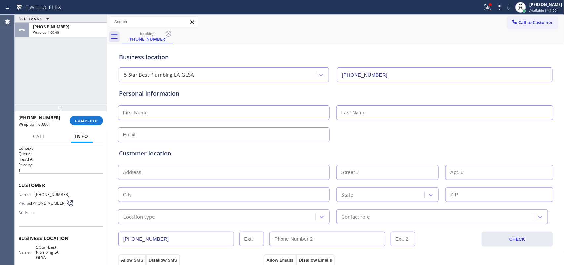
scroll to position [74, 0]
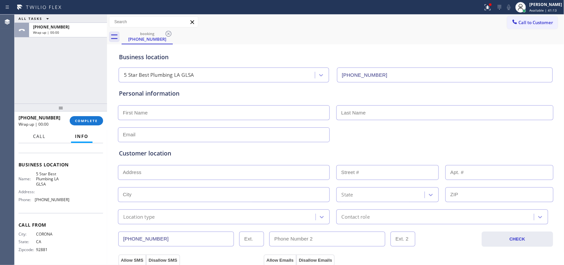
click at [43, 137] on span "Call" at bounding box center [39, 136] width 13 height 6
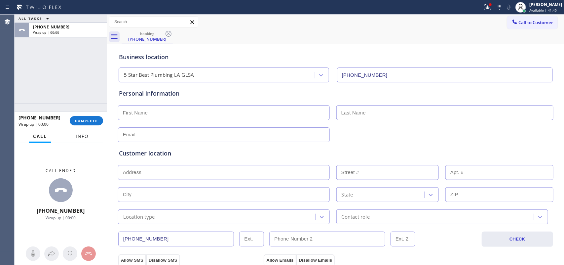
click at [76, 133] on span "Info" at bounding box center [82, 136] width 13 height 6
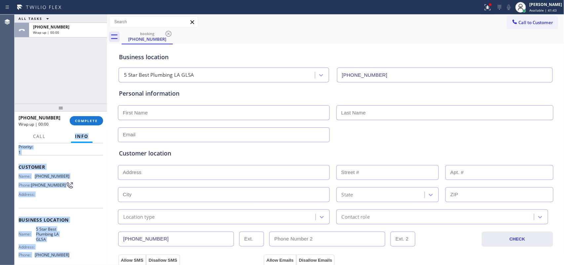
scroll to position [0, 0]
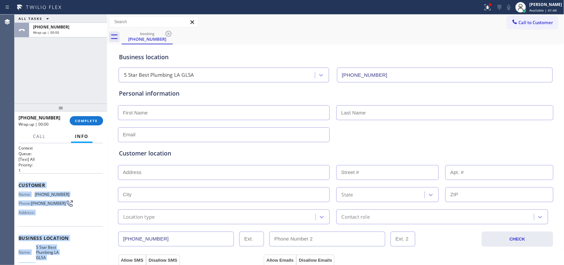
drag, startPoint x: 69, startPoint y: 204, endPoint x: 18, endPoint y: 184, distance: 54.7
click at [19, 184] on div "Context Queue: [Test] All Priority: 1 Customer Name: [PHONE_NUMBER] Phone: [PHO…" at bounding box center [61, 240] width 85 height 191
click at [84, 118] on button "COMPLETE" at bounding box center [86, 120] width 33 height 9
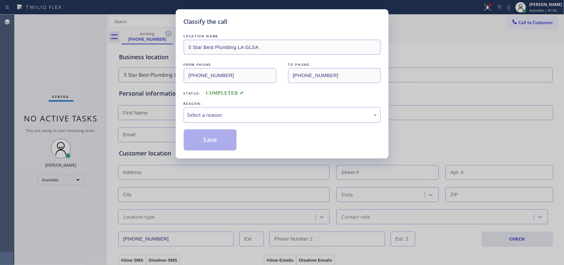
click at [232, 113] on div "Select a reason" at bounding box center [282, 115] width 190 height 8
click at [218, 139] on button "Save" at bounding box center [210, 139] width 53 height 21
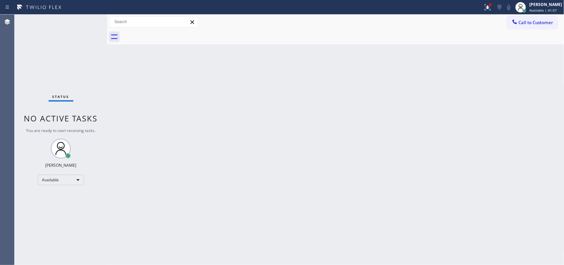
click at [546, 9] on span "Available | 41:57" at bounding box center [542, 10] width 27 height 5
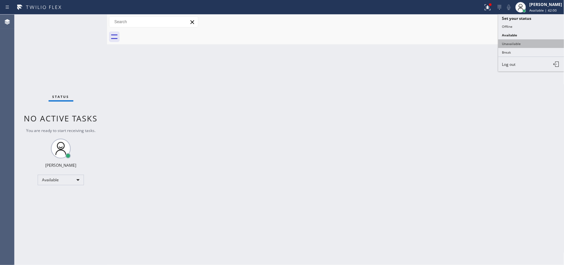
click at [512, 43] on button "Unavailable" at bounding box center [531, 43] width 66 height 9
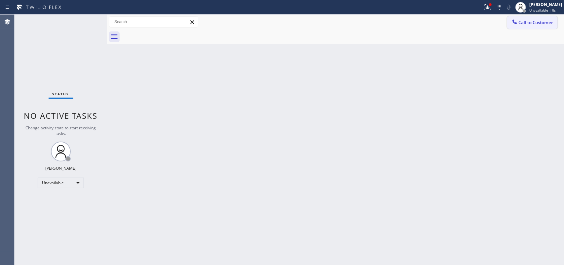
click at [524, 25] on span "Call to Customer" at bounding box center [536, 22] width 35 height 6
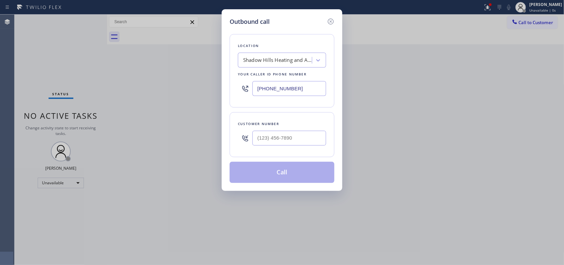
click at [258, 16] on div "Outbound call Location [GEOGRAPHIC_DATA] Heating and Air Conditioning Your call…" at bounding box center [282, 99] width 121 height 181
drag, startPoint x: 296, startPoint y: 139, endPoint x: 239, endPoint y: 135, distance: 57.6
click at [239, 135] on div "(___) ___-____" at bounding box center [282, 137] width 88 height 21
paste input "951) 256-0106"
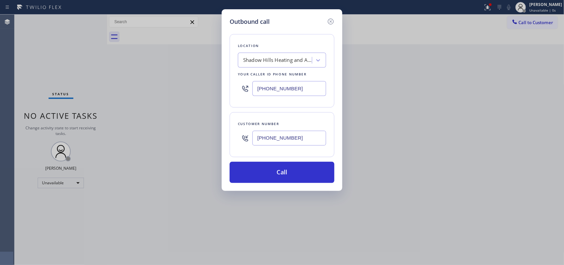
type input "[PHONE_NUMBER]"
click at [272, 17] on div "Outbound call" at bounding box center [282, 21] width 105 height 9
click at [317, 57] on icon at bounding box center [318, 60] width 7 height 7
type input "5 star best"
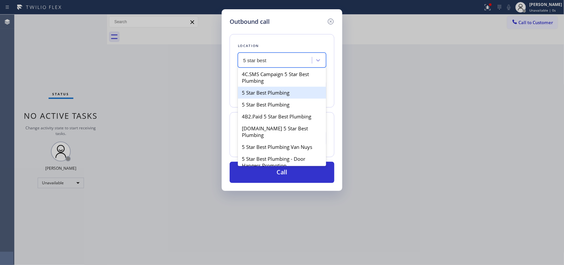
click at [289, 95] on div "5 Star Best Plumbing" at bounding box center [282, 93] width 88 height 12
type input "[PHONE_NUMBER]"
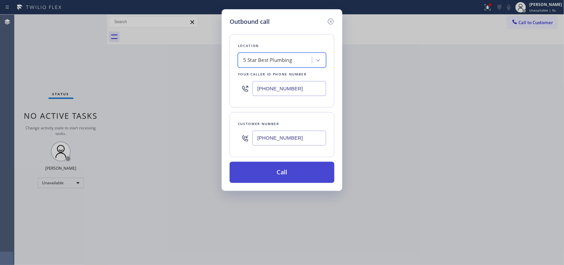
click at [283, 171] on button "Call" at bounding box center [282, 172] width 105 height 21
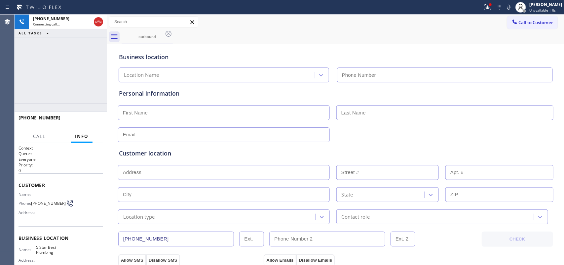
type input "[PHONE_NUMBER]"
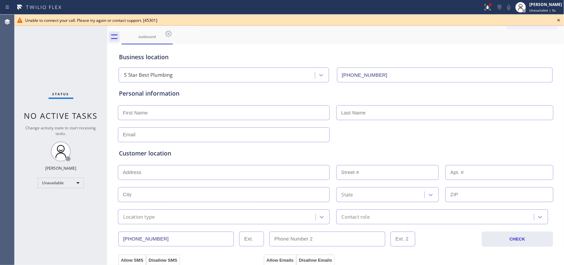
click at [61, 48] on div "Status No active tasks Change activity state to start receiving tasks. [PERSON_…" at bounding box center [61, 140] width 93 height 250
click at [557, 20] on icon at bounding box center [559, 20] width 8 height 8
click at [557, 20] on div "Call to Customer Outbound call Location 5 Star Best Plumbing Your caller id pho…" at bounding box center [535, 22] width 57 height 12
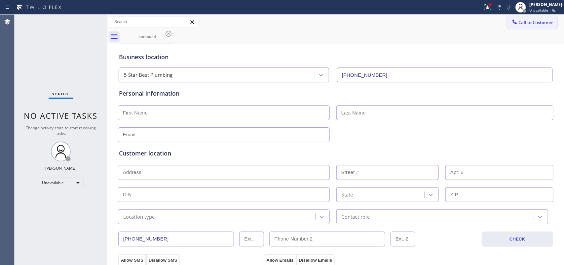
click at [527, 26] on button "Call to Customer" at bounding box center [532, 22] width 51 height 13
click at [0, 0] on div "Outbound call Location 5 Star Best Plumbing Your caller id phone number [PHONE_…" at bounding box center [0, 0] width 0 height 0
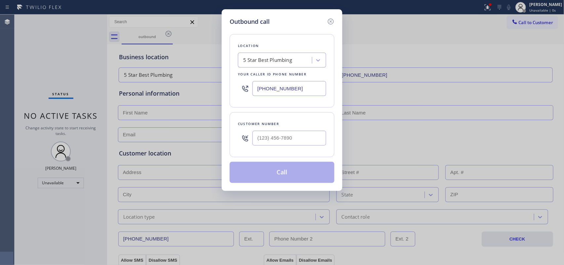
click at [307, 59] on div "5 Star Best Plumbing" at bounding box center [276, 61] width 72 height 12
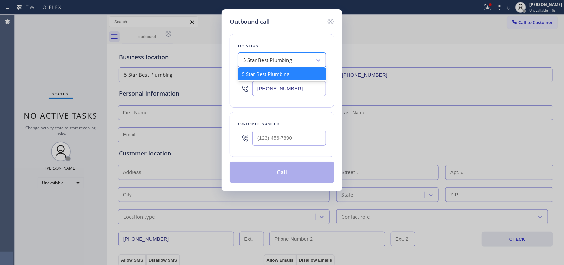
click at [302, 58] on div "5 Star Best Plumbing" at bounding box center [276, 61] width 72 height 12
drag, startPoint x: 302, startPoint y: 58, endPoint x: 225, endPoint y: 57, distance: 76.7
click at [225, 57] on div "Outbound call Location option 5 Star Best Plumbing, selected. option 5 Star Bes…" at bounding box center [282, 99] width 121 height 181
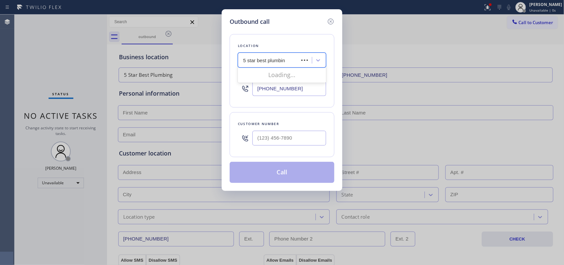
type input "5 star best plumbing"
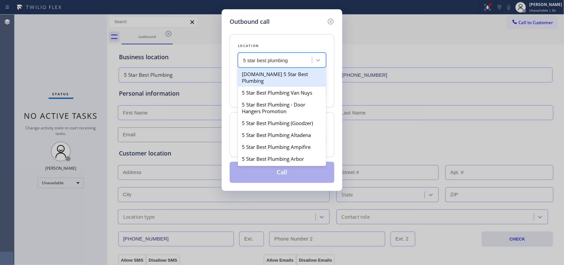
click at [304, 75] on div "[DOMAIN_NAME] 5 Star Best Plumbing" at bounding box center [282, 77] width 88 height 19
type input "[PHONE_NUMBER]"
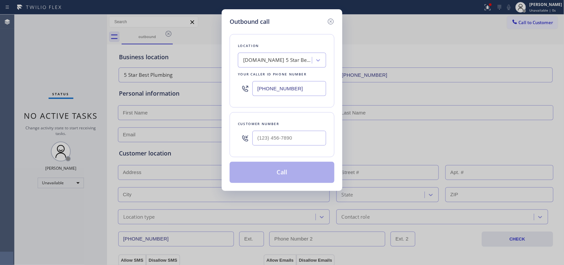
click at [283, 16] on div "Outbound call Location [DOMAIN_NAME] 5 Star Best Plumbing Your caller id phone …" at bounding box center [282, 99] width 121 height 181
drag, startPoint x: 298, startPoint y: 139, endPoint x: 240, endPoint y: 141, distance: 57.8
click at [240, 141] on div "(___) ___-____" at bounding box center [282, 137] width 88 height 21
paste input "951) 256-0106"
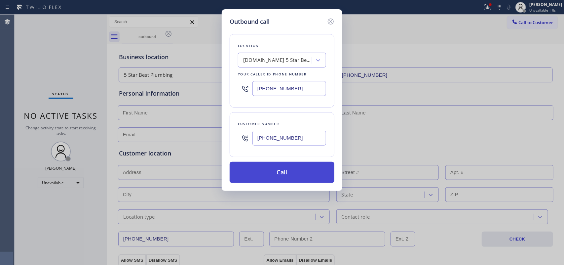
type input "[PHONE_NUMBER]"
click at [285, 171] on button "Call" at bounding box center [282, 172] width 105 height 21
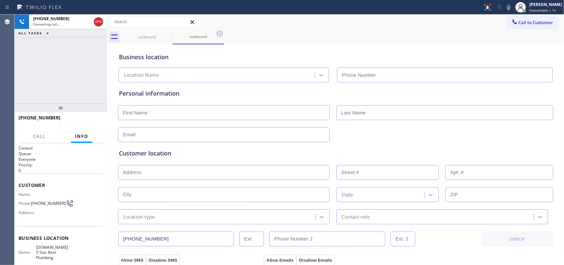
type input "[PHONE_NUMBER]"
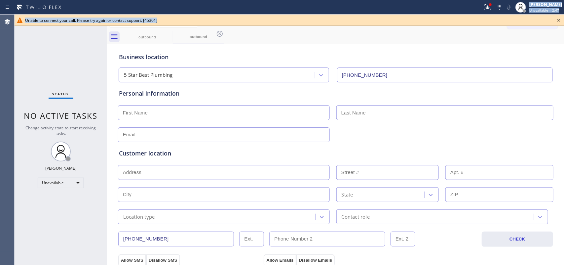
drag, startPoint x: 162, startPoint y: 21, endPoint x: 32, endPoint y: 14, distance: 130.0
click at [32, 14] on div "Status report Issues detected These issues could affect your workflow. Please c…" at bounding box center [282, 132] width 564 height 265
click at [549, 9] on span "Unavailable | 3:38" at bounding box center [544, 10] width 30 height 5
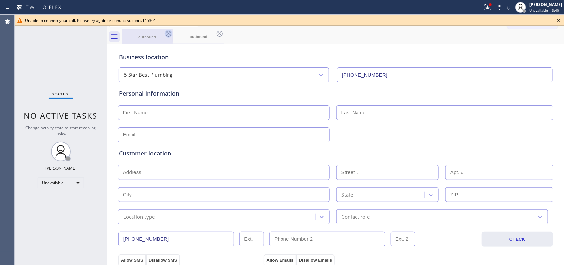
click at [167, 32] on icon at bounding box center [169, 34] width 8 height 8
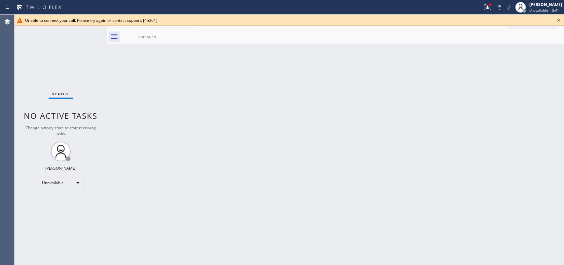
click at [0, 0] on icon at bounding box center [0, 0] width 0 height 0
click at [534, 11] on div "[PERSON_NAME] Unavailable | 3:42" at bounding box center [546, 7] width 36 height 12
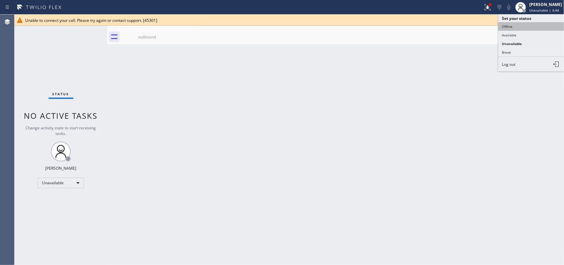
click at [529, 27] on button "Offline" at bounding box center [531, 26] width 66 height 9
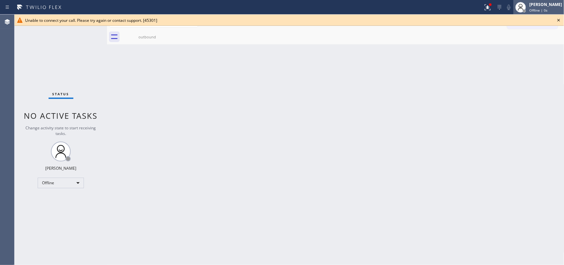
click at [538, 10] on span "Offline | 0s" at bounding box center [538, 10] width 18 height 5
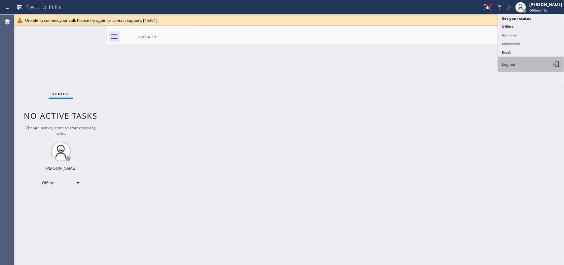
click at [531, 61] on button "Log out" at bounding box center [531, 64] width 66 height 15
